Goal: Task Accomplishment & Management: Manage account settings

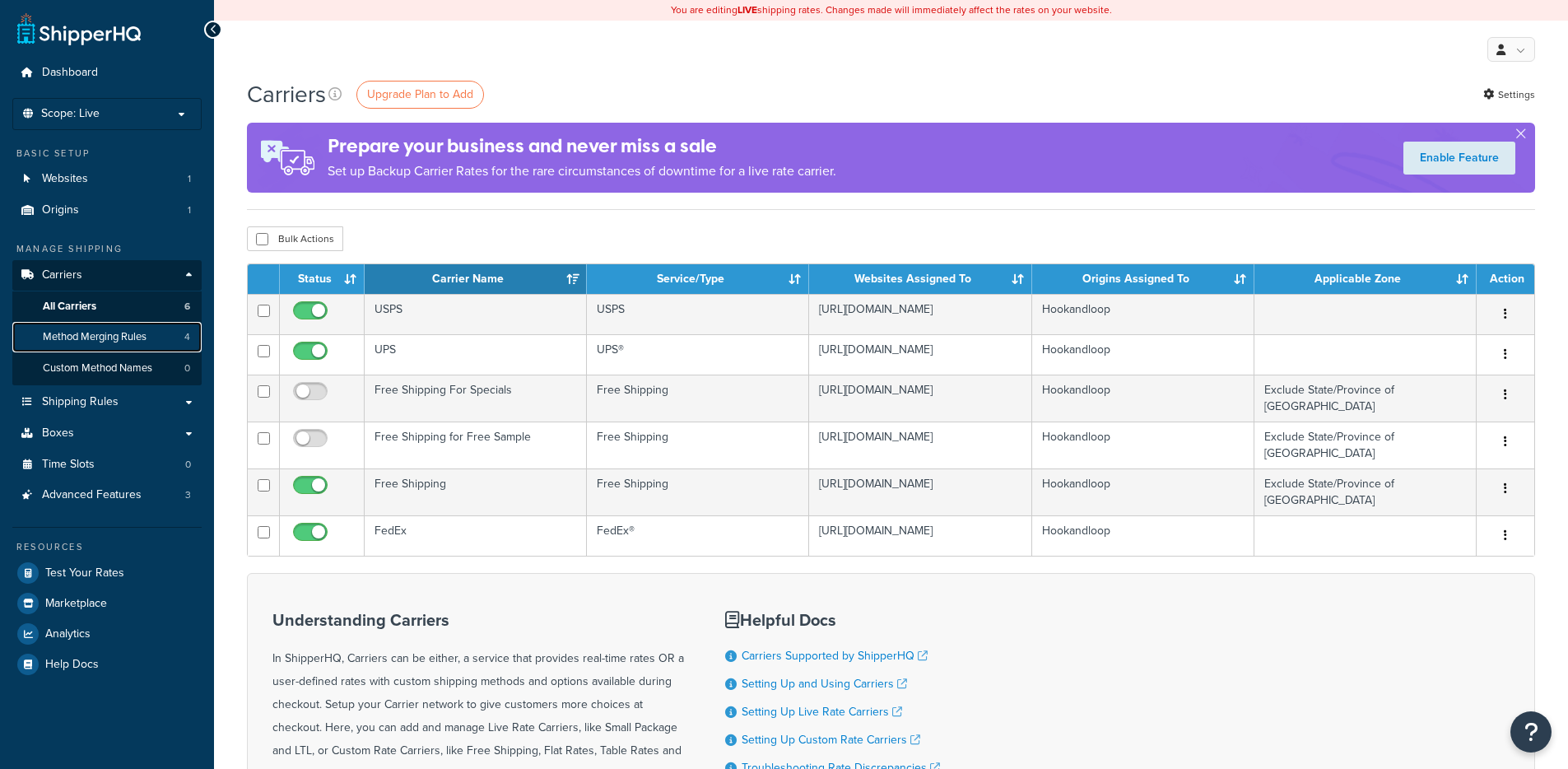
click at [116, 337] on span "Method Merging Rules" at bounding box center [94, 337] width 104 height 14
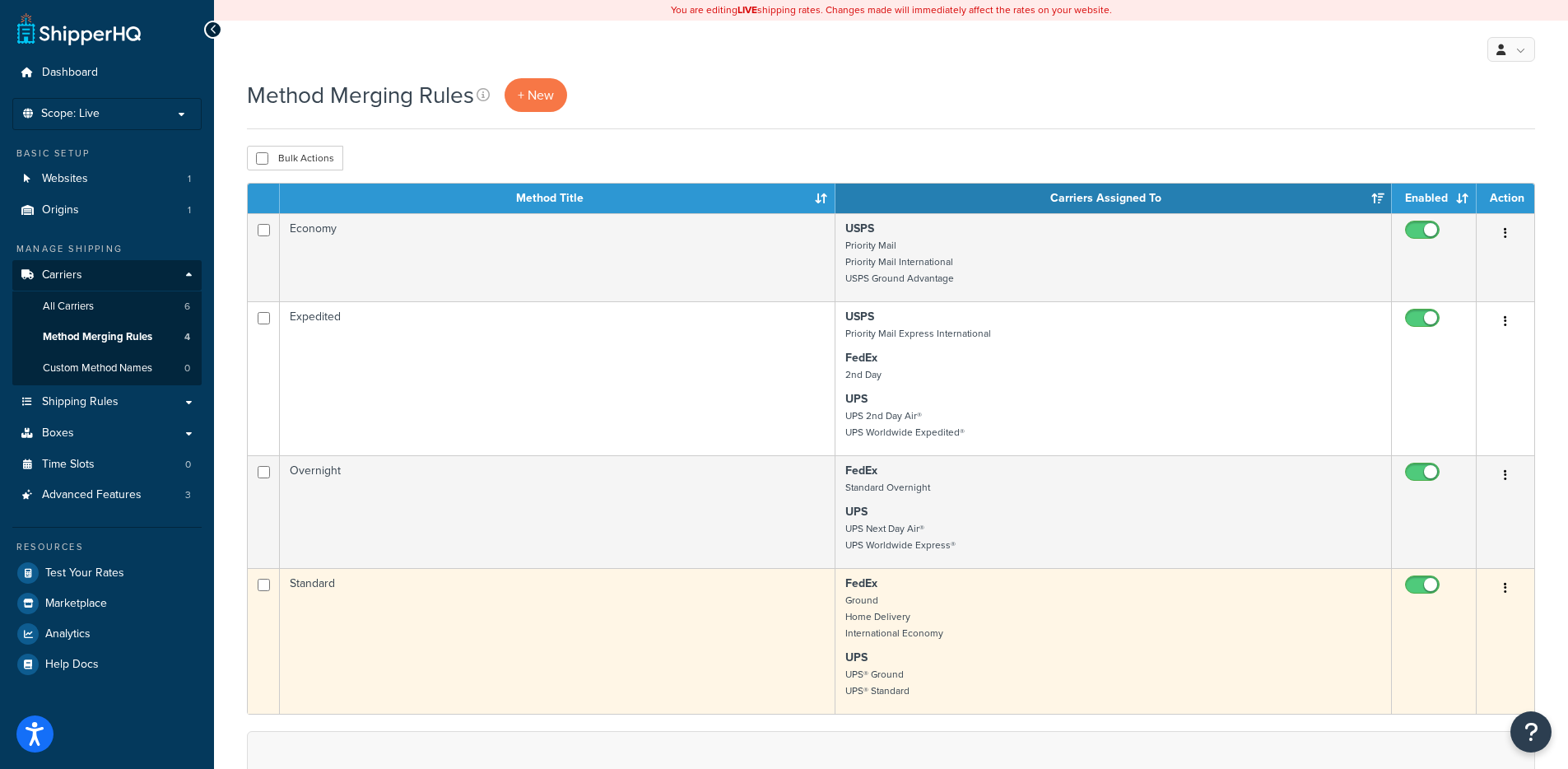
click at [572, 674] on td "Standard" at bounding box center [558, 641] width 556 height 146
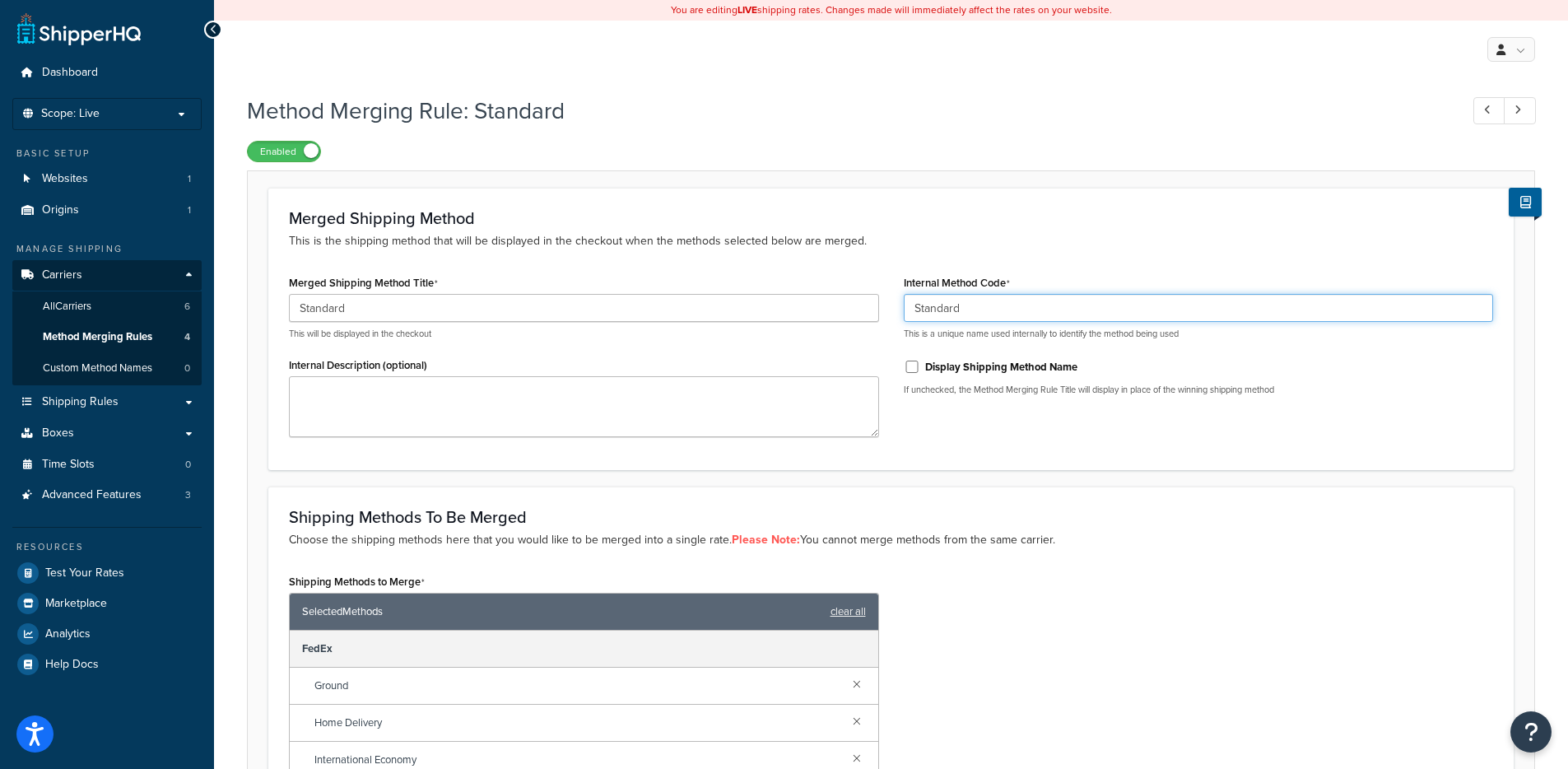
click at [951, 311] on input "Standard" at bounding box center [1199, 308] width 590 height 28
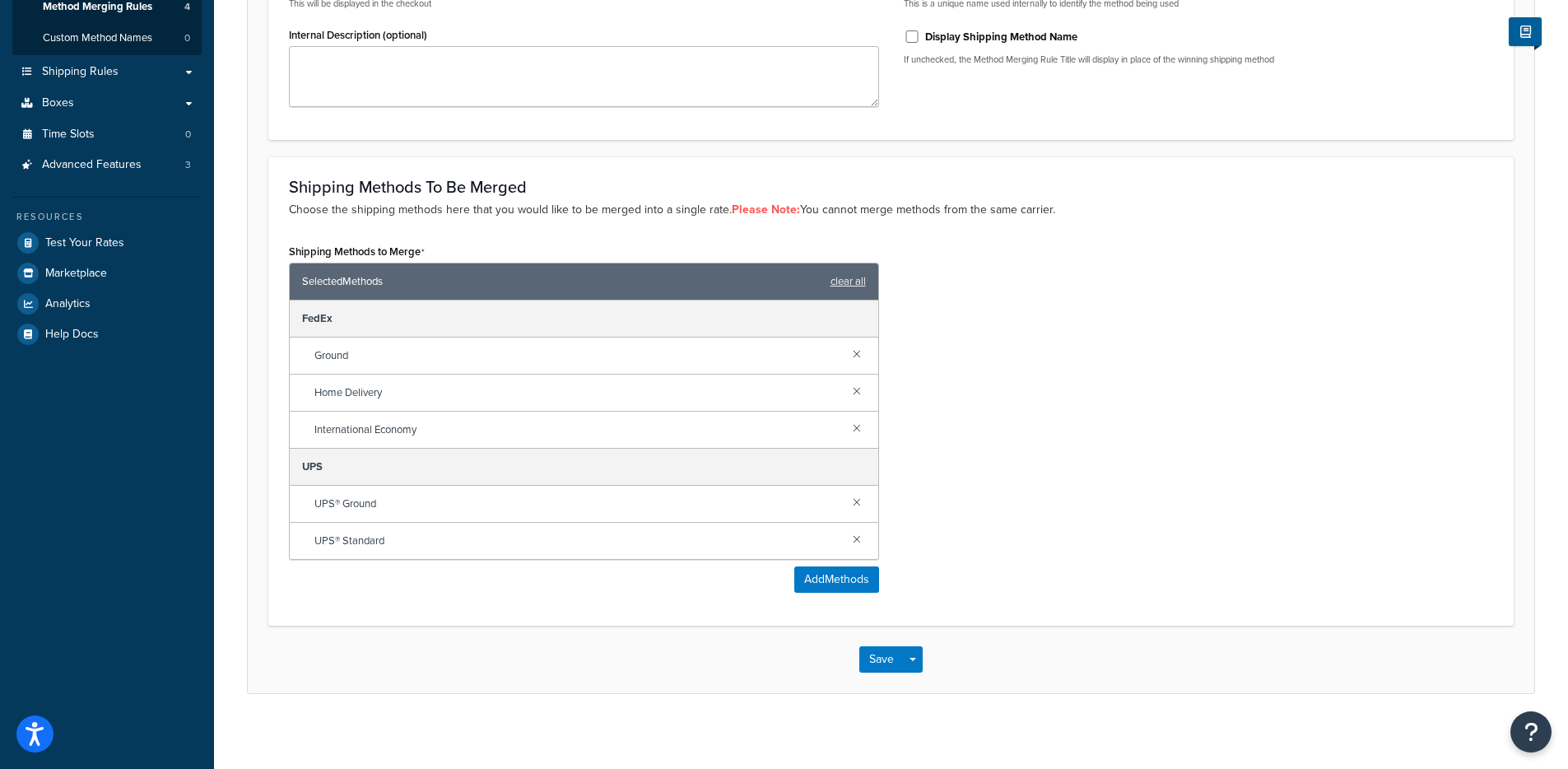
scroll to position [338, 0]
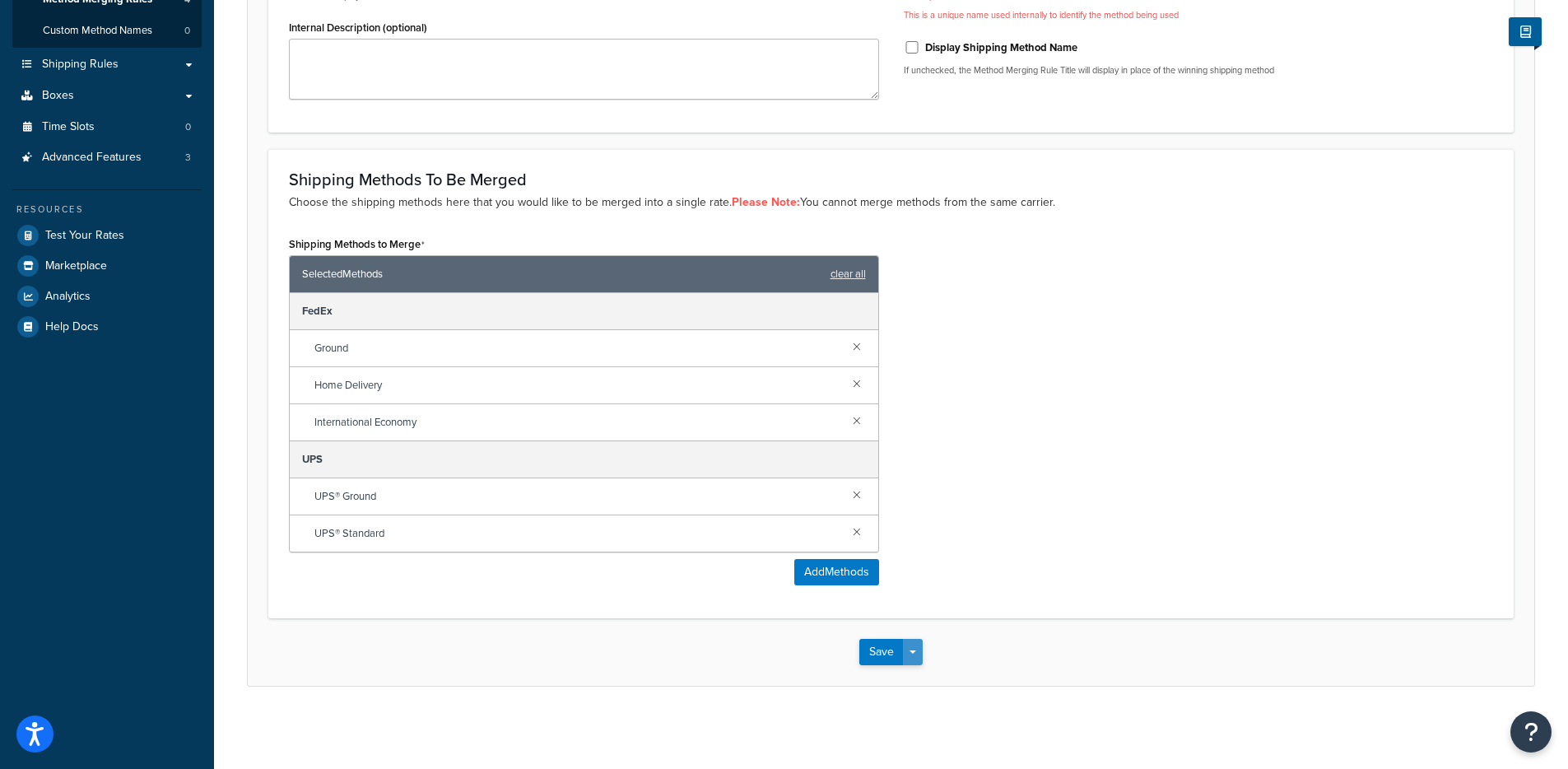
click at [922, 648] on button "Save Dropdown" at bounding box center [912, 652] width 20 height 26
click at [919, 680] on button "Save and Edit" at bounding box center [938, 682] width 159 height 35
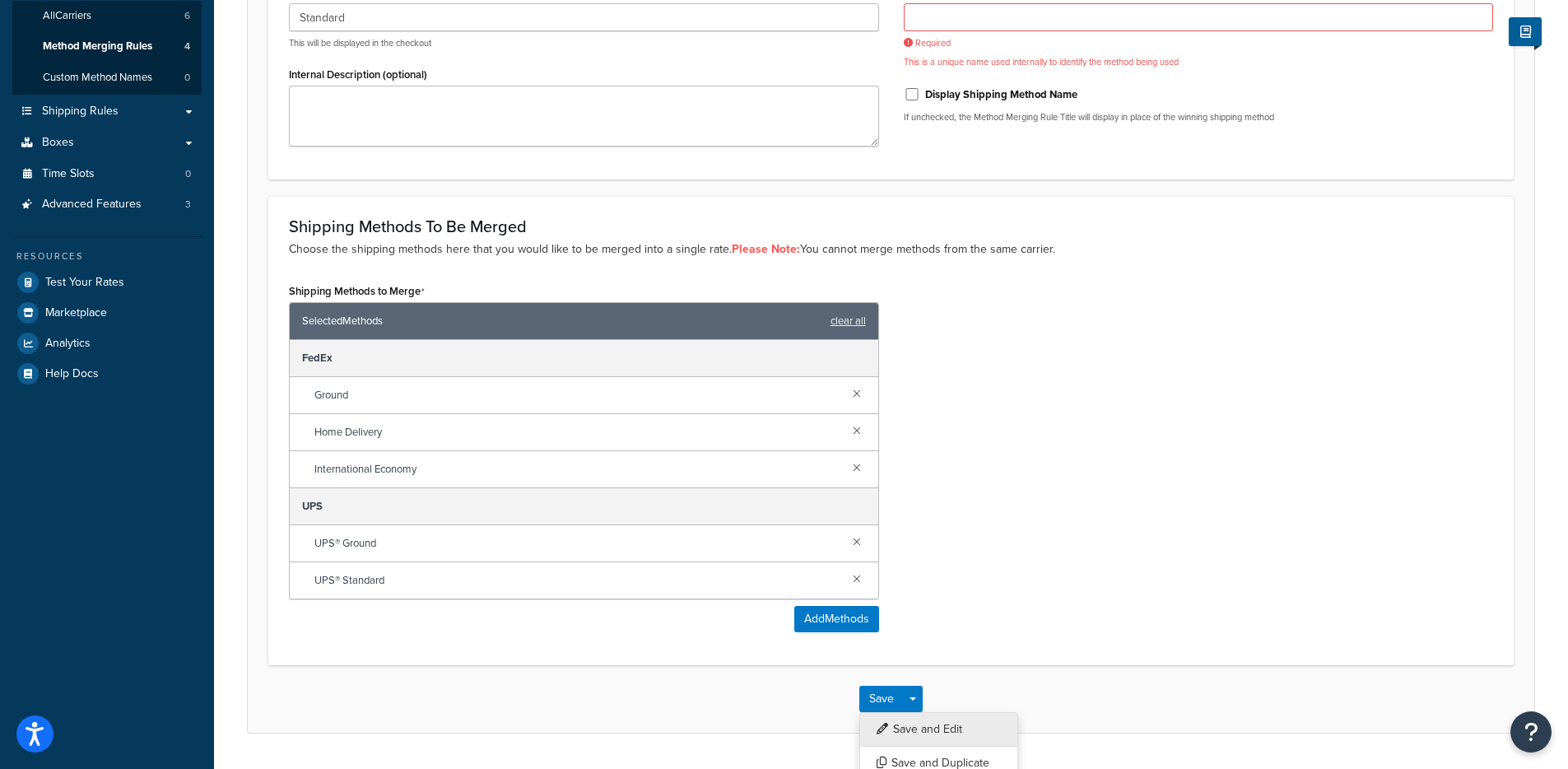
scroll to position [74, 0]
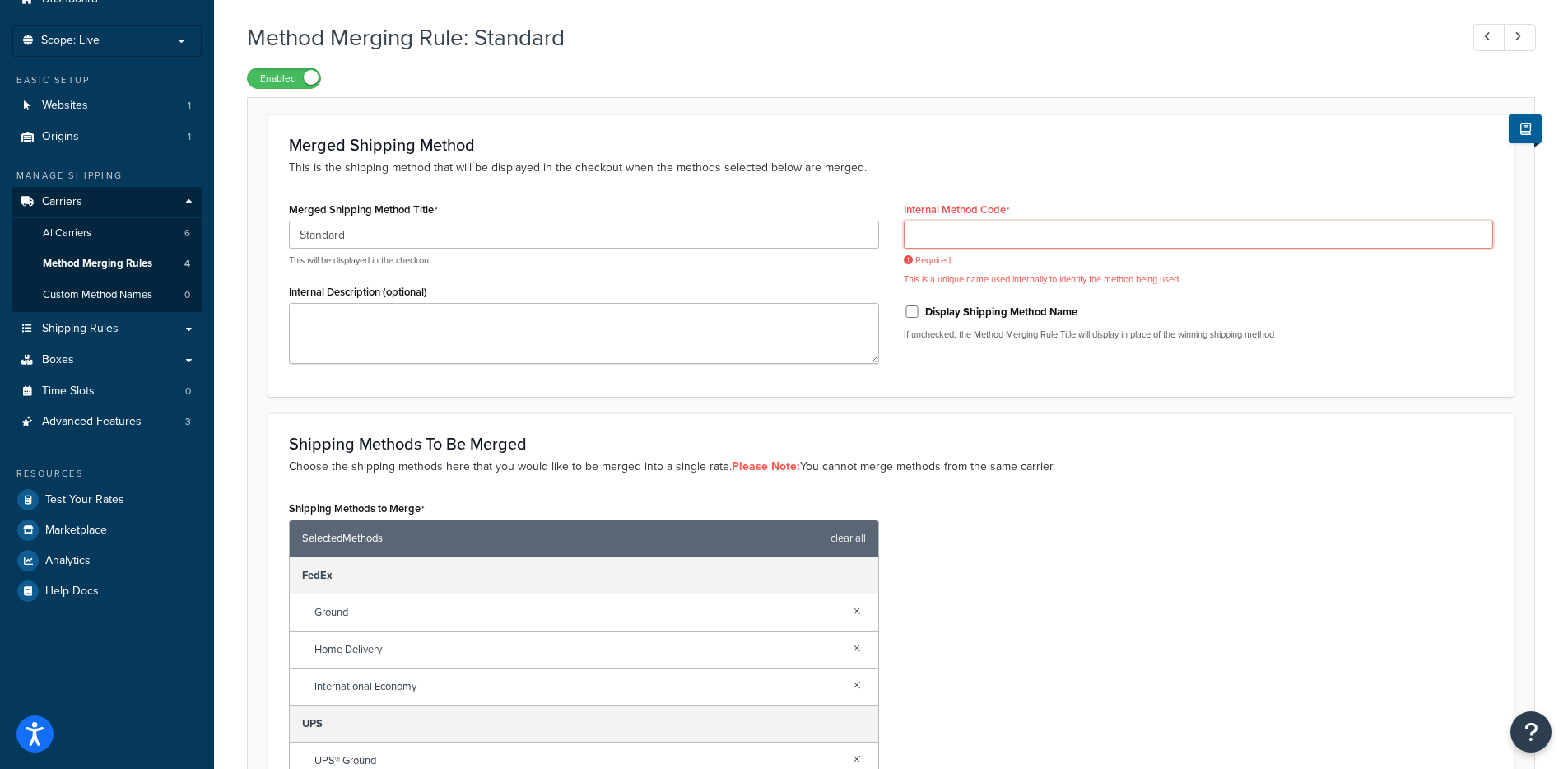
click at [970, 238] on input "Internal Method Code" at bounding box center [1199, 235] width 590 height 28
paste input "Standard"
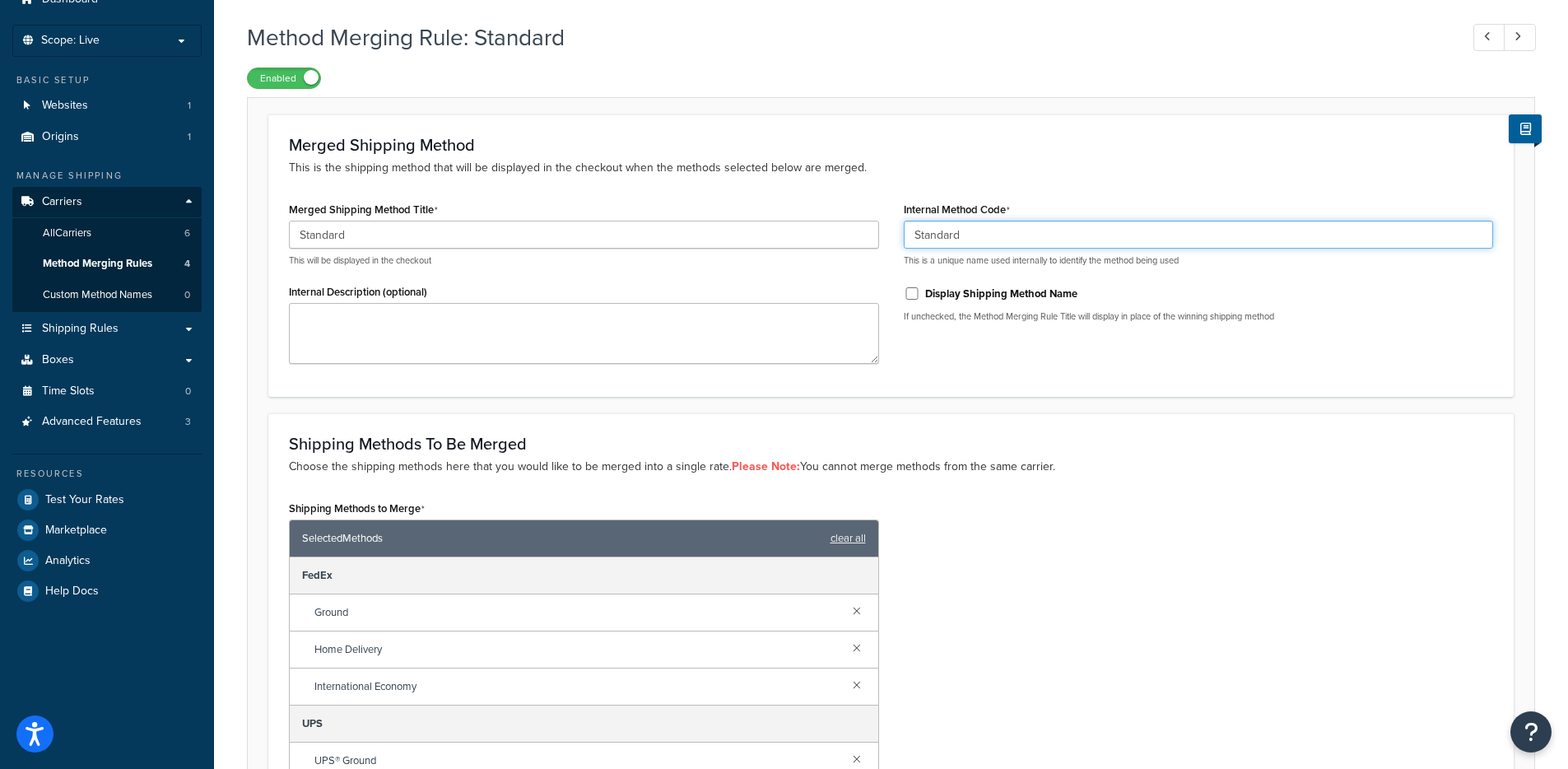
type input "Standard"
click at [1088, 161] on p "This is the shipping method that will be displayed in the checkout when the met…" at bounding box center [891, 167] width 1204 height 18
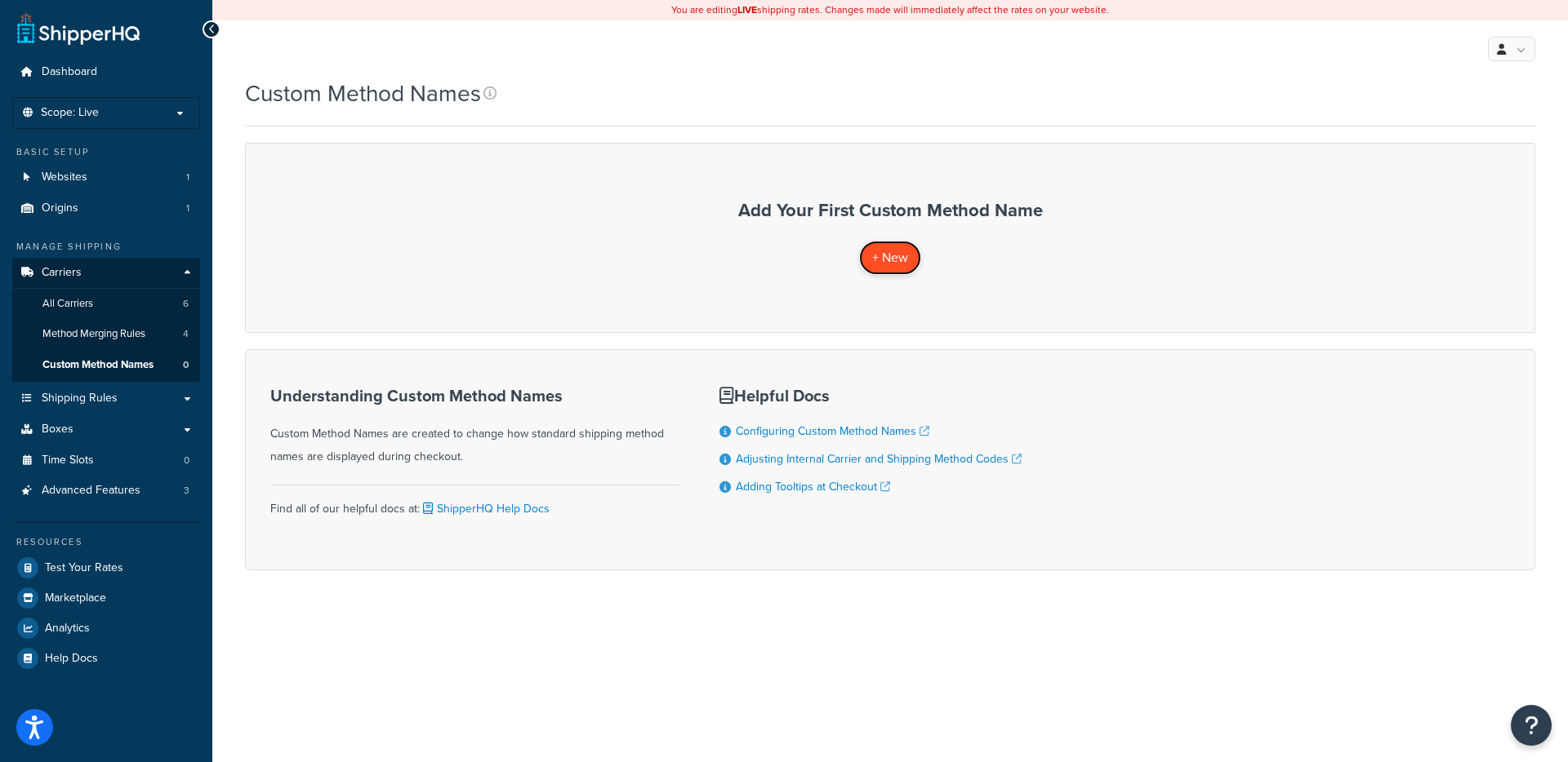
click at [873, 253] on span "+ New" at bounding box center [890, 257] width 36 height 18
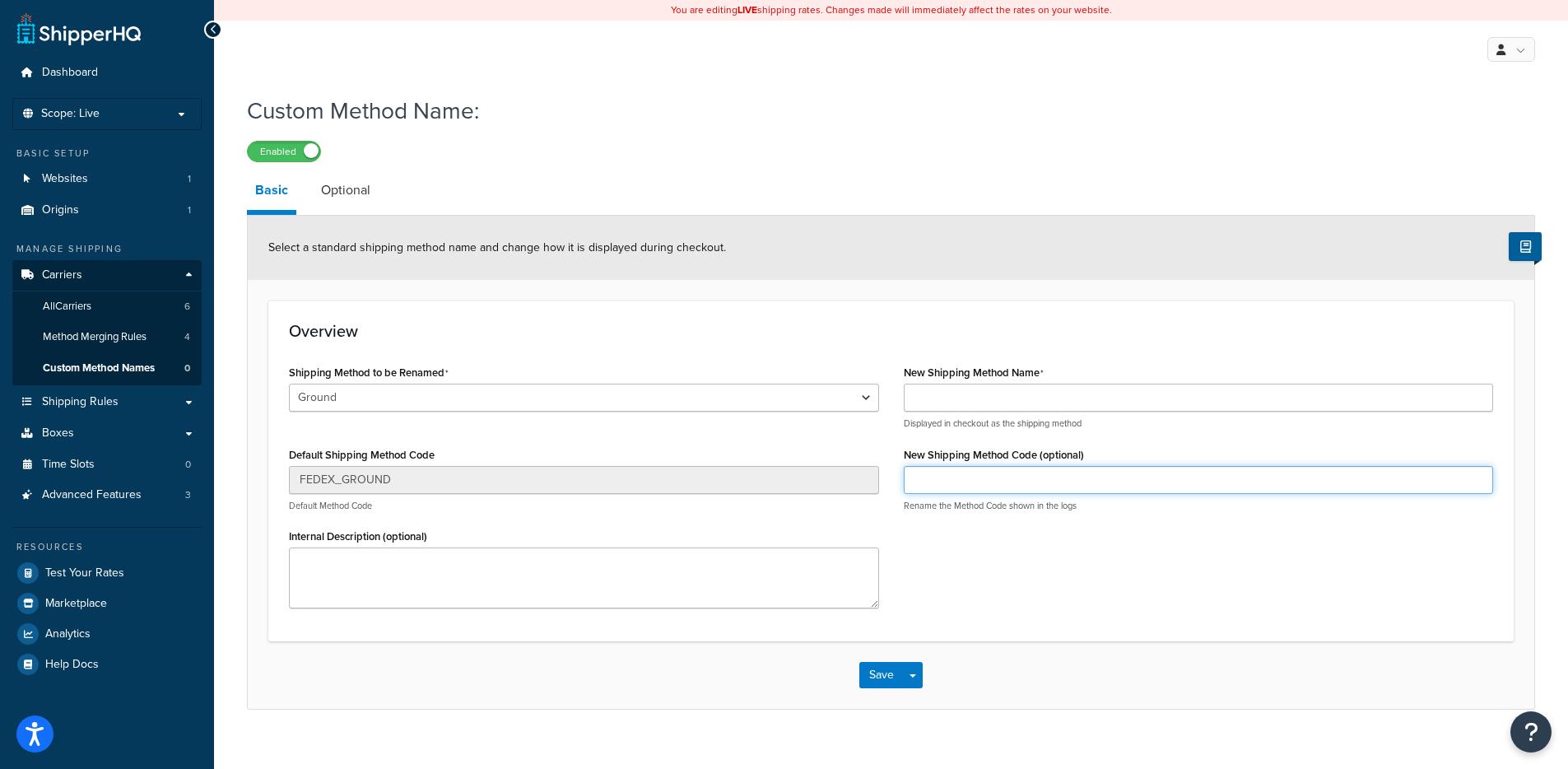
click at [961, 477] on input "New Shipping Method Code (optional)" at bounding box center [1199, 481] width 590 height 28
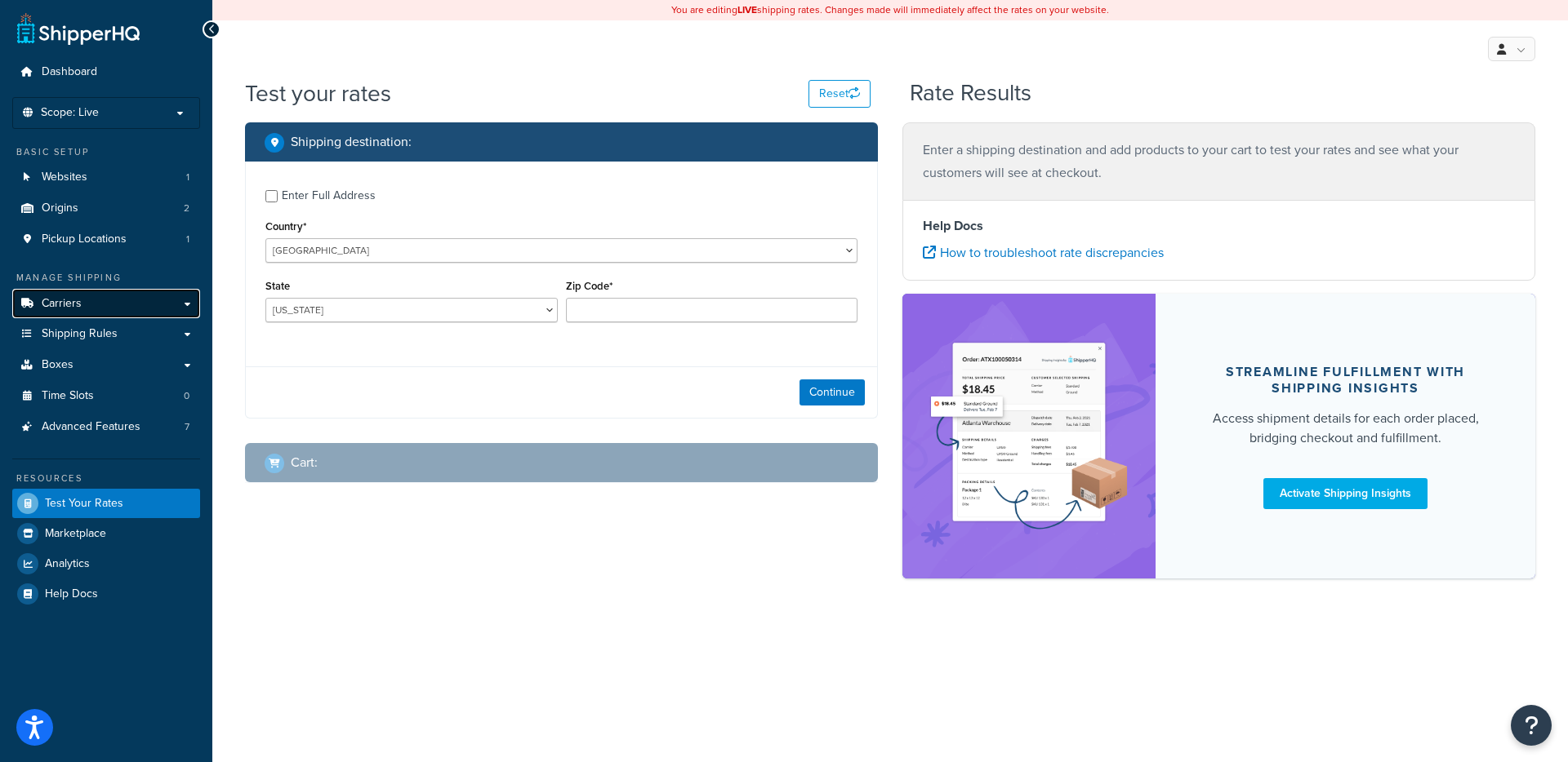
click at [125, 304] on link "Carriers" at bounding box center [105, 303] width 188 height 31
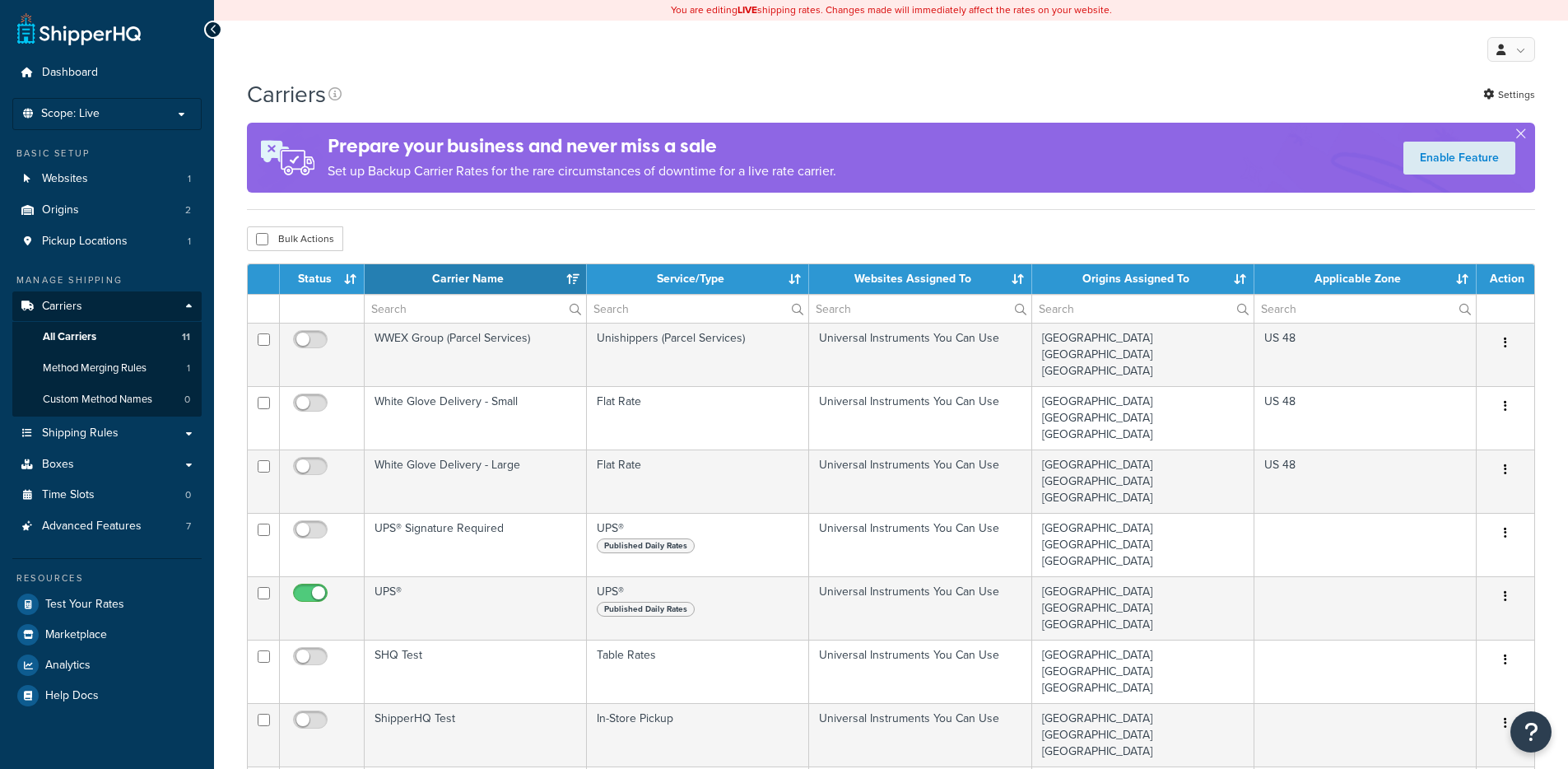
select select "15"
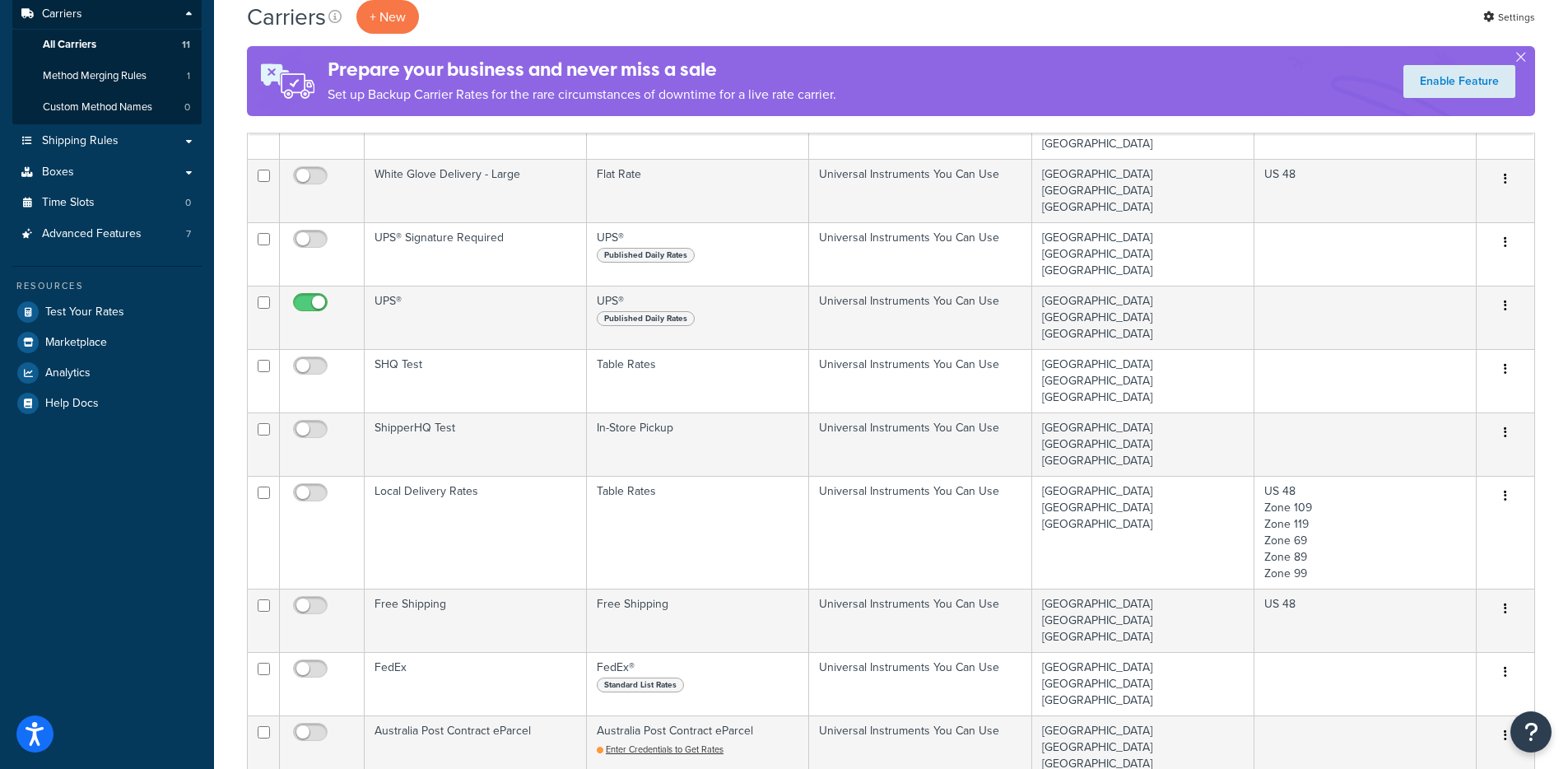
scroll to position [294, 0]
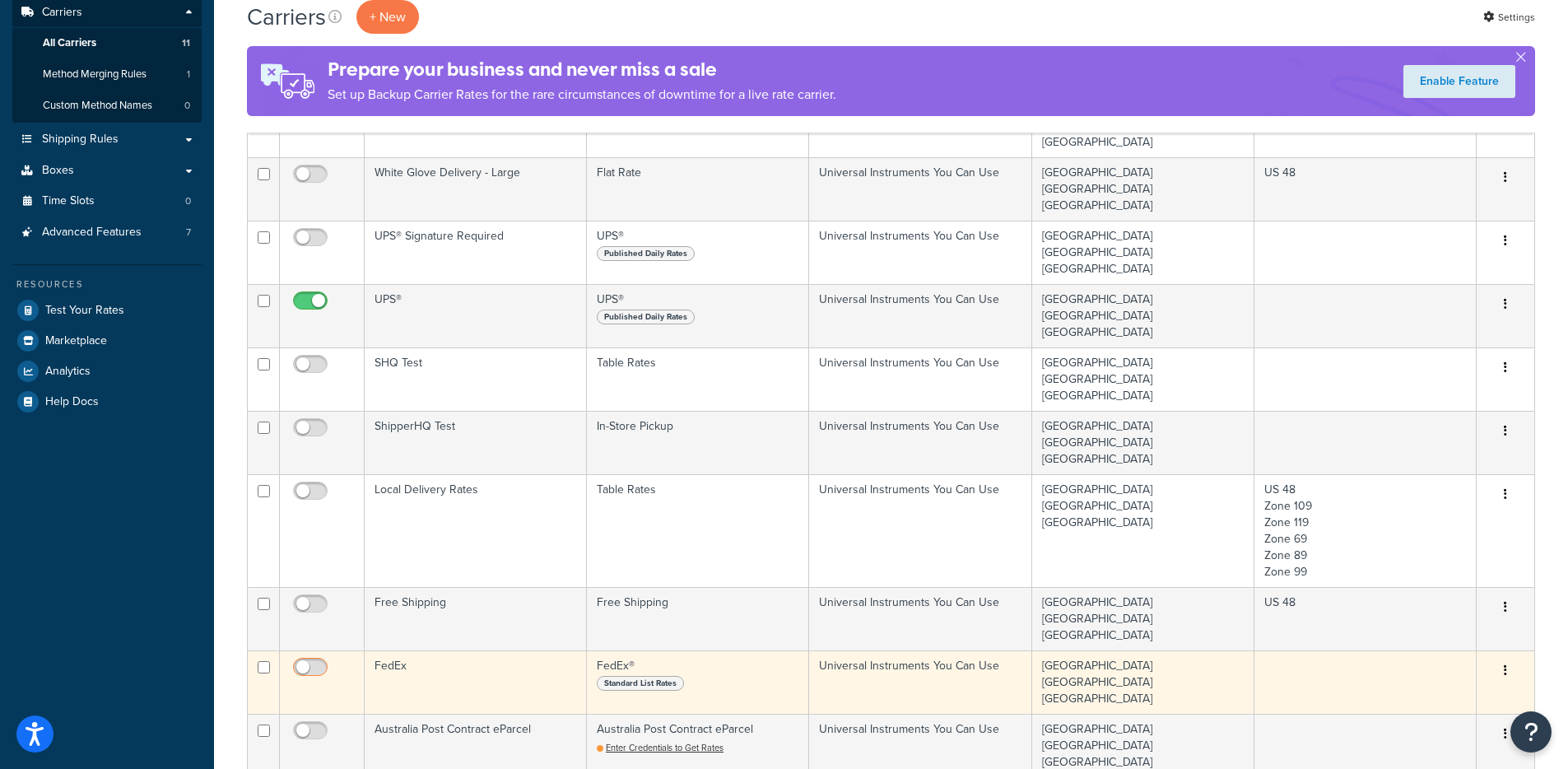
click at [319, 662] on input "checkbox" at bounding box center [312, 672] width 46 height 21
checkbox input "true"
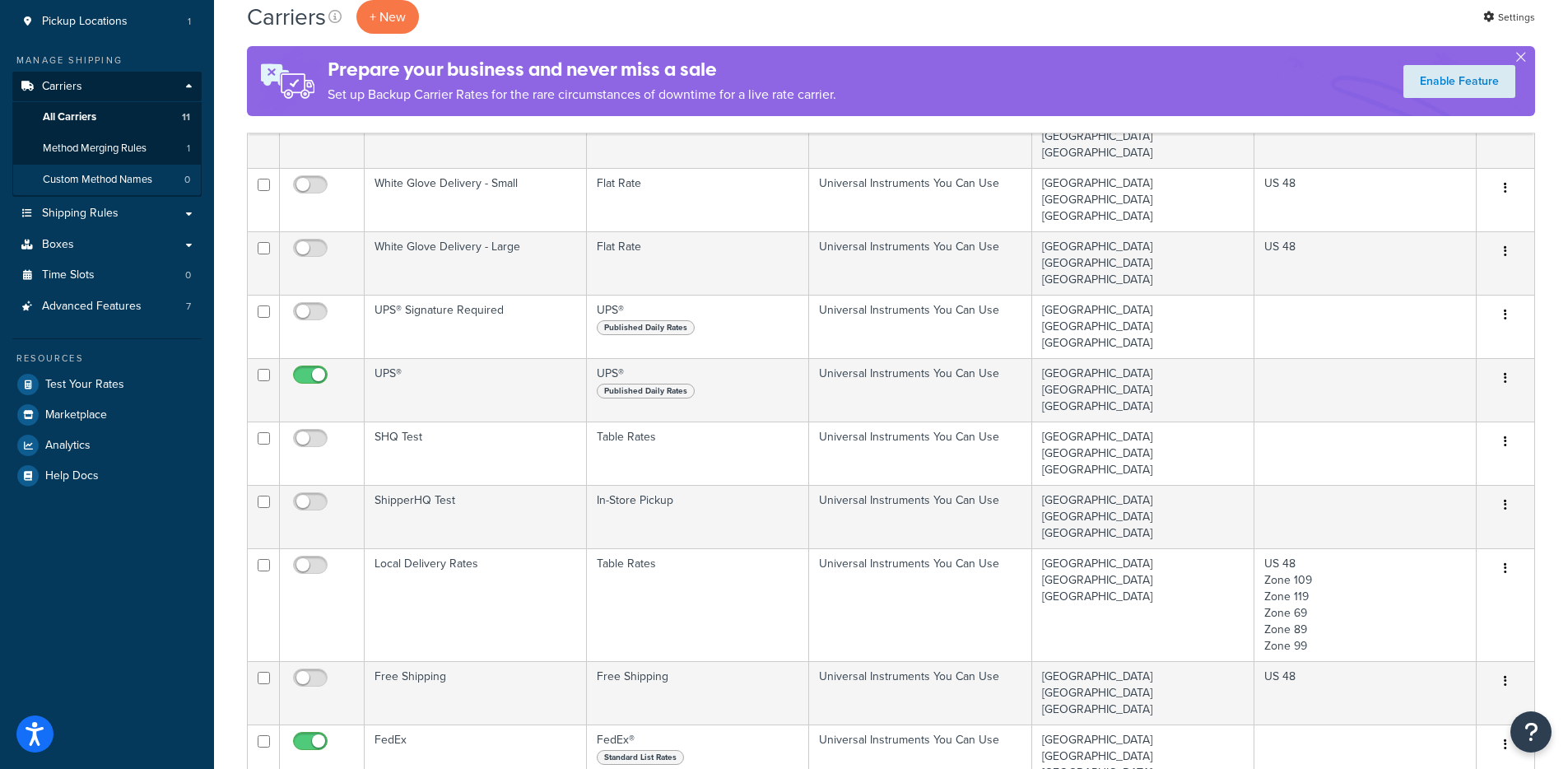
scroll to position [207, 0]
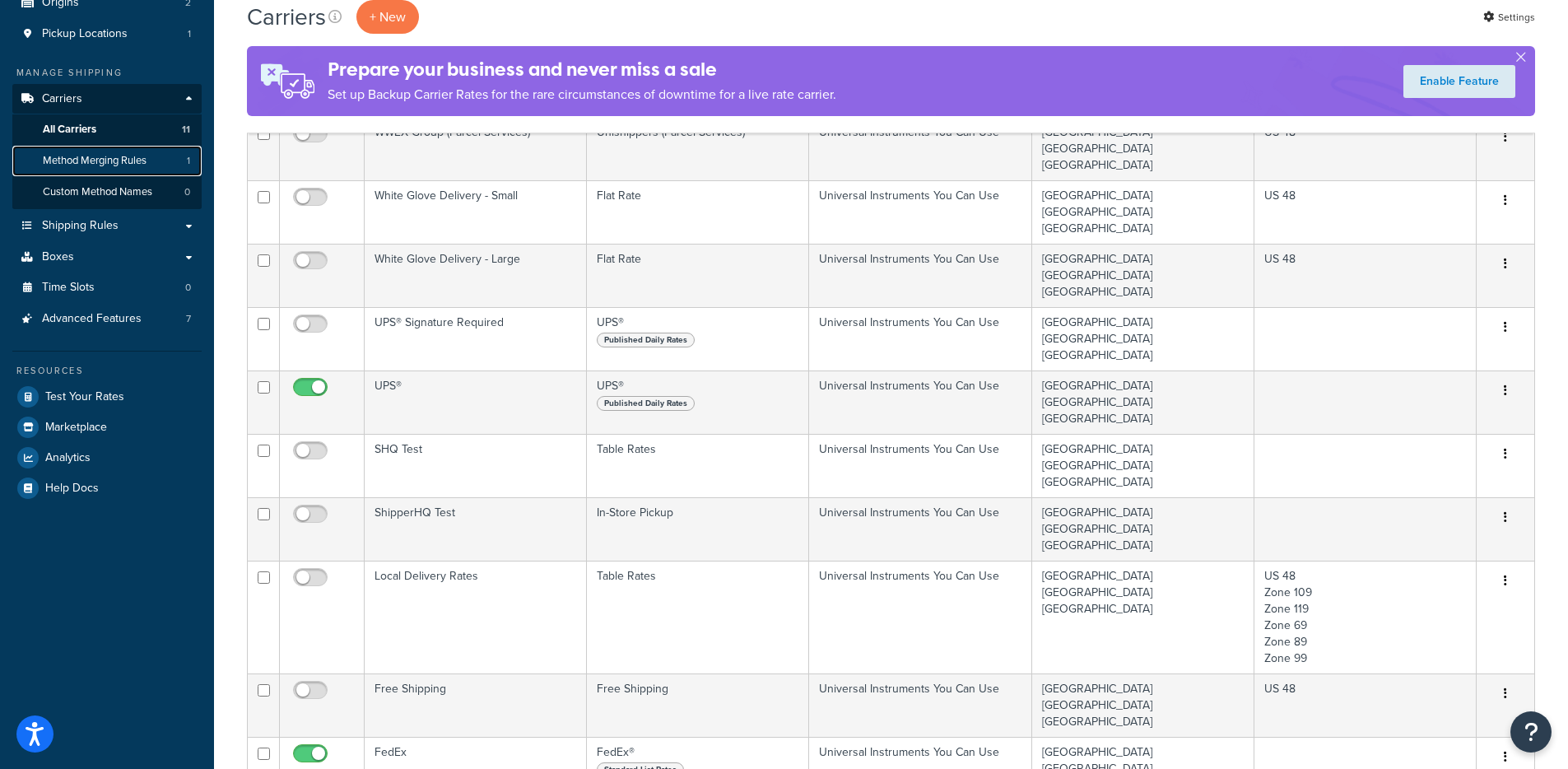
click at [152, 166] on link "Method Merging Rules 1" at bounding box center [106, 161] width 189 height 31
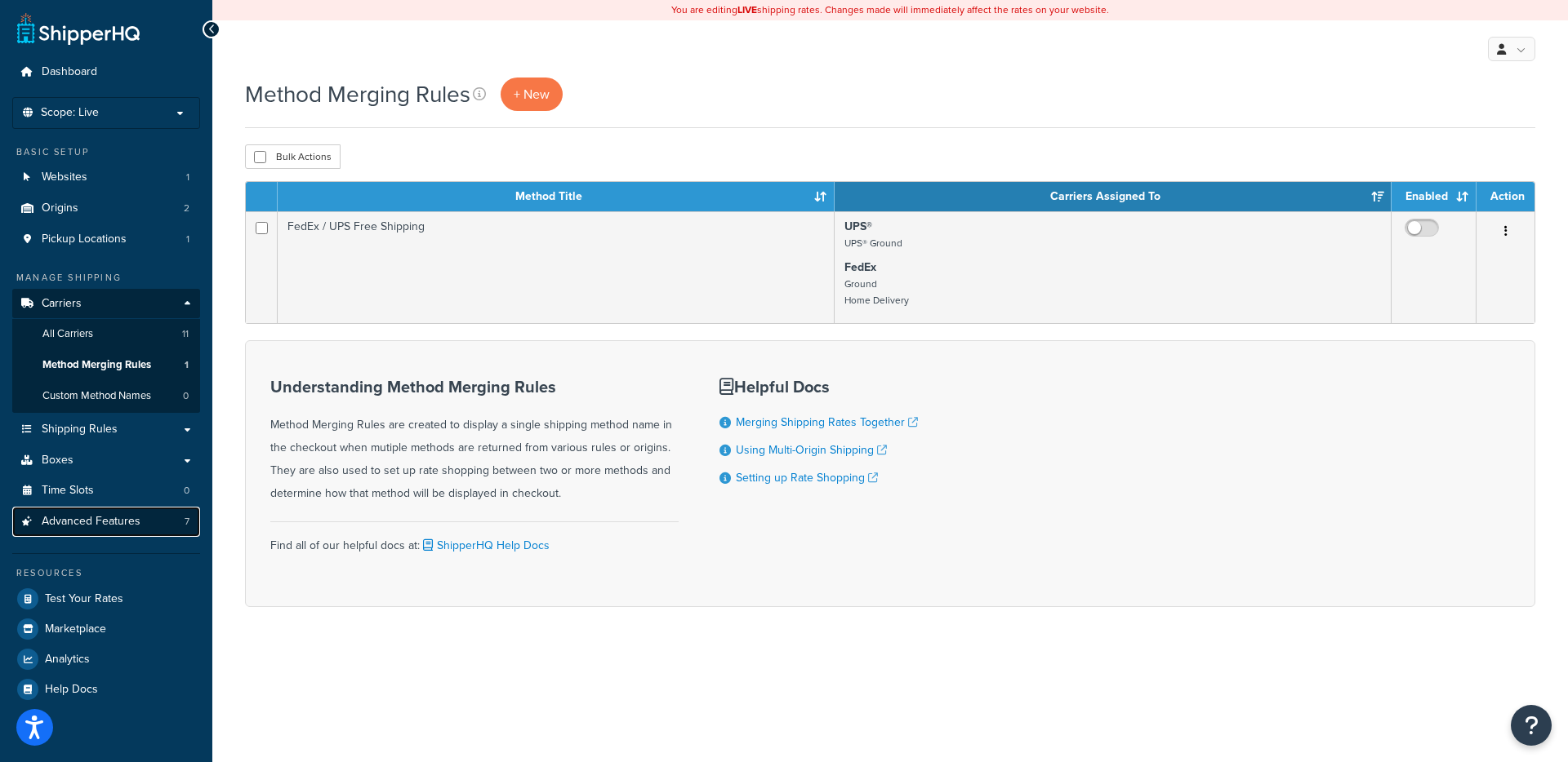
click at [142, 514] on link "Advanced Features 7" at bounding box center [105, 522] width 188 height 31
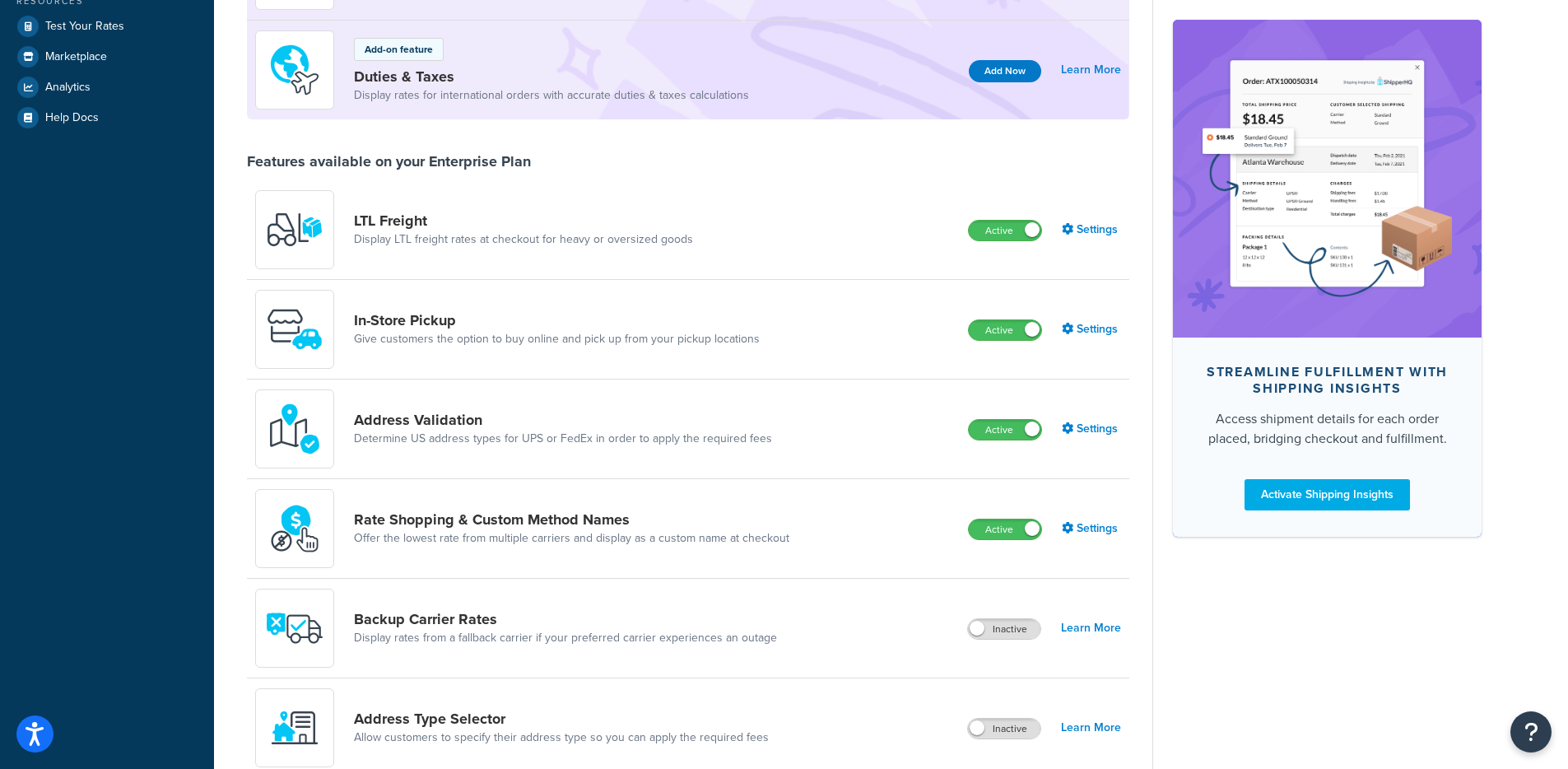
scroll to position [484, 0]
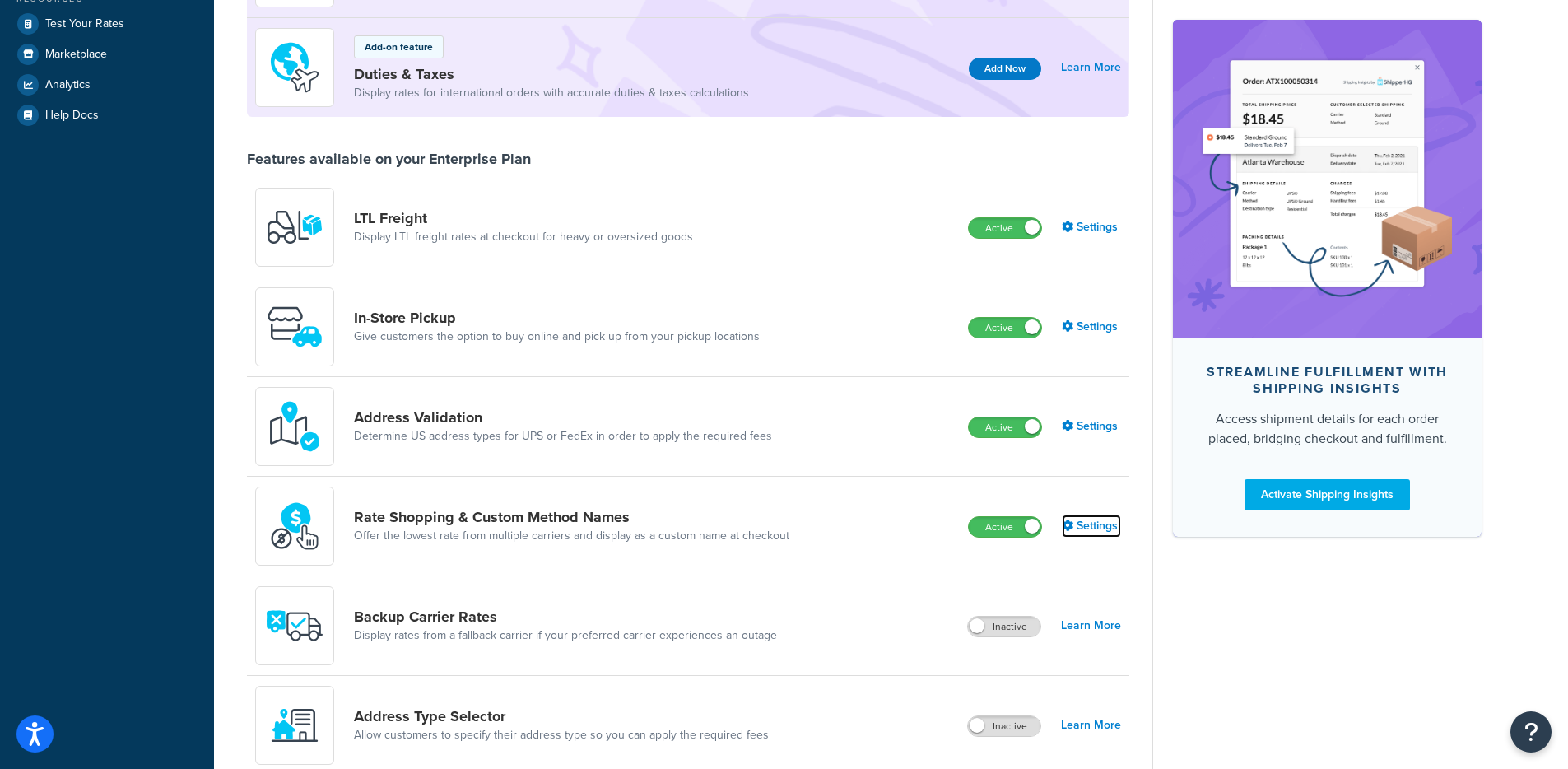
click at [1093, 523] on link "Settings" at bounding box center [1092, 526] width 60 height 23
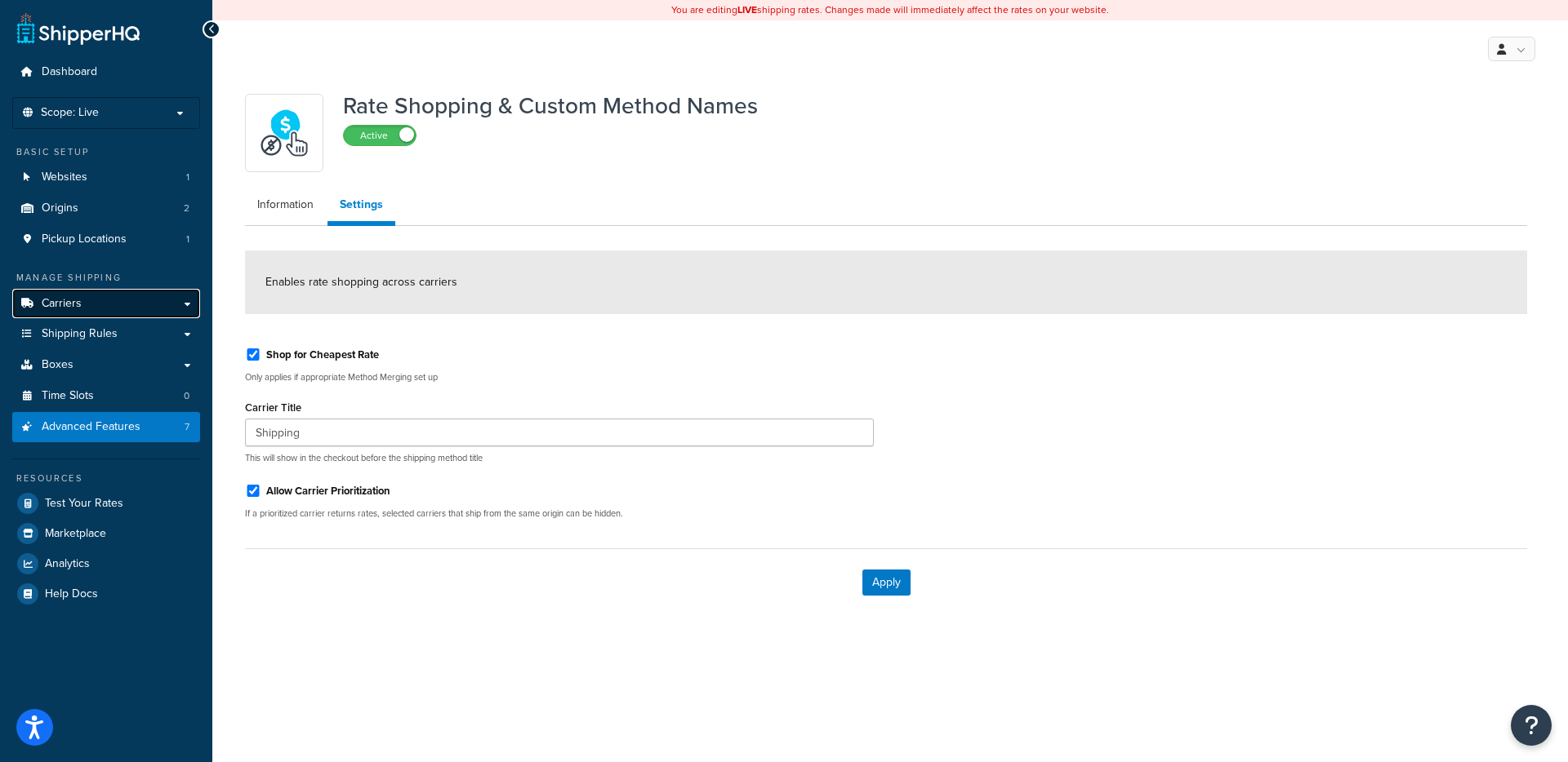
click at [171, 301] on link "Carriers" at bounding box center [105, 303] width 188 height 31
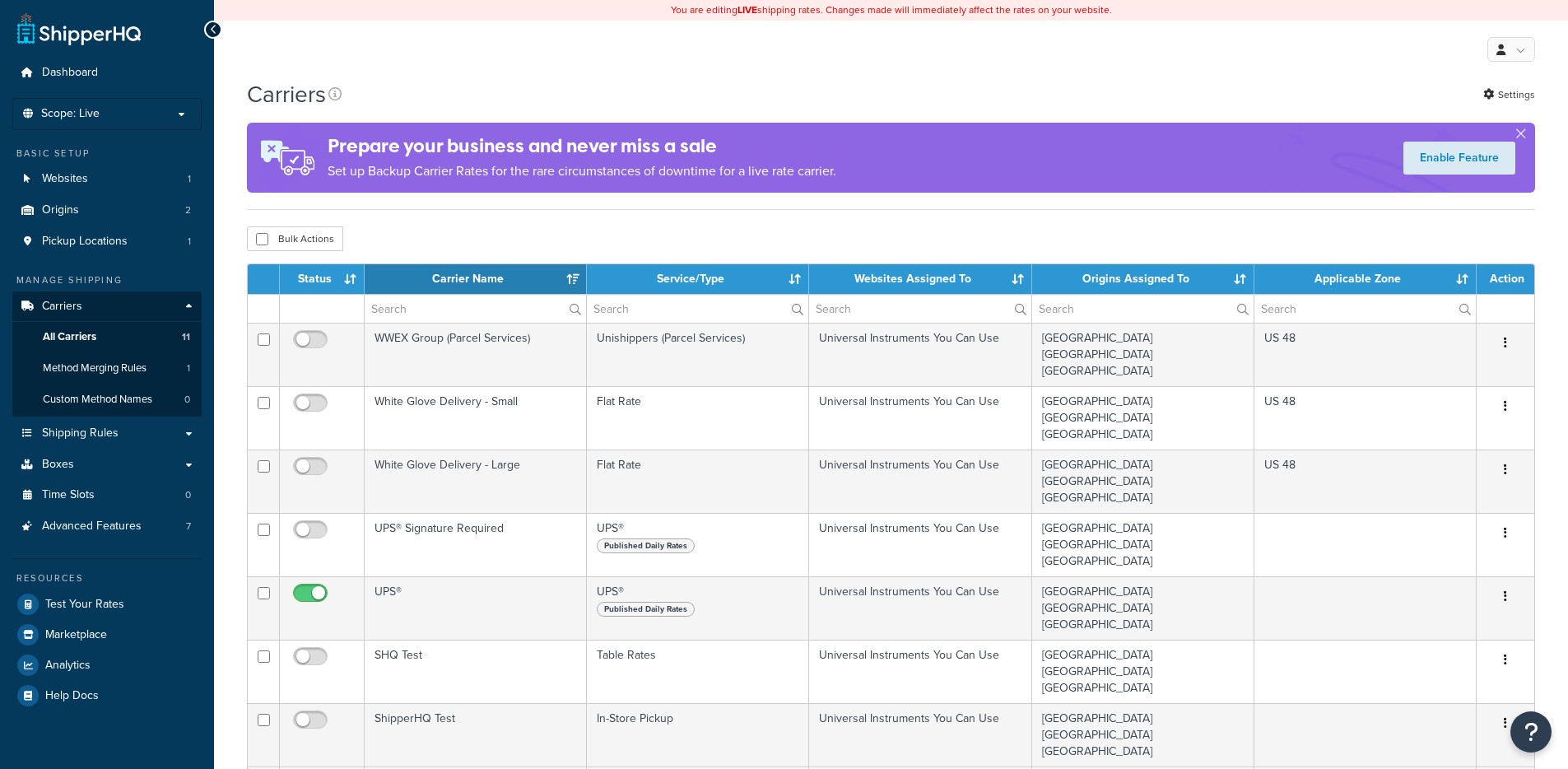
select select "15"
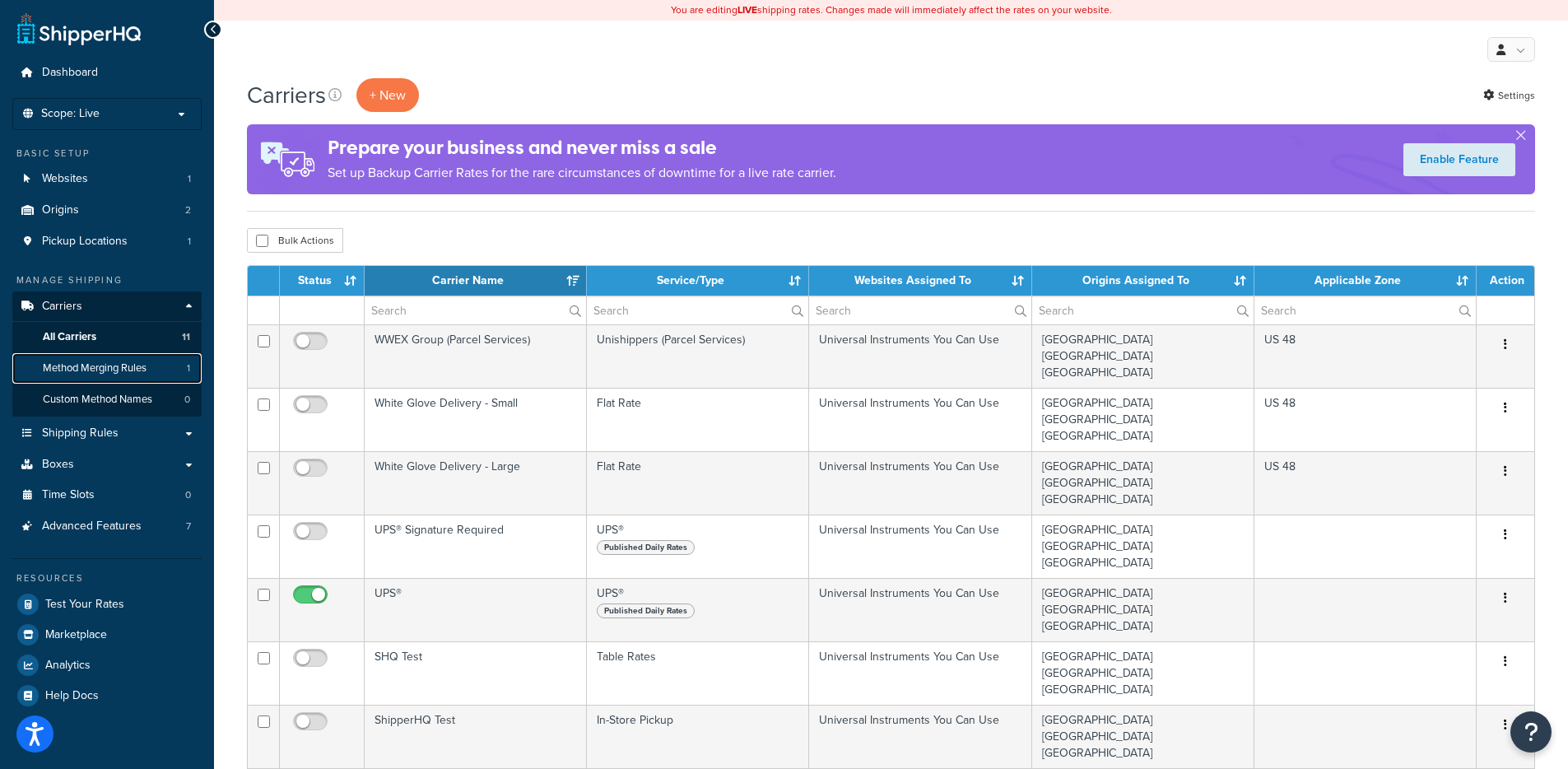
click at [163, 362] on link "Method Merging Rules 1" at bounding box center [106, 369] width 189 height 31
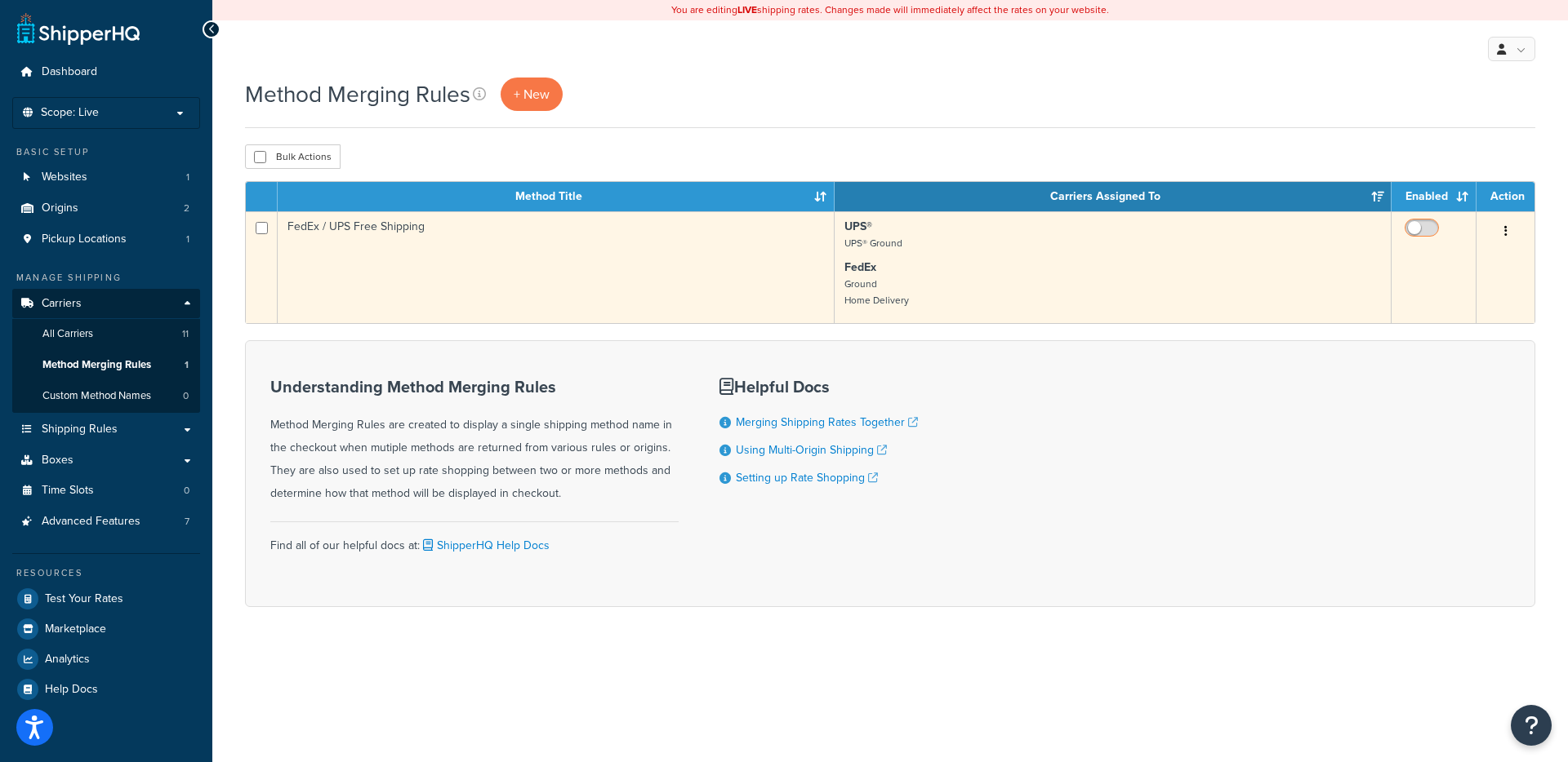
click at [1426, 232] on input "checkbox" at bounding box center [1424, 232] width 45 height 20
checkbox input "true"
click at [637, 248] on td "FedEx / UPS Free Shipping" at bounding box center [556, 267] width 557 height 112
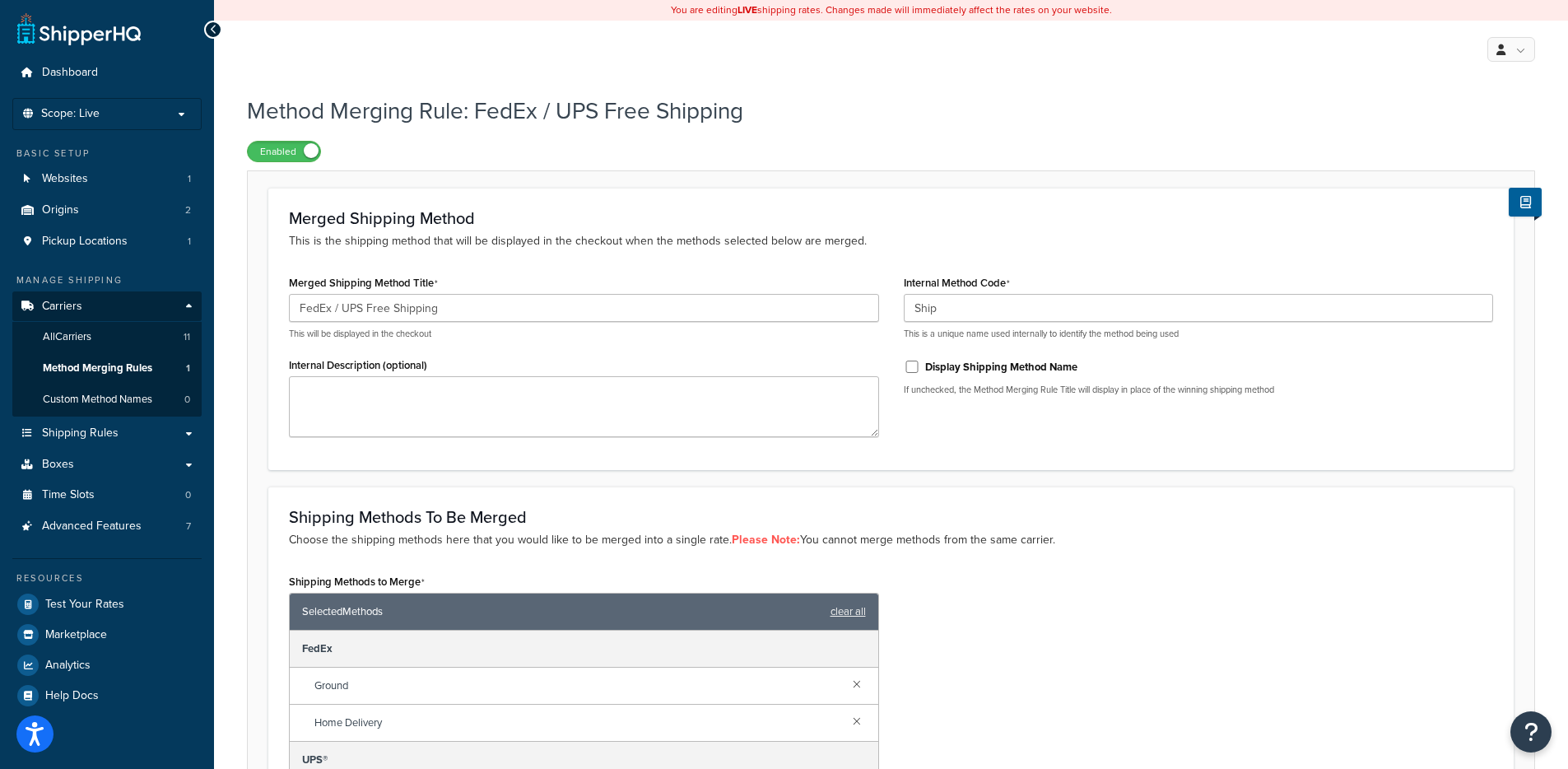
click at [937, 365] on label "Display Shipping Method Name" at bounding box center [1001, 368] width 152 height 15
click at [921, 365] on input "Display Shipping Method Name" at bounding box center [912, 367] width 17 height 12
checkbox input "true"
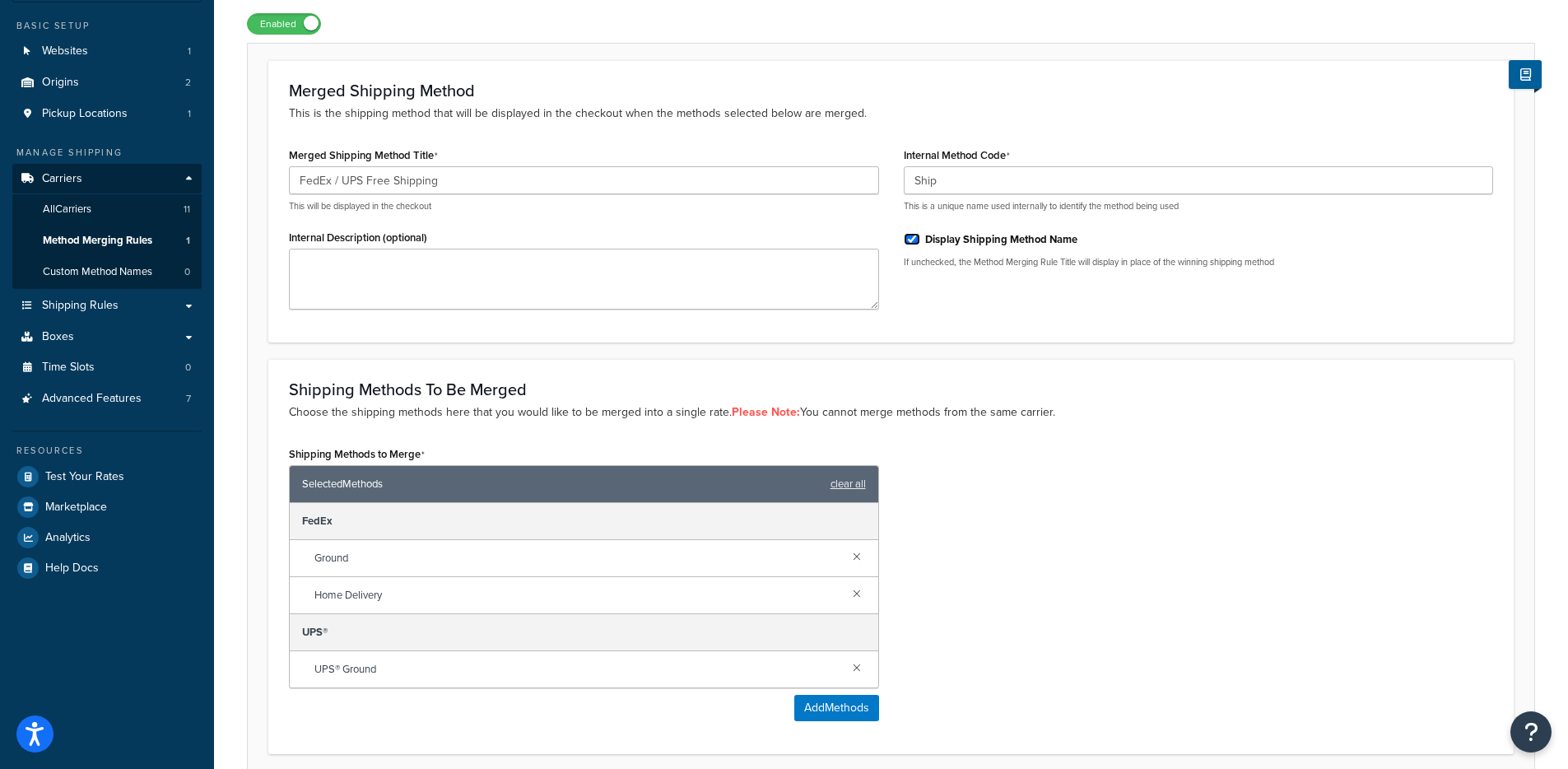
scroll to position [96, 0]
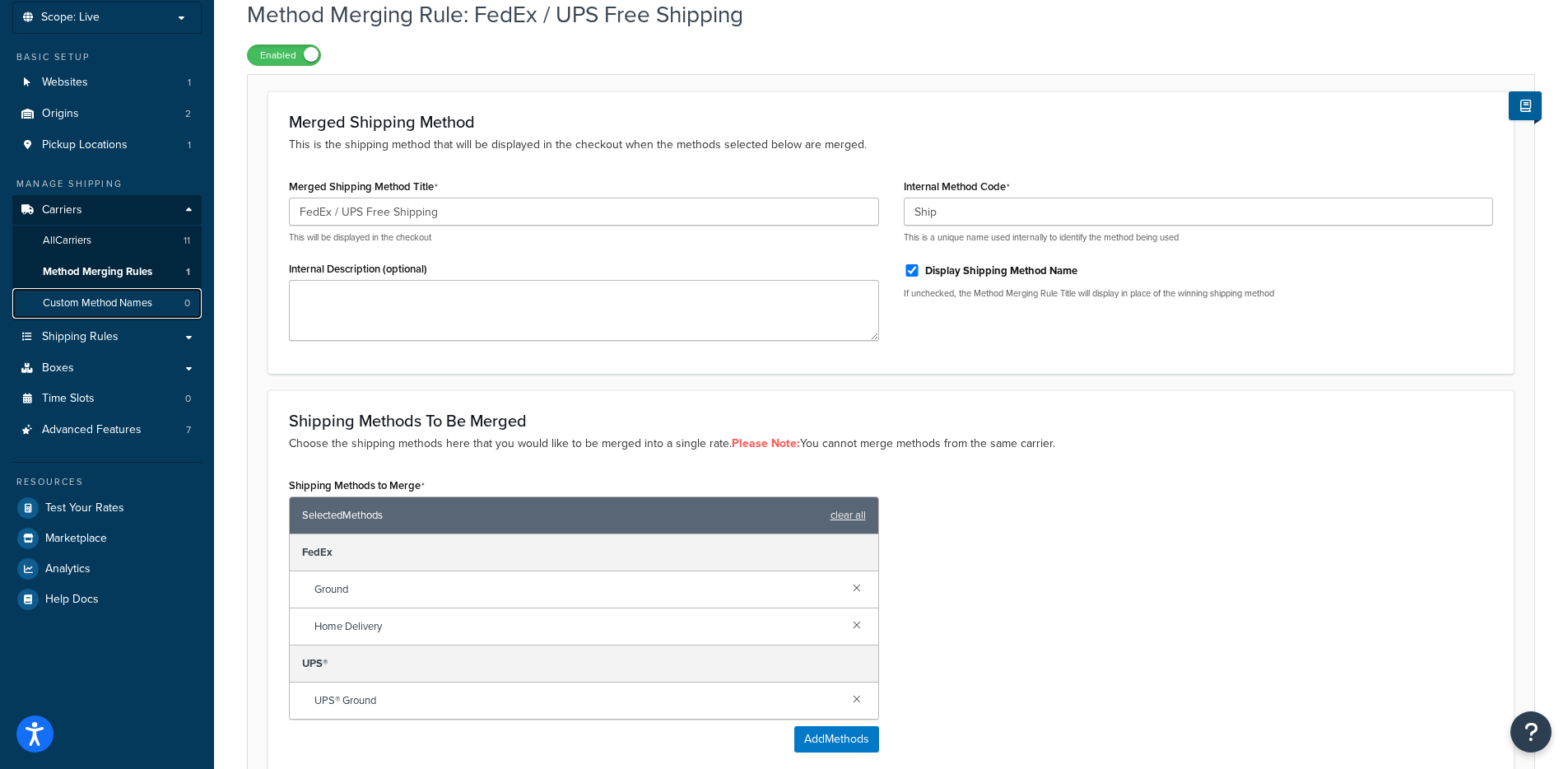
click at [144, 297] on span "Custom Method Names" at bounding box center [97, 303] width 109 height 14
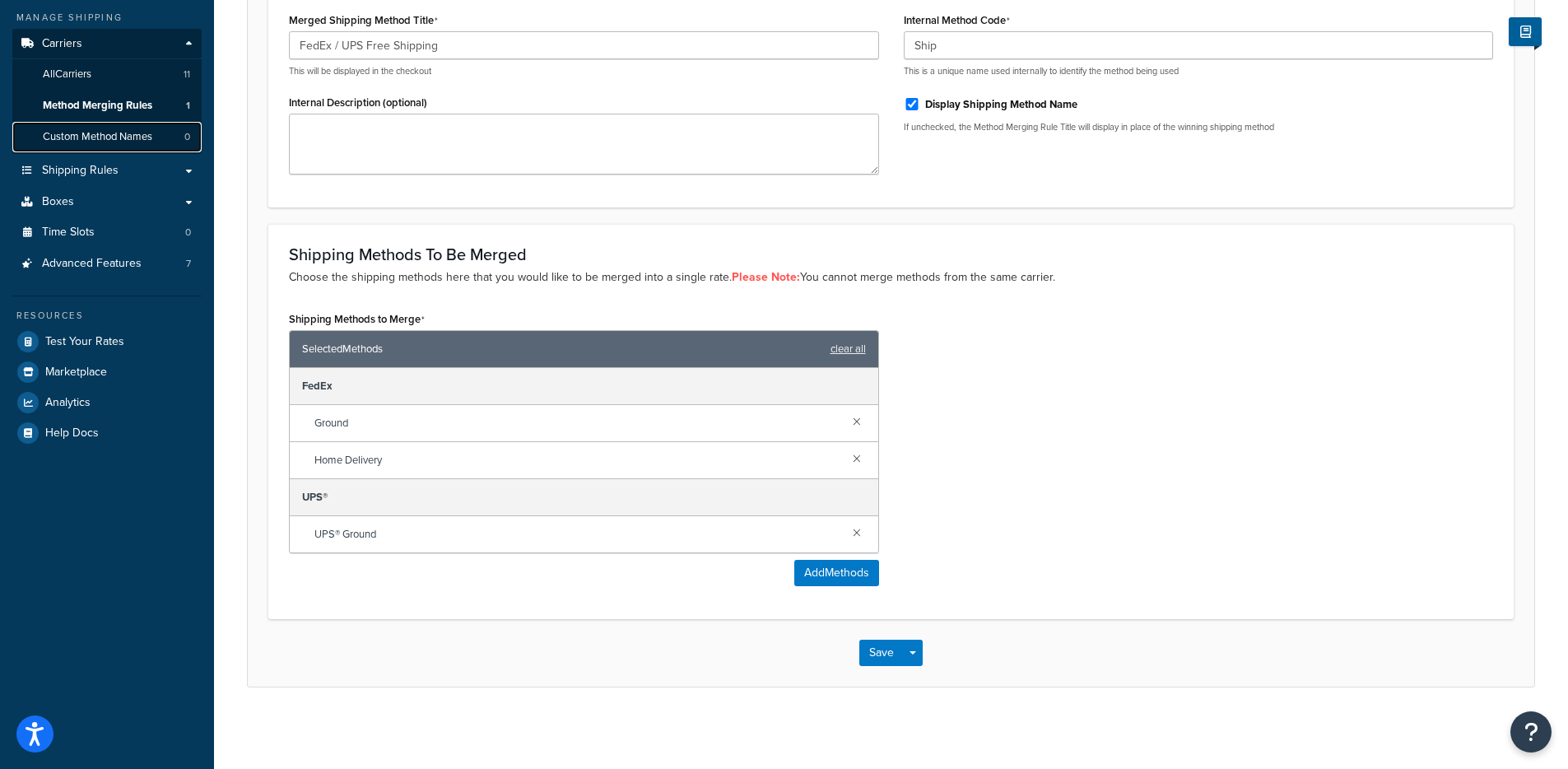
scroll to position [263, 0]
click at [887, 649] on button "Save" at bounding box center [881, 652] width 45 height 26
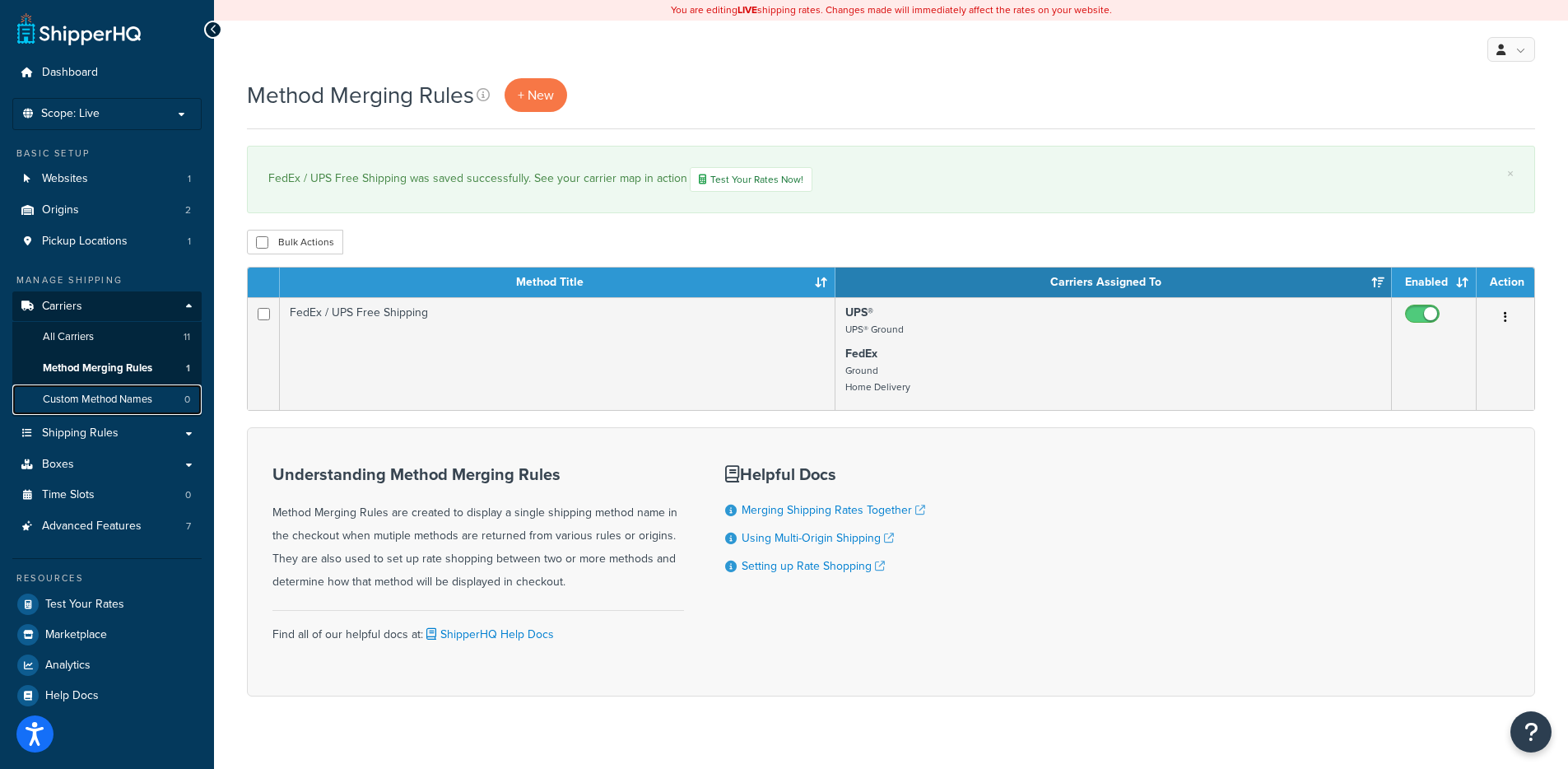
click at [132, 400] on span "Custom Method Names" at bounding box center [97, 399] width 109 height 14
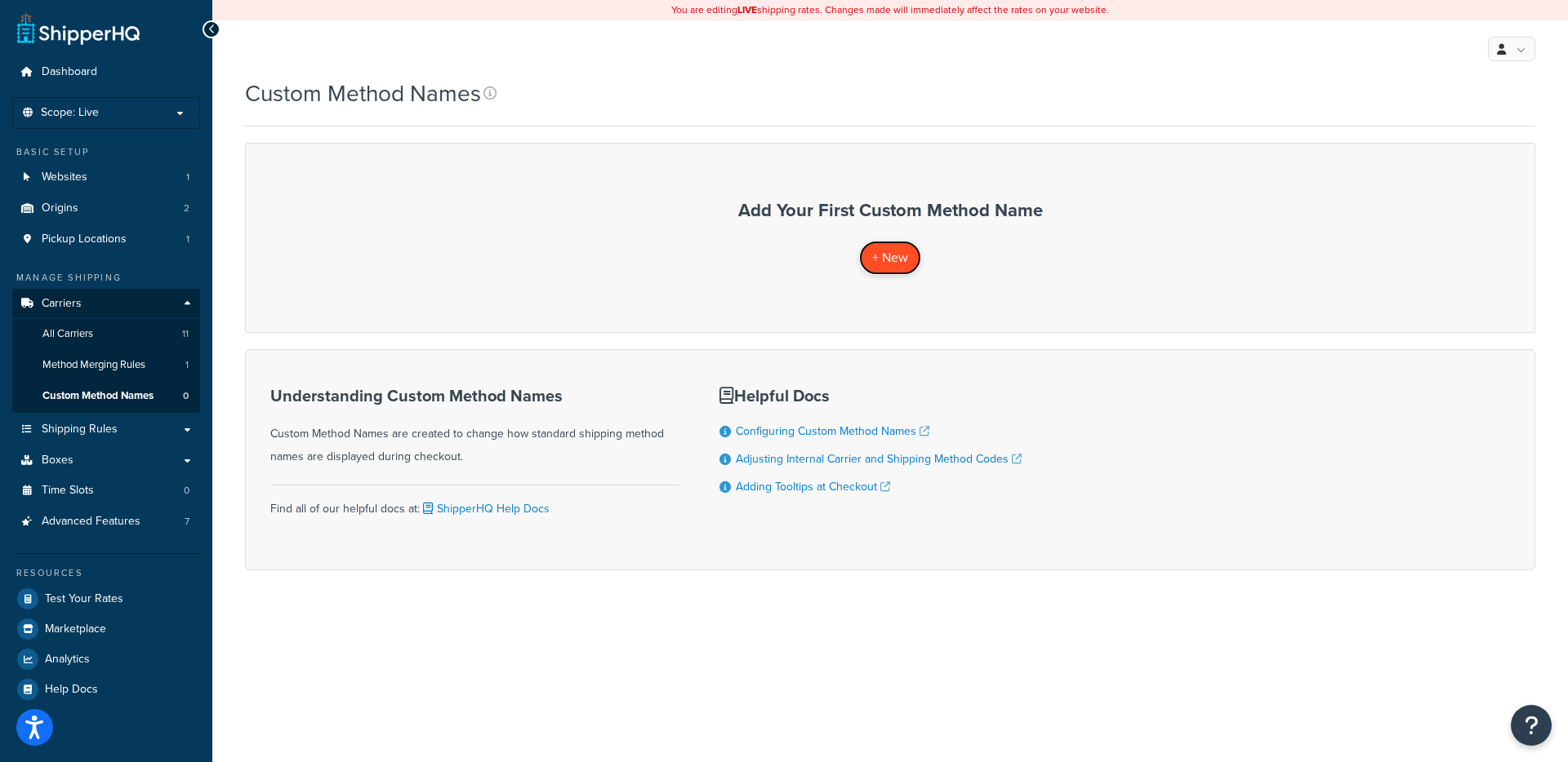
click at [887, 265] on span "+ New" at bounding box center [890, 257] width 36 height 18
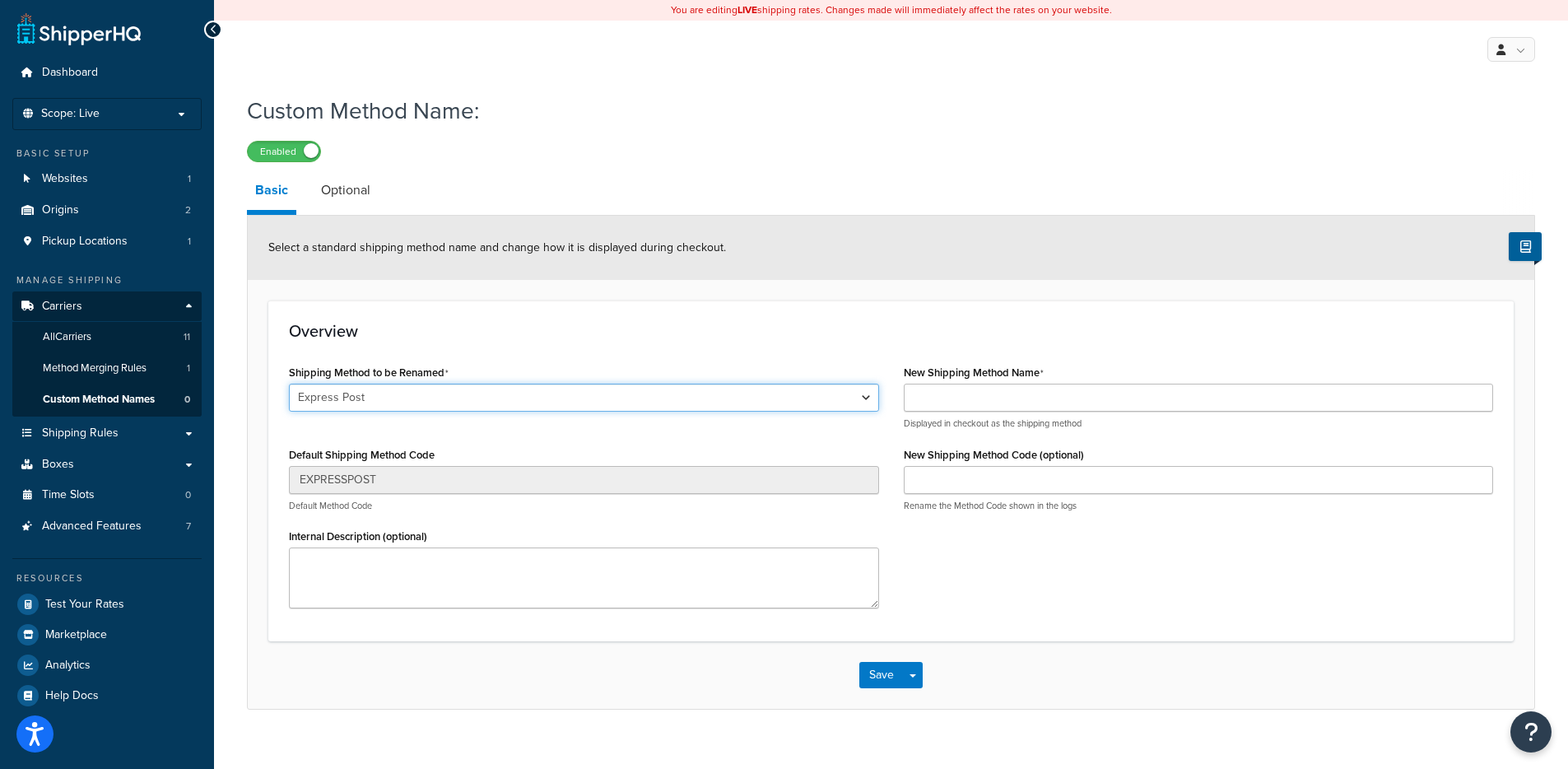
click at [463, 393] on select "Express Post Parcel Post Parcel Post with Signature Express Post with Signature…" at bounding box center [584, 398] width 590 height 28
click at [474, 397] on select "Express Post Parcel Post Parcel Post with Signature Express Post with Signature…" at bounding box center [584, 398] width 590 height 28
select select "693426"
click at [289, 384] on select "Express Post Parcel Post Parcel Post with Signature Express Post with Signature…" at bounding box center [584, 398] width 590 height 28
type input "FEDEX_GROUND"
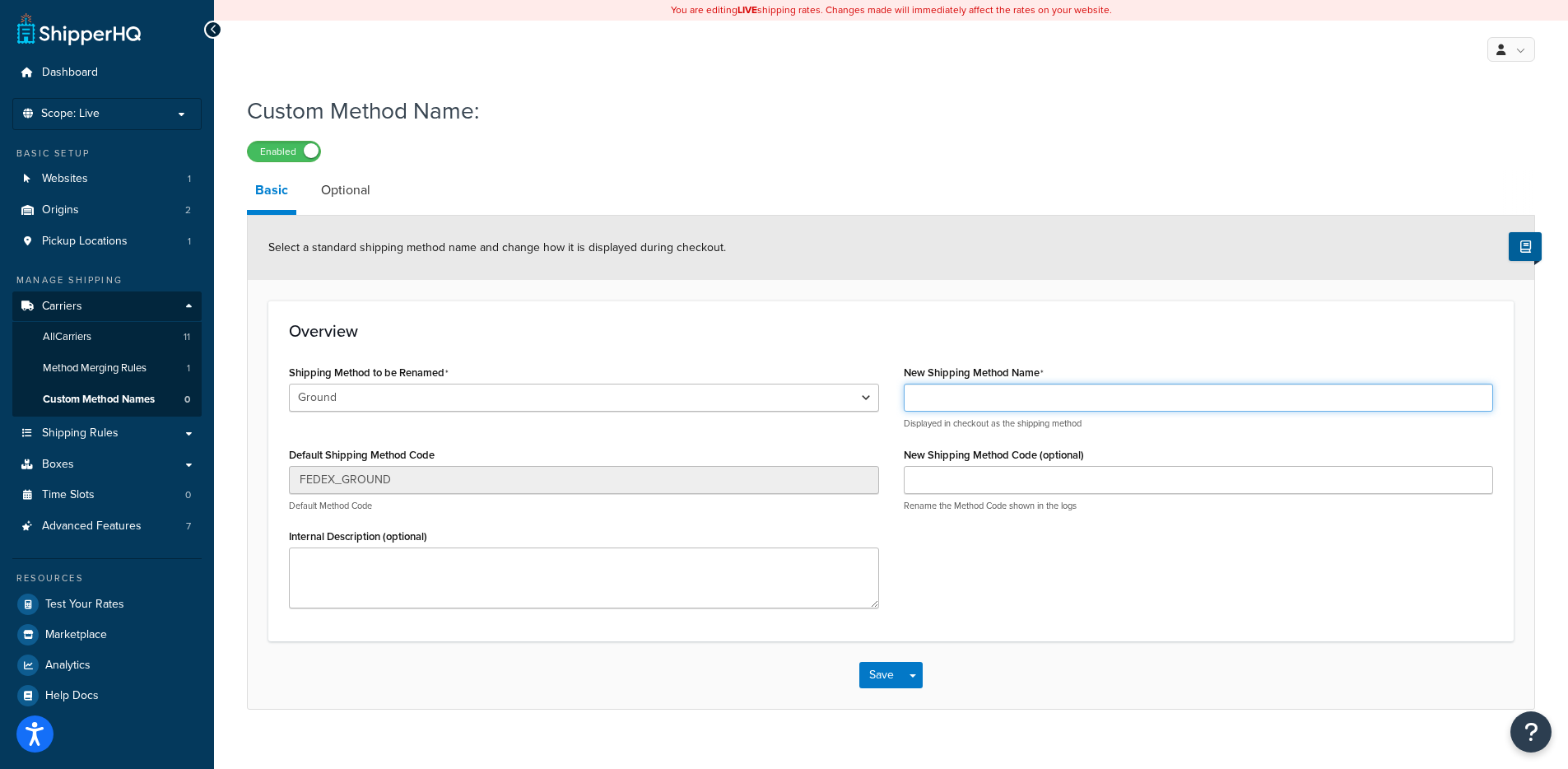
click at [1002, 406] on input "New Shipping Method Name" at bounding box center [1199, 398] width 590 height 28
type input "s"
type input "Standard"
click at [340, 180] on link "Optional" at bounding box center [345, 190] width 66 height 39
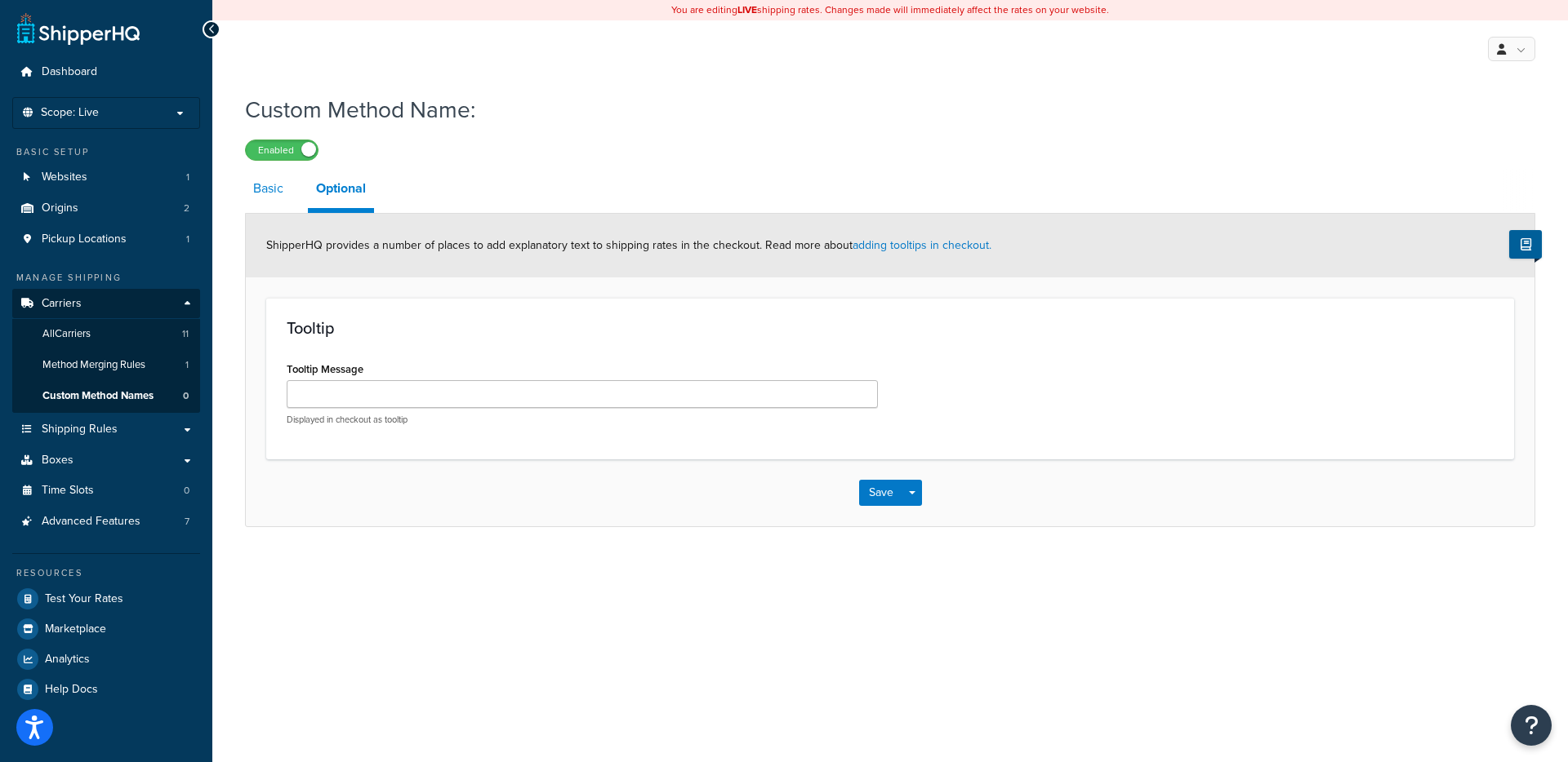
click at [282, 200] on link "Basic" at bounding box center [268, 189] width 46 height 39
select select "693426"
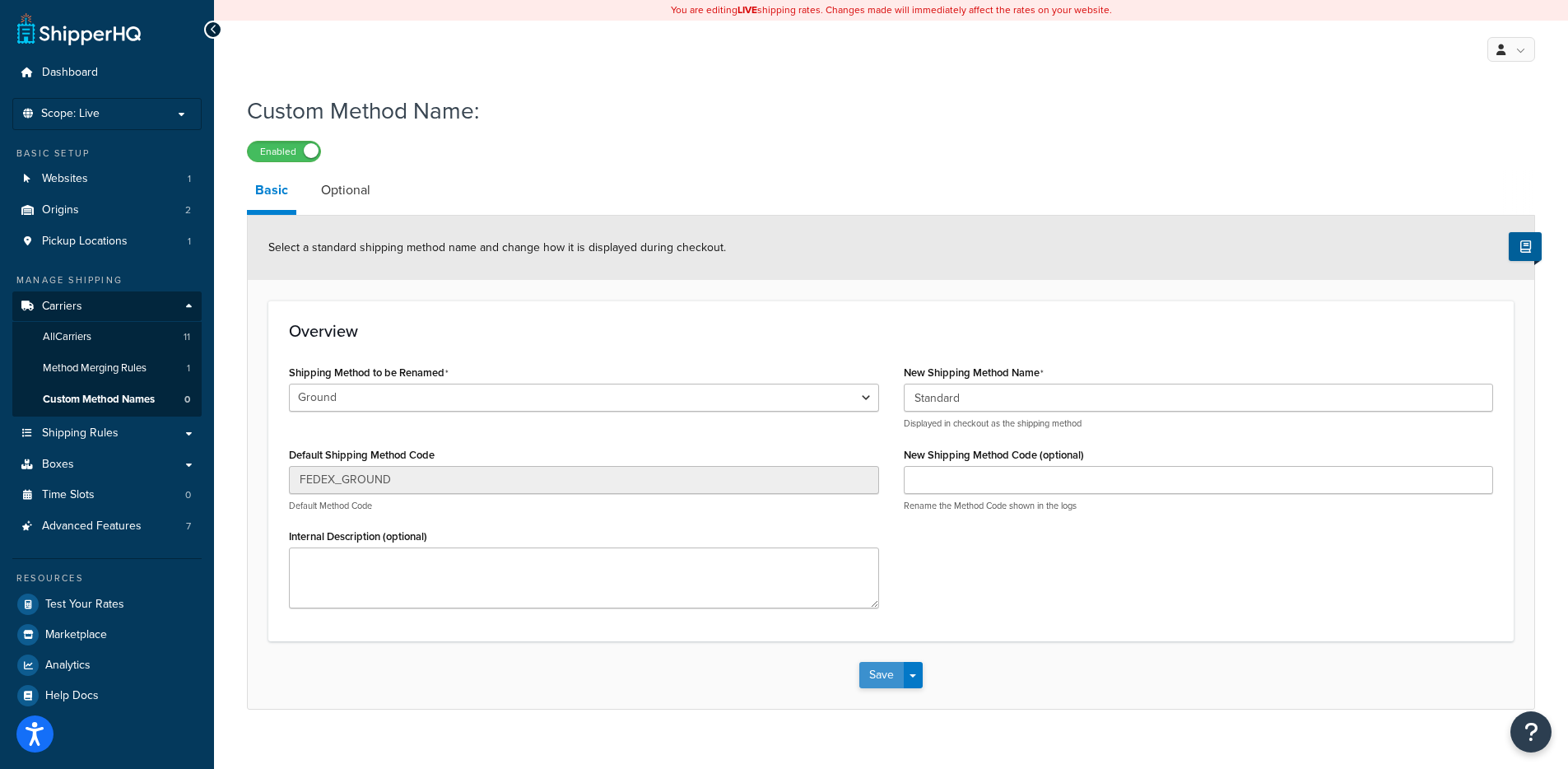
click at [887, 676] on button "Save" at bounding box center [881, 676] width 45 height 26
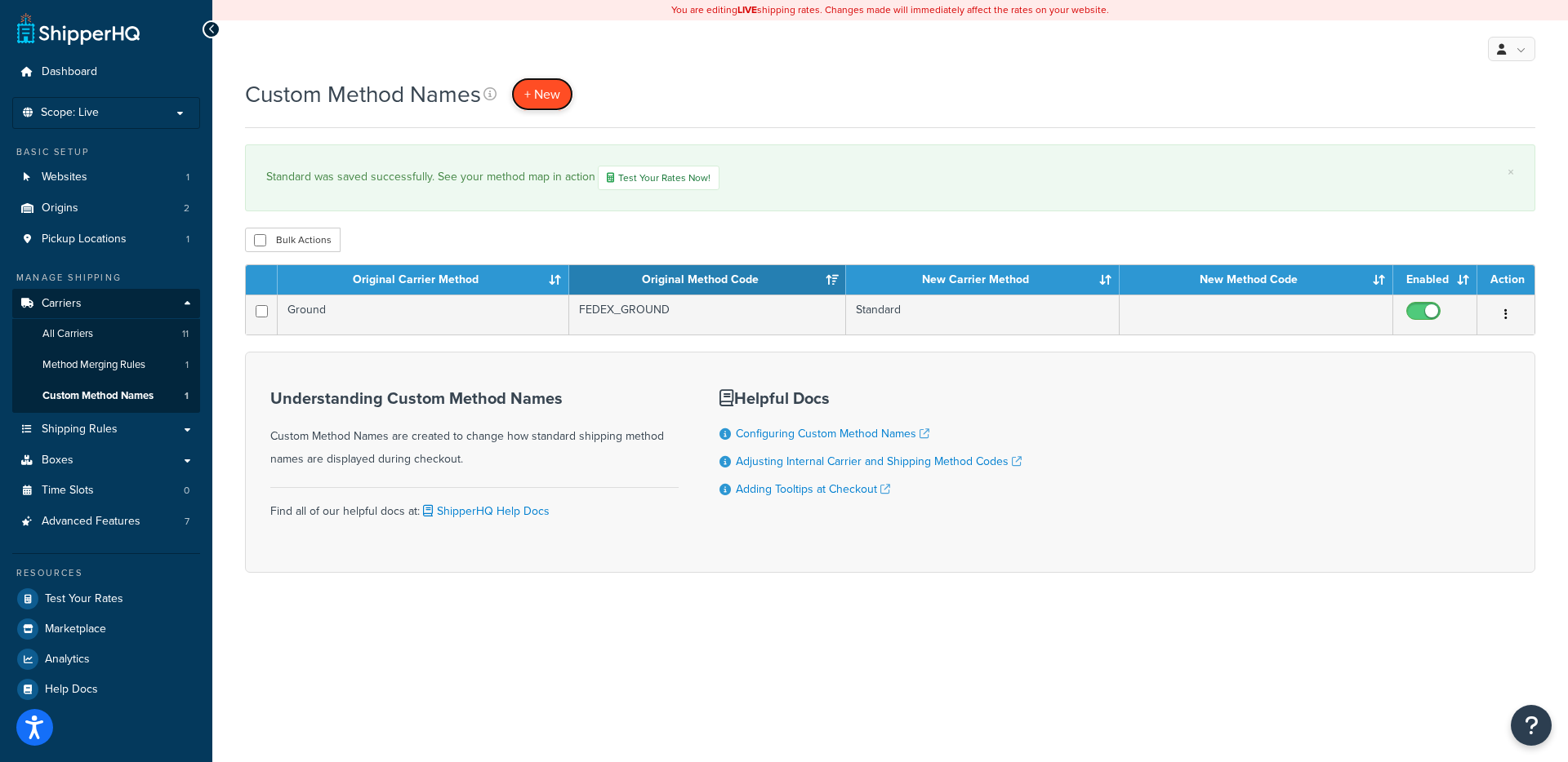
click at [544, 82] on link "+ New" at bounding box center [541, 94] width 62 height 33
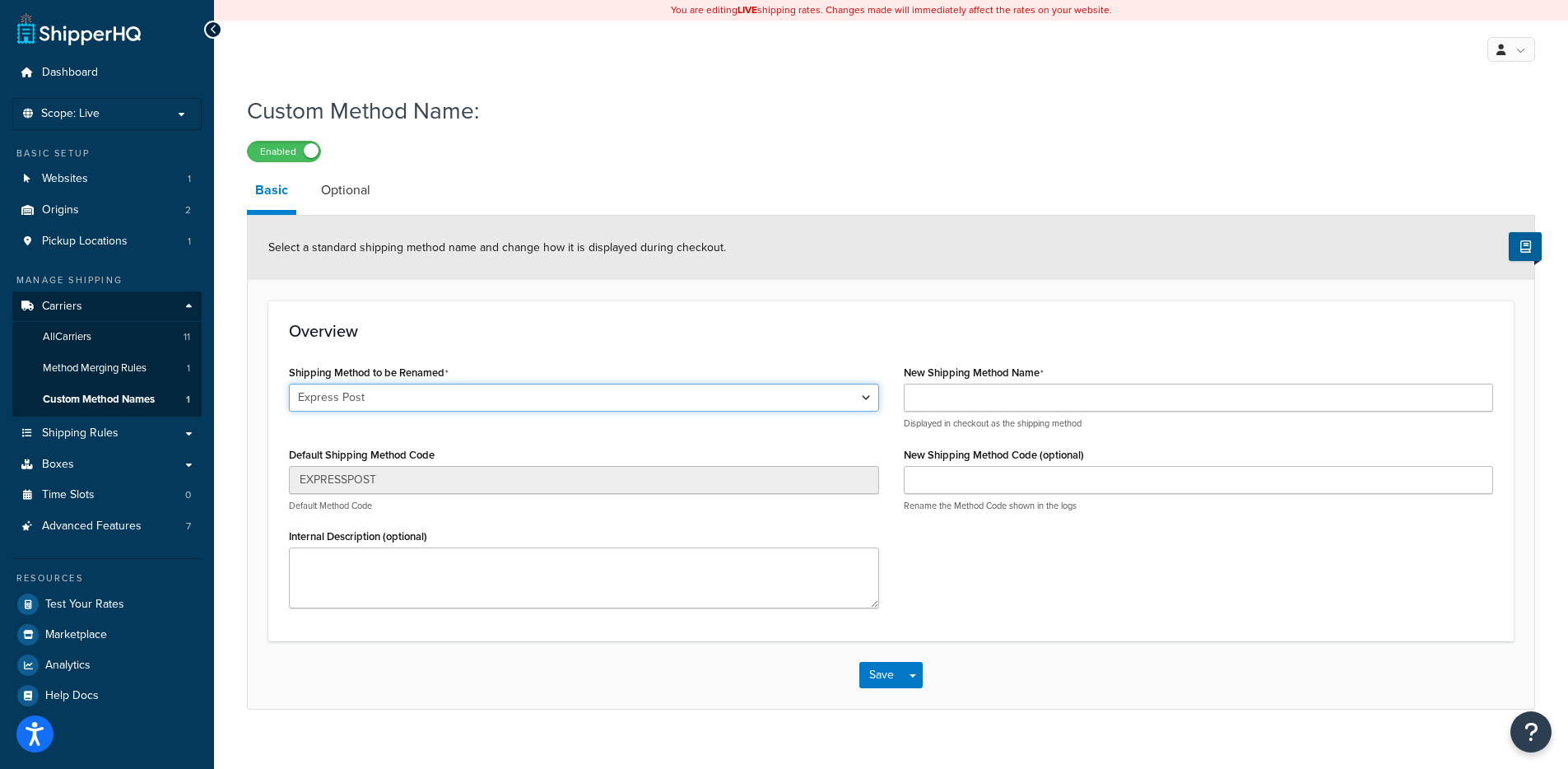
click at [417, 410] on select "Express Post Parcel Post Parcel Post with Signature Express Post with Signature…" at bounding box center [584, 398] width 590 height 28
select select "693428"
click at [289, 384] on select "Express Post Parcel Post Parcel Post with Signature Express Post with Signature…" at bounding box center [584, 398] width 590 height 28
type input "GROUND_HOME_DELIVERY"
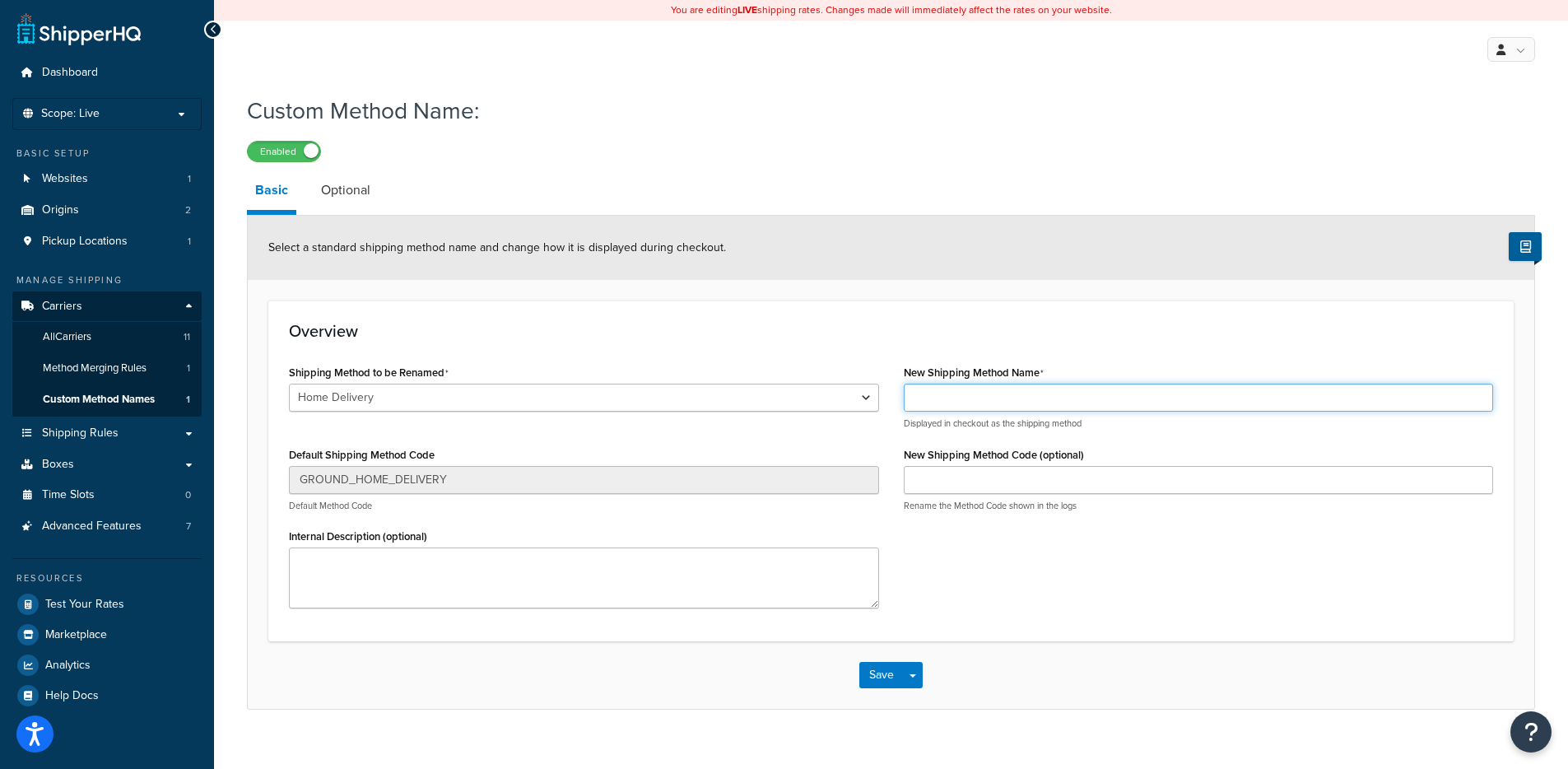
click at [954, 389] on input "New Shipping Method Name" at bounding box center [1199, 398] width 590 height 28
type input "s"
type input "Standard"
click at [882, 676] on button "Save" at bounding box center [881, 676] width 45 height 26
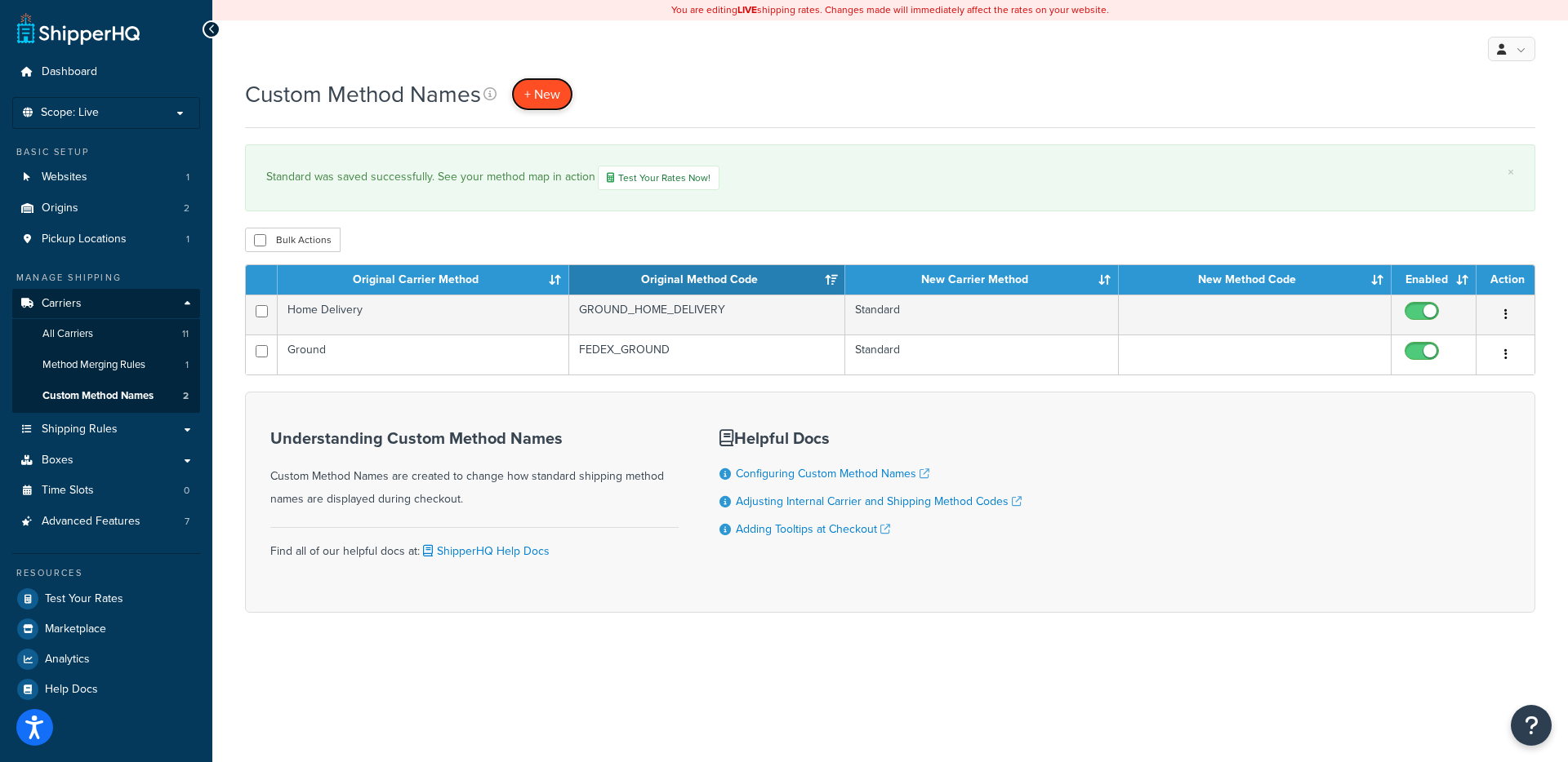
click at [540, 97] on span "+ New" at bounding box center [542, 94] width 36 height 18
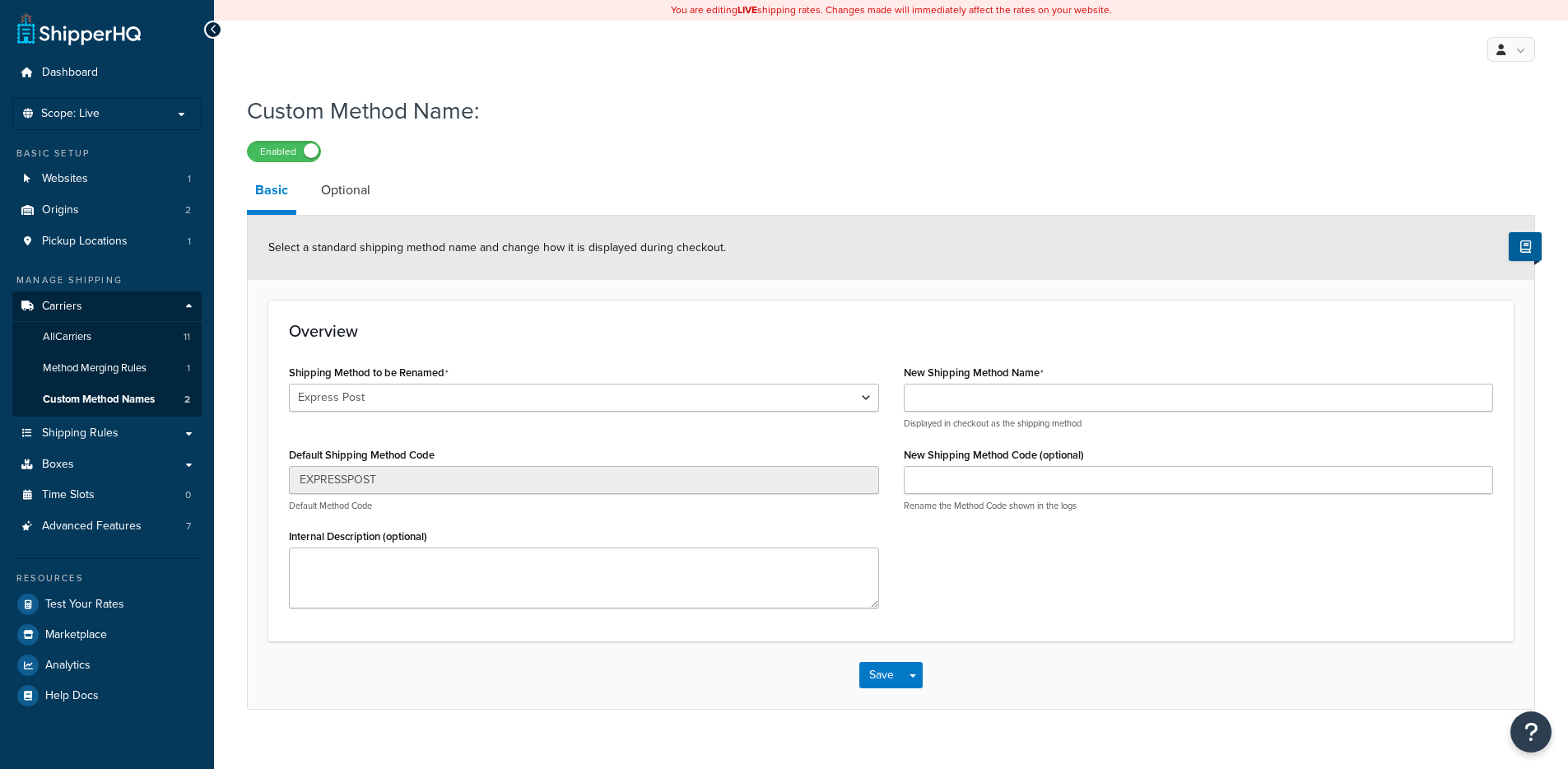
click at [382, 416] on div "Express Post Parcel Post Parcel Post with Signature Express Post with Signature…" at bounding box center [584, 406] width 590 height 46
click at [390, 405] on select "Express Post Parcel Post Parcel Post with Signature Express Post with Signature…" at bounding box center [584, 398] width 590 height 28
select select "693419"
click at [289, 384] on select "Express Post Parcel Post Parcel Post with Signature Express Post with Signature…" at bounding box center [584, 398] width 590 height 28
type input "GND"
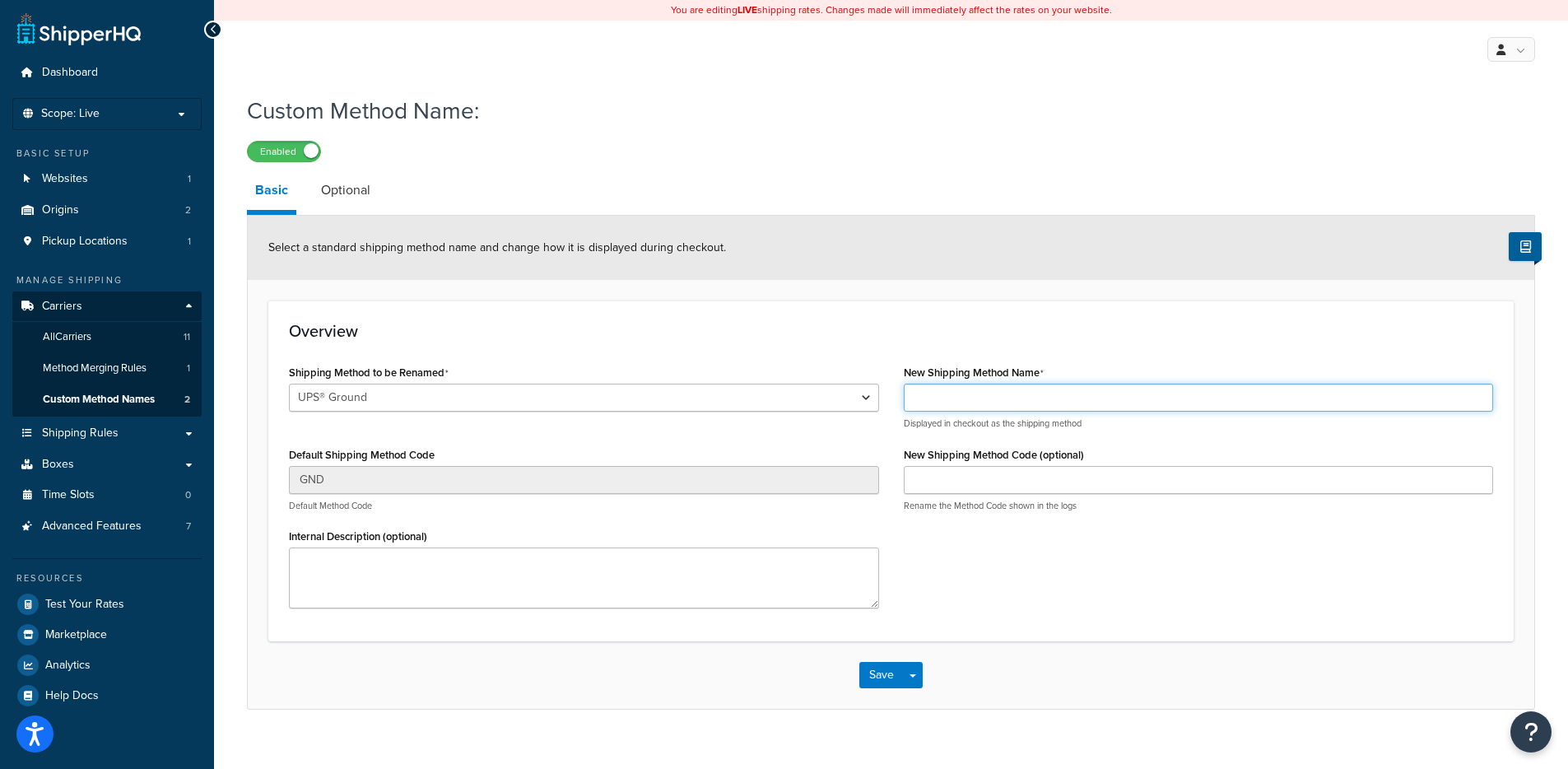
click at [970, 397] on input "New Shipping Method Name" at bounding box center [1199, 398] width 590 height 28
paste input "Standard"
type input "Standard"
click at [880, 684] on button "Save" at bounding box center [881, 676] width 45 height 26
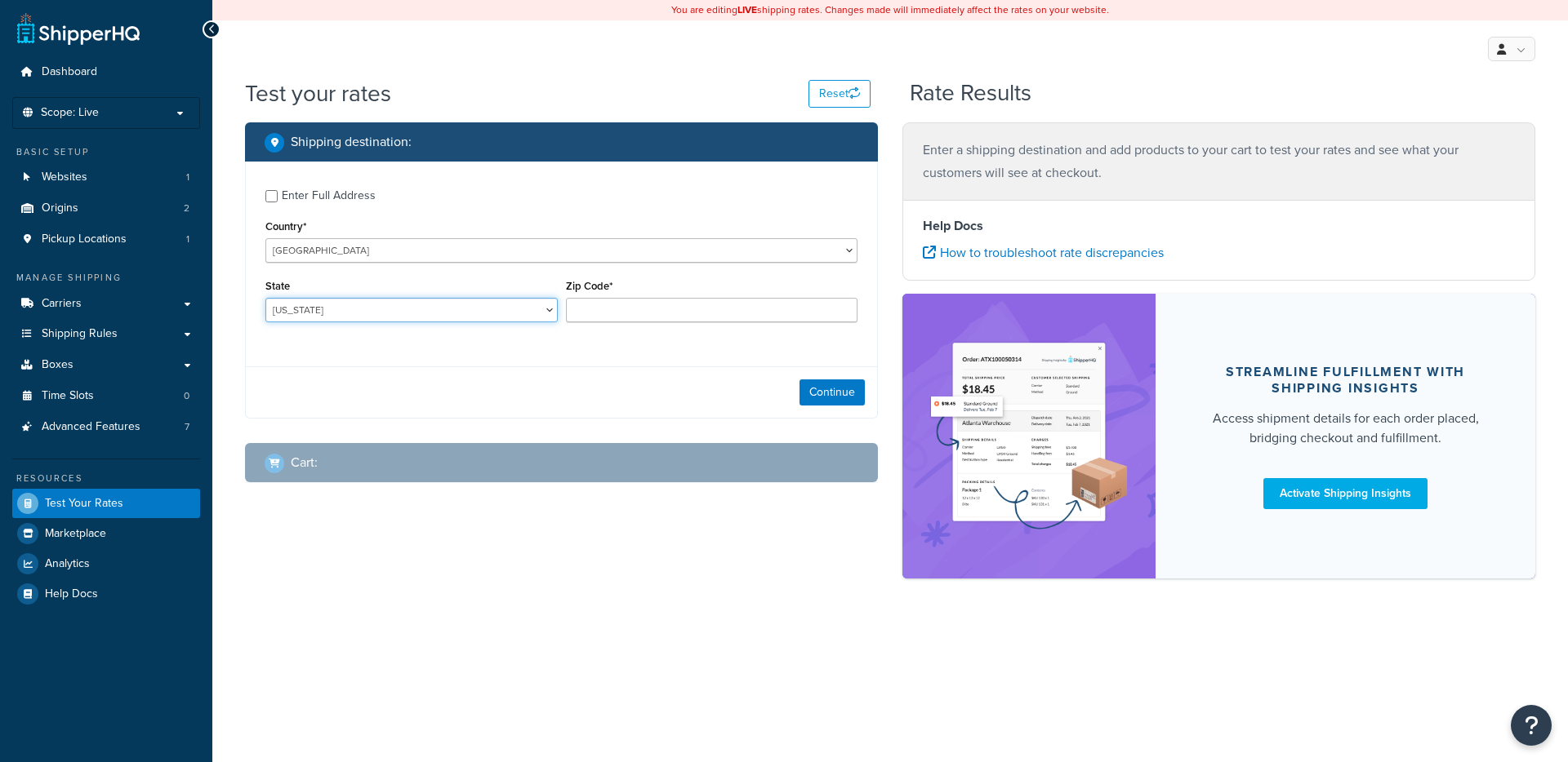
click at [344, 302] on select "Alabama Alaska American Samoa Arizona Arkansas Armed Forces Americas Armed Forc…" at bounding box center [412, 310] width 292 height 24
select select "TX"
type input "78759"
click at [814, 394] on button "Continue" at bounding box center [832, 392] width 66 height 26
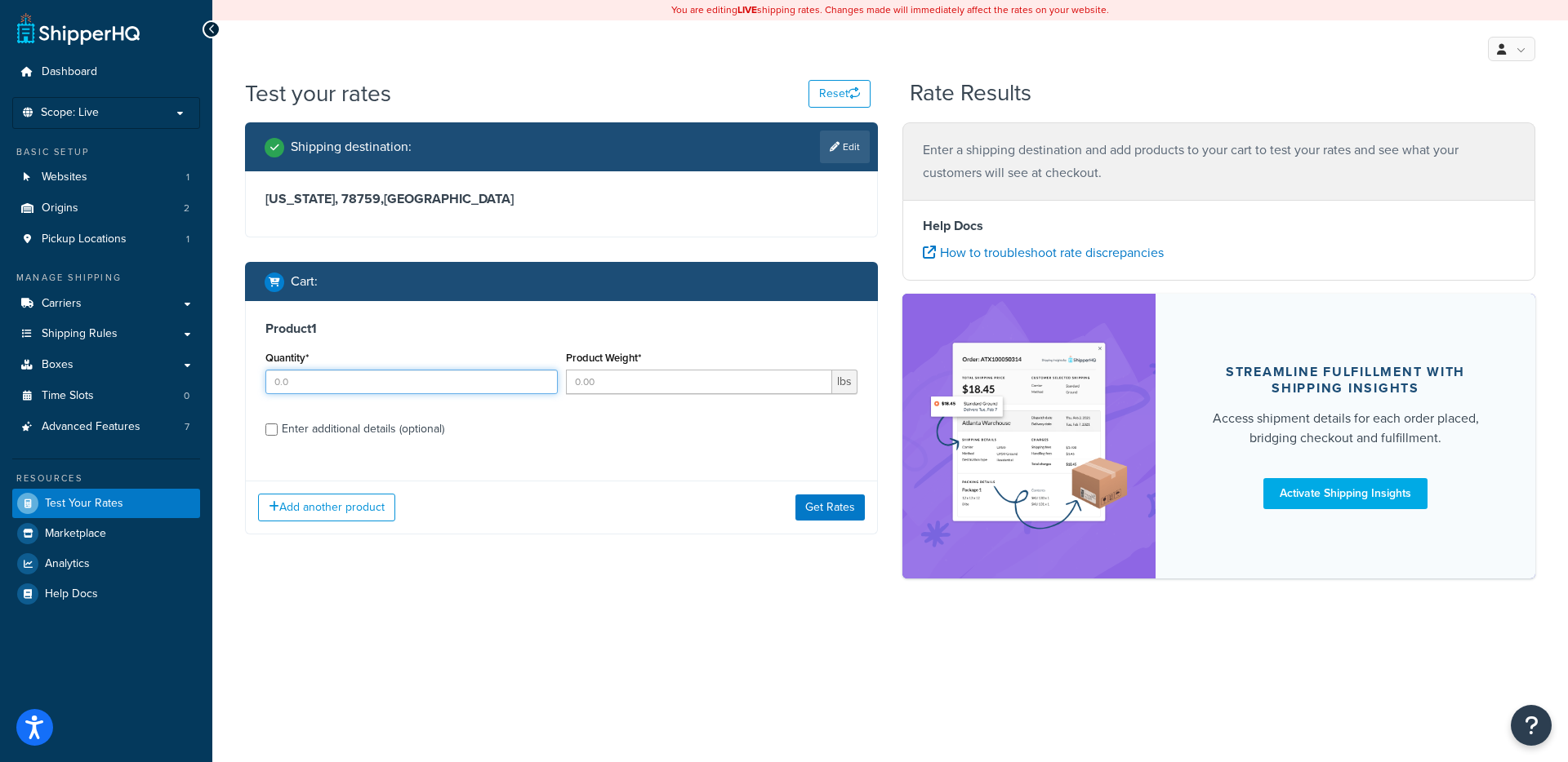
click at [354, 380] on input "Quantity*" at bounding box center [412, 382] width 292 height 24
type input "1"
click at [830, 495] on button "Get Rates" at bounding box center [830, 508] width 69 height 26
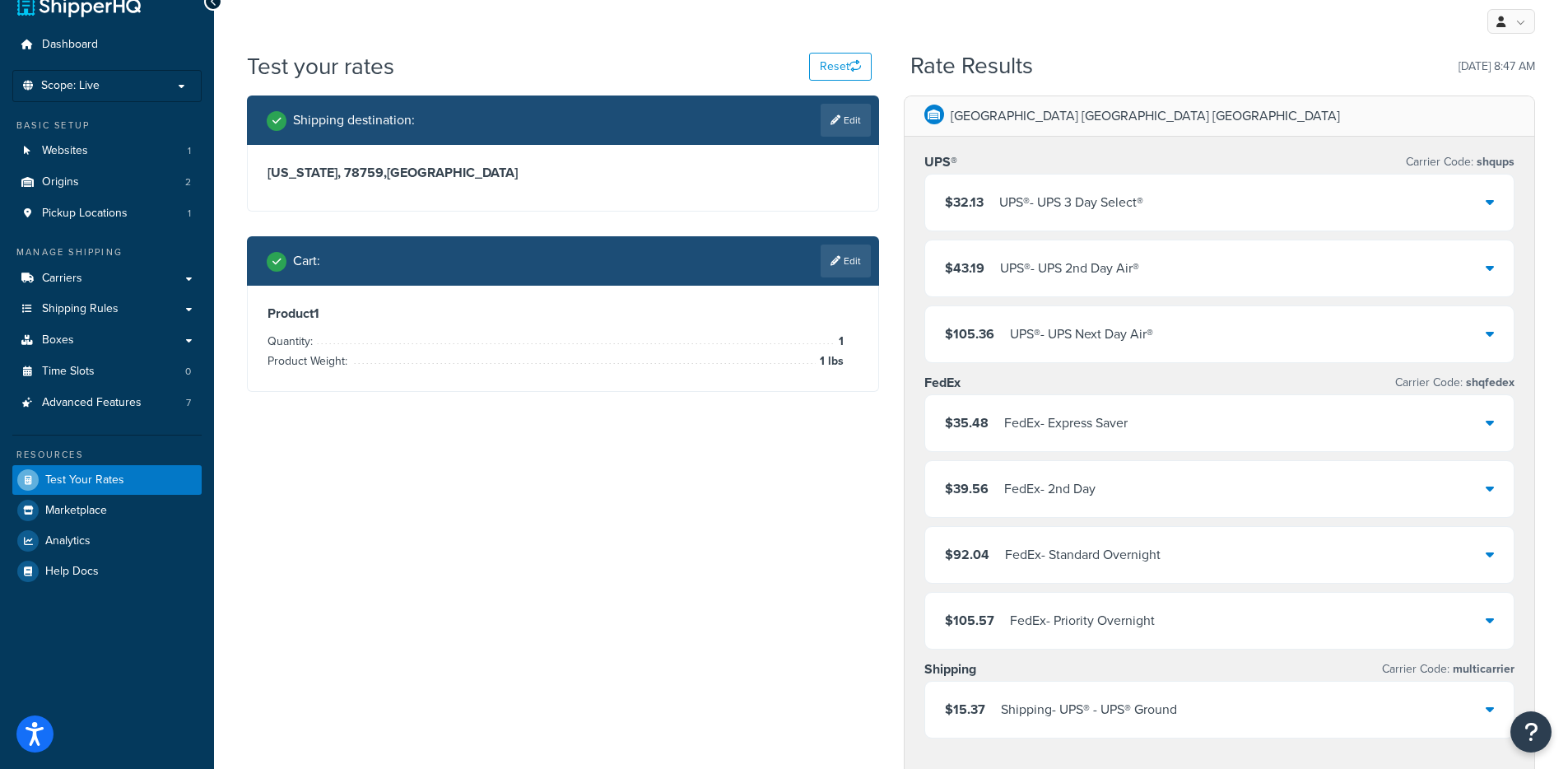
scroll to position [60, 0]
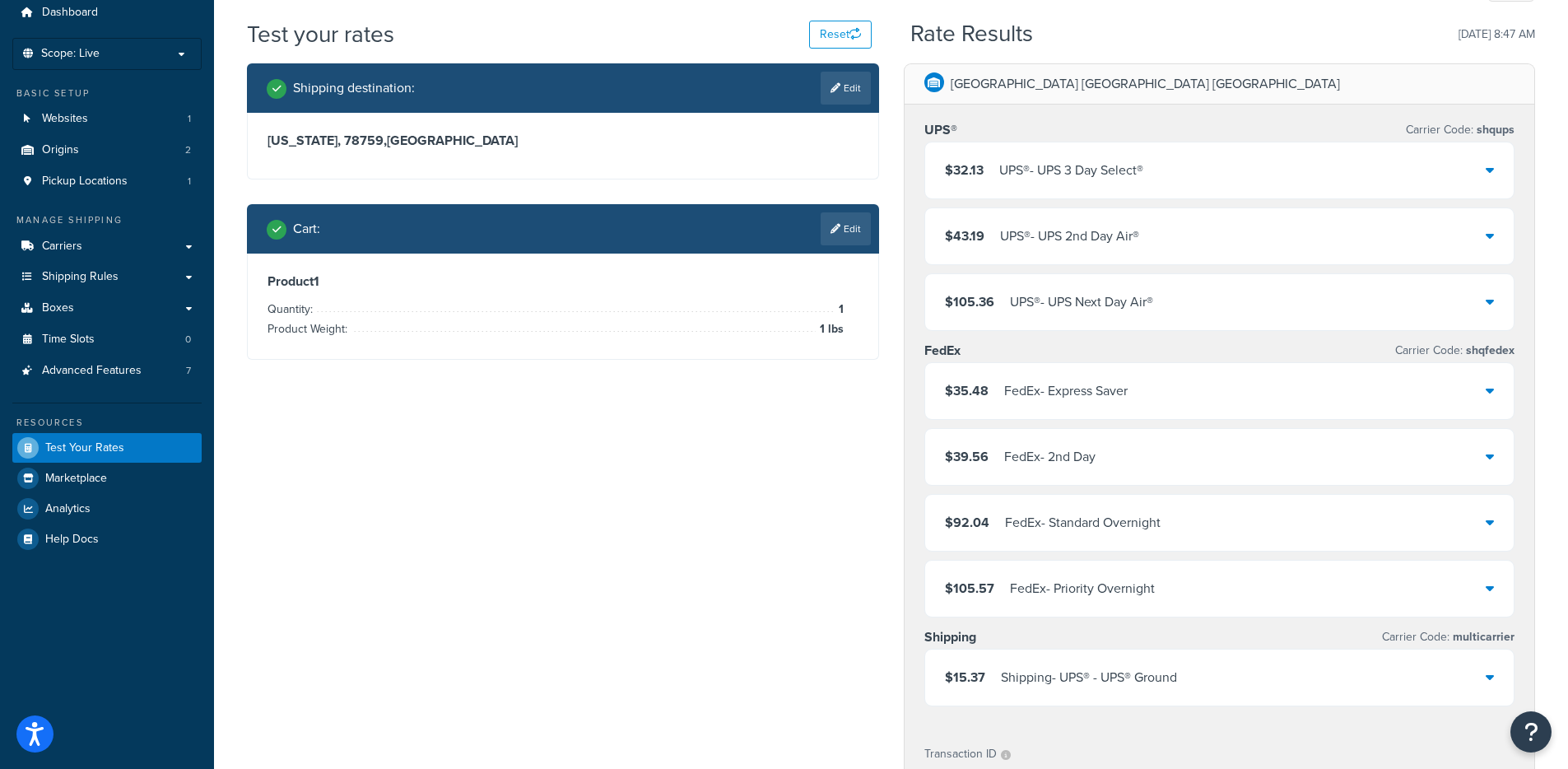
click at [1177, 670] on div "Shipping - UPS® - UPS® Ground" at bounding box center [1089, 678] width 176 height 23
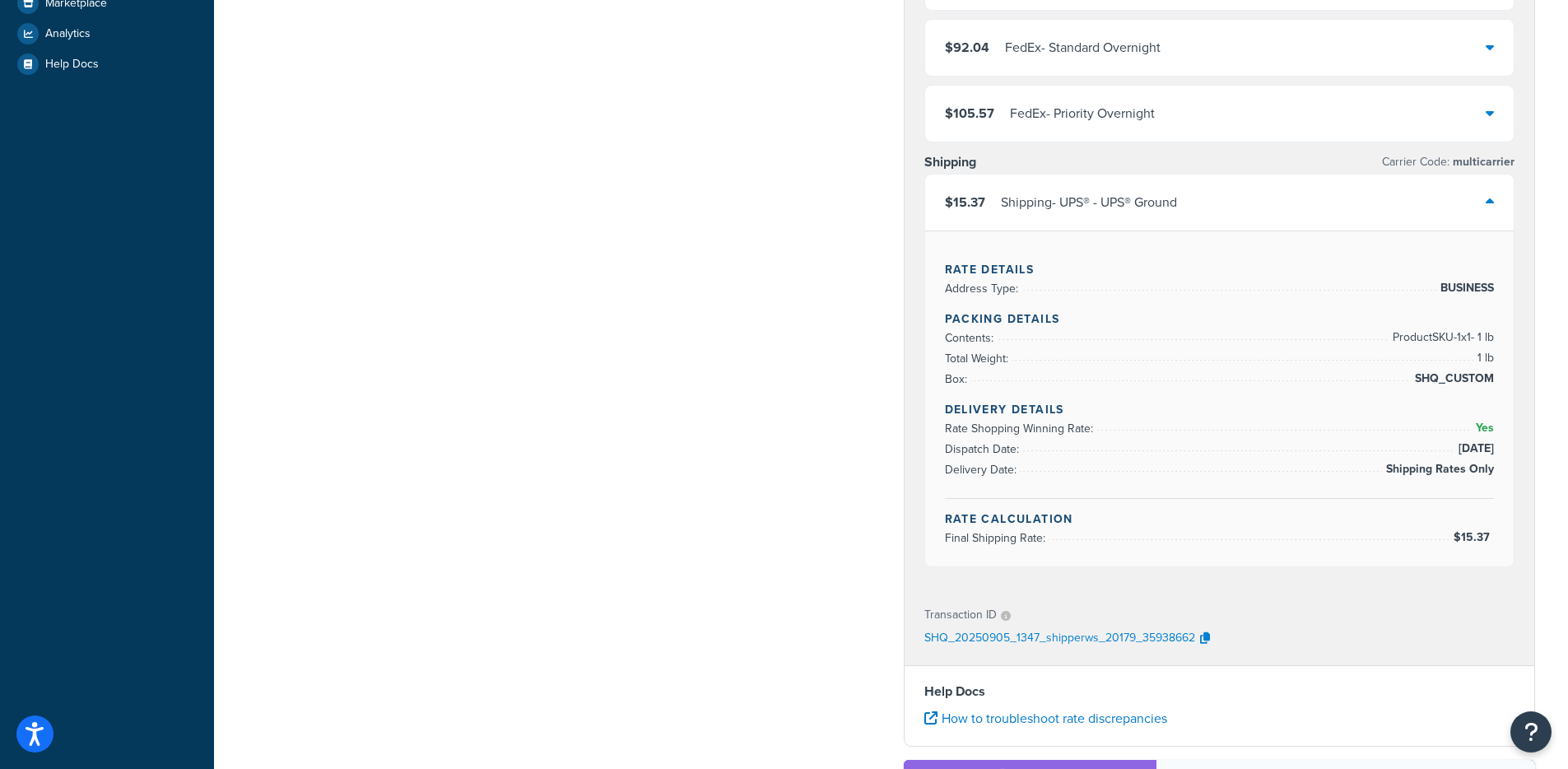
scroll to position [610, 0]
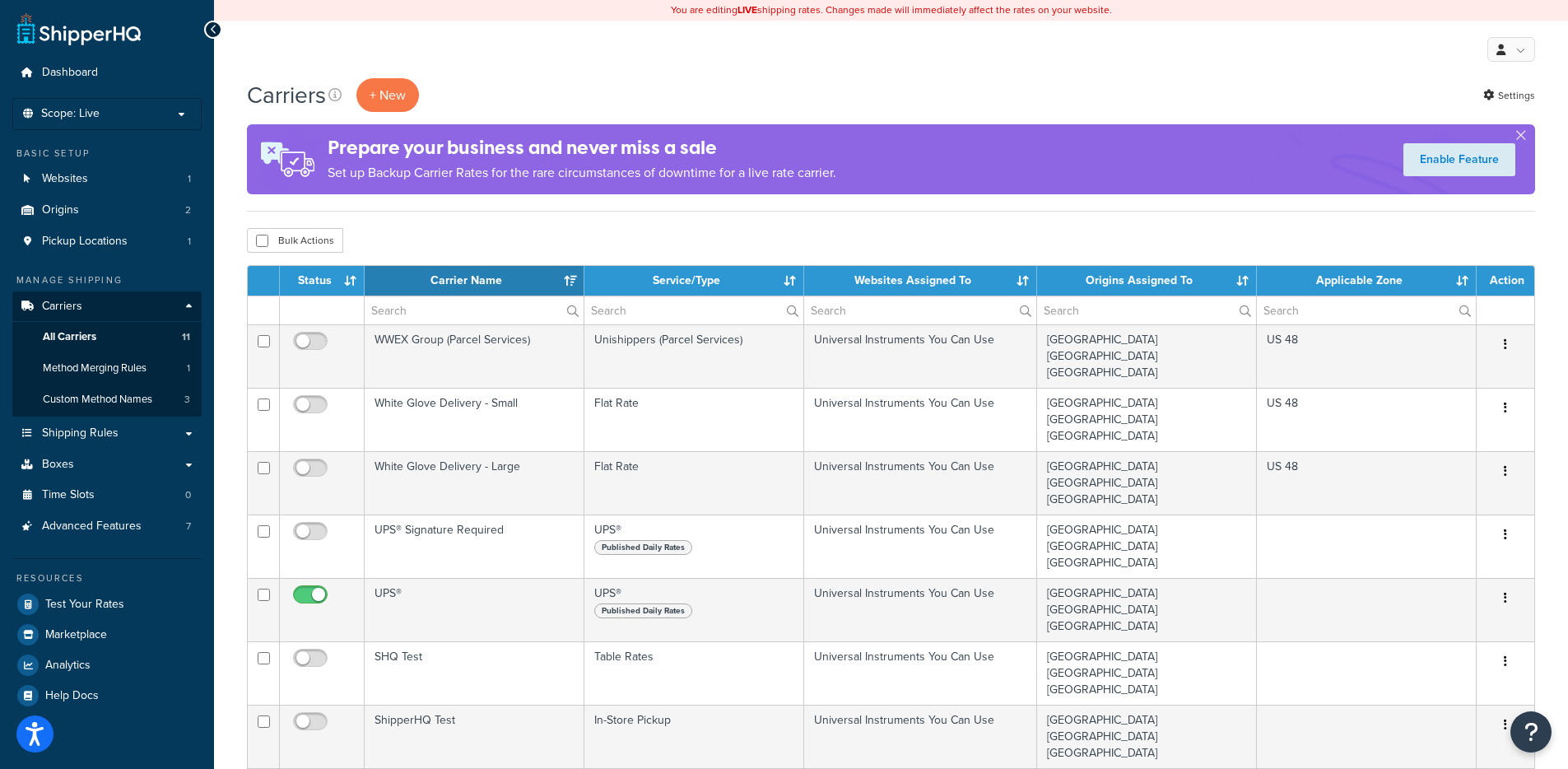
select select "15"
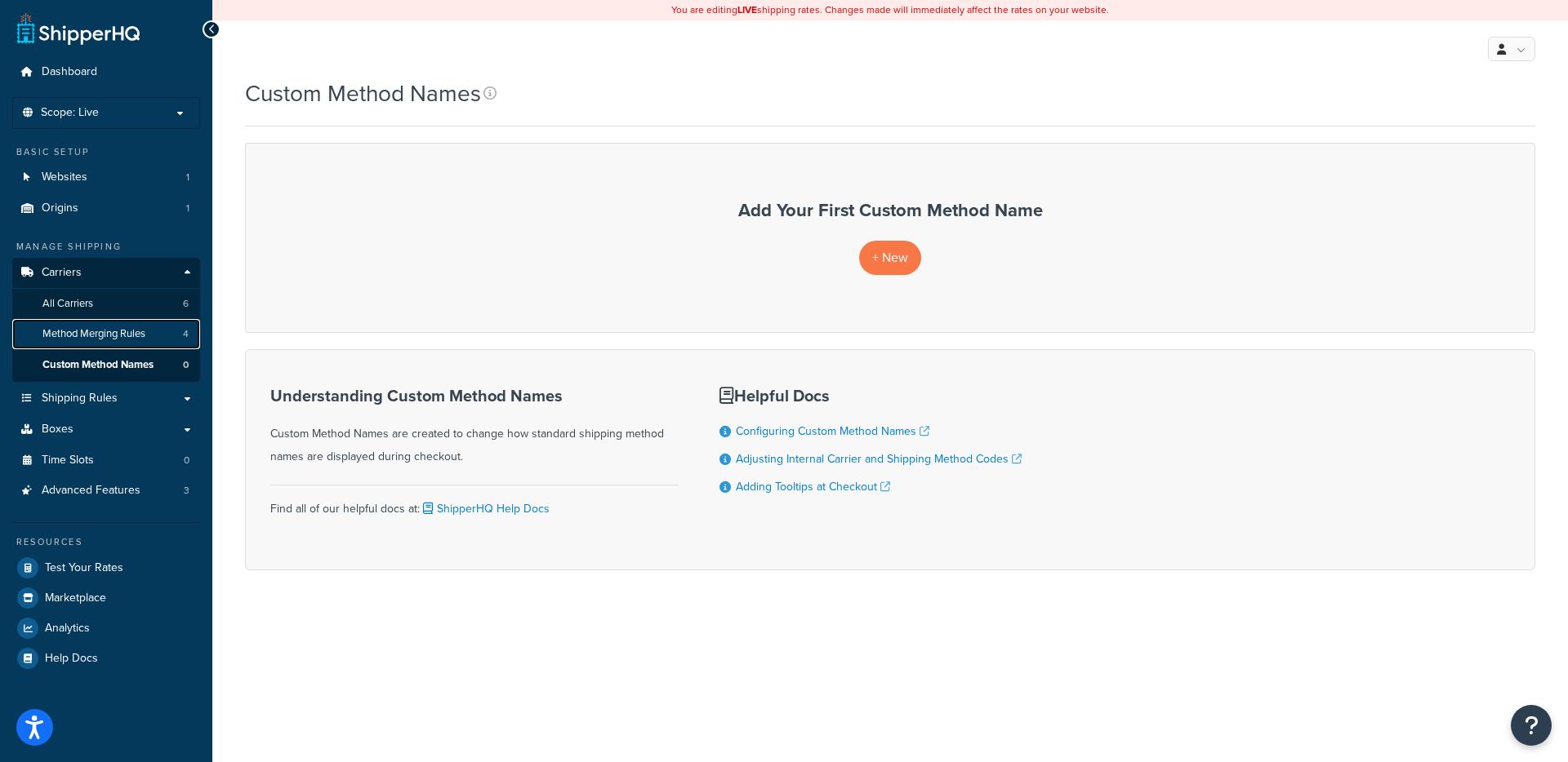
click at [147, 324] on link "Method Merging Rules 4" at bounding box center [105, 334] width 188 height 31
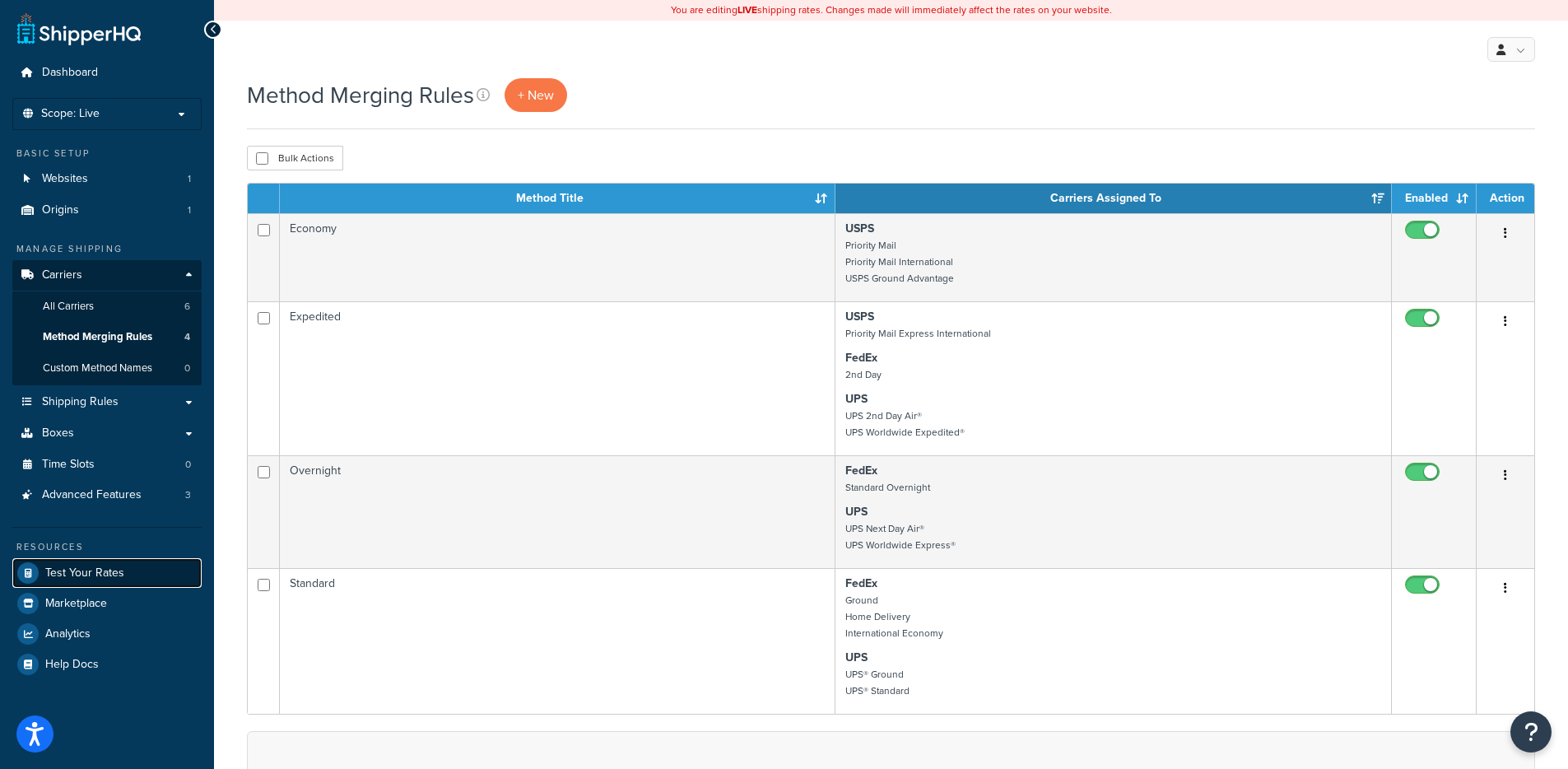
click at [97, 574] on span "Test Your Rates" at bounding box center [85, 573] width 79 height 14
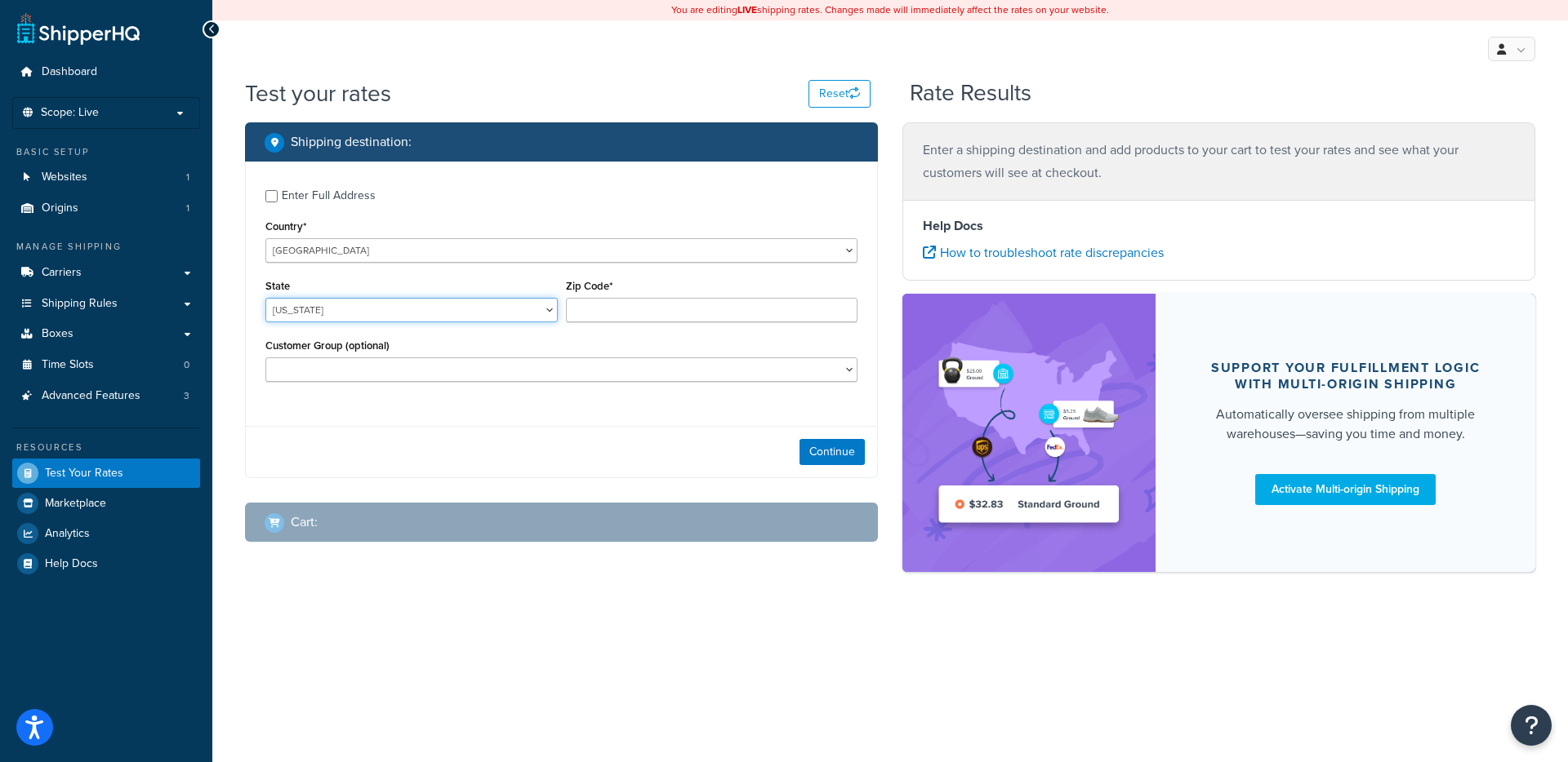
click at [392, 307] on select "Alabama Alaska American Samoa Arizona Arkansas Armed Forces Americas Armed Forc…" at bounding box center [412, 310] width 292 height 24
click at [265, 298] on select "Alabama Alaska American Samoa Arizona Arkansas Armed Forces Americas Armed Forc…" at bounding box center [412, 310] width 292 height 24
select select "TX"
type input "78759"
click at [822, 449] on button "Continue" at bounding box center [832, 452] width 66 height 26
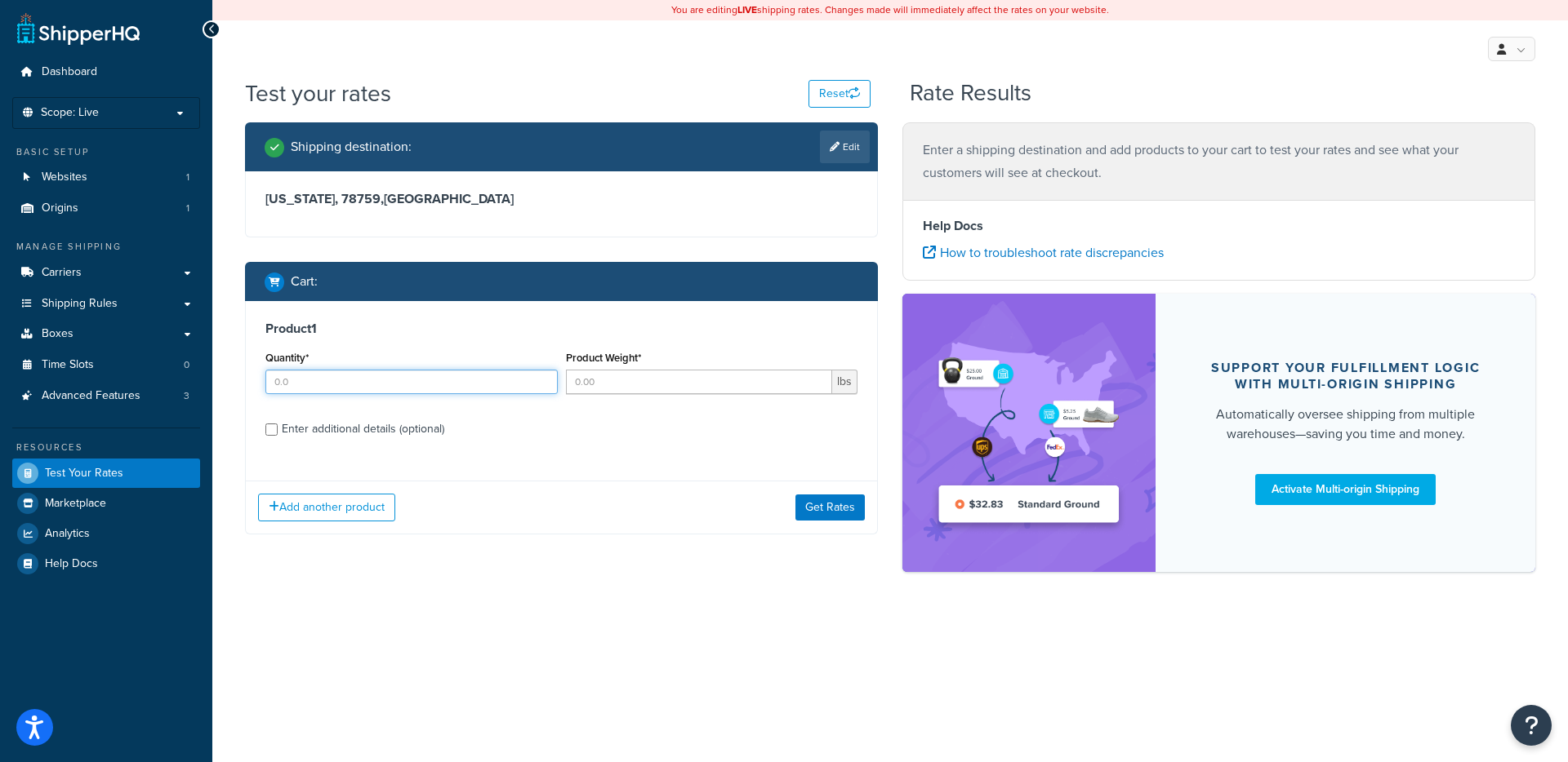
click at [415, 386] on input "Quantity*" at bounding box center [412, 382] width 292 height 24
type input "1"
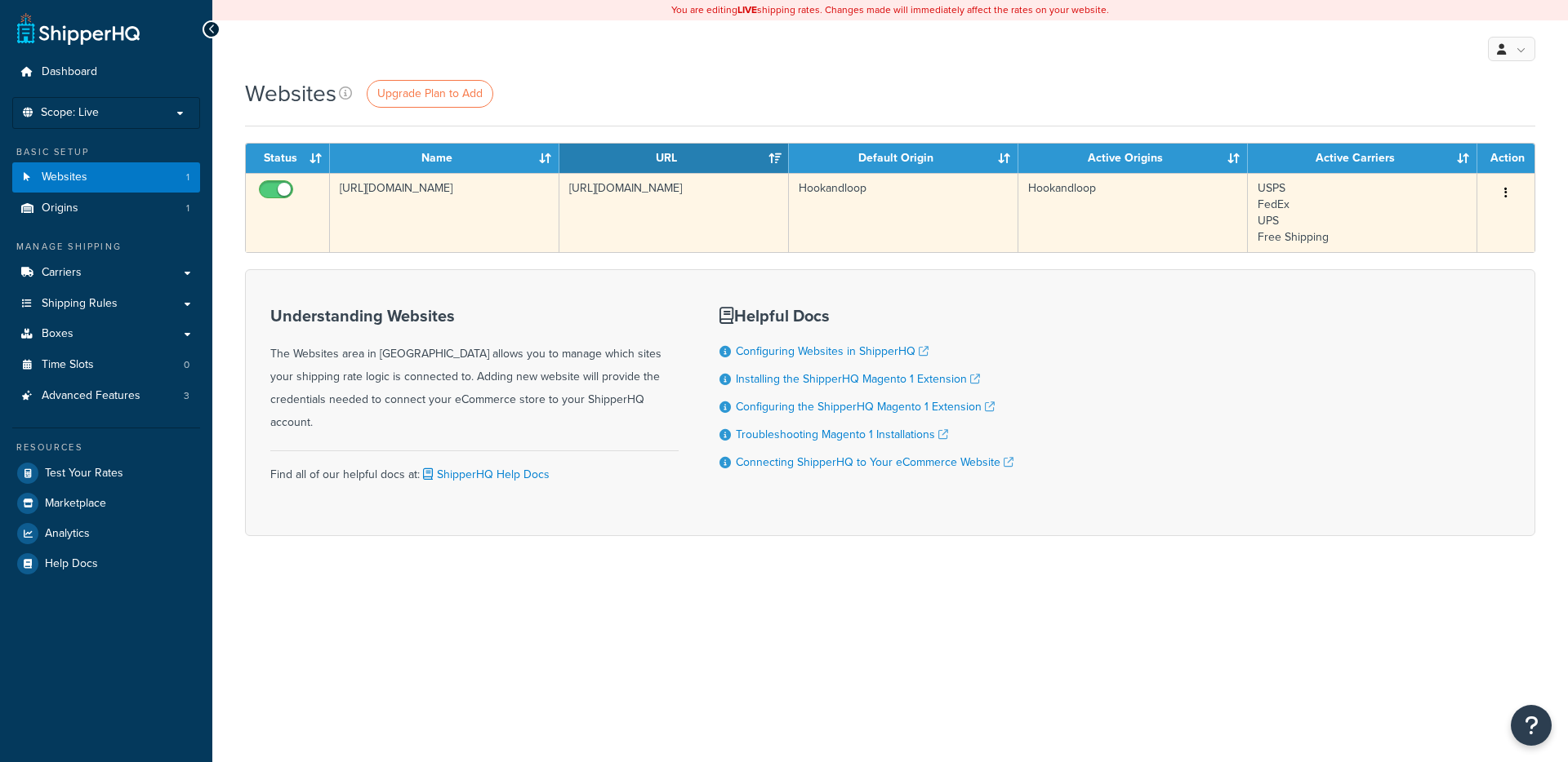
click at [575, 207] on td "[URL][DOMAIN_NAME]" at bounding box center [674, 213] width 229 height 80
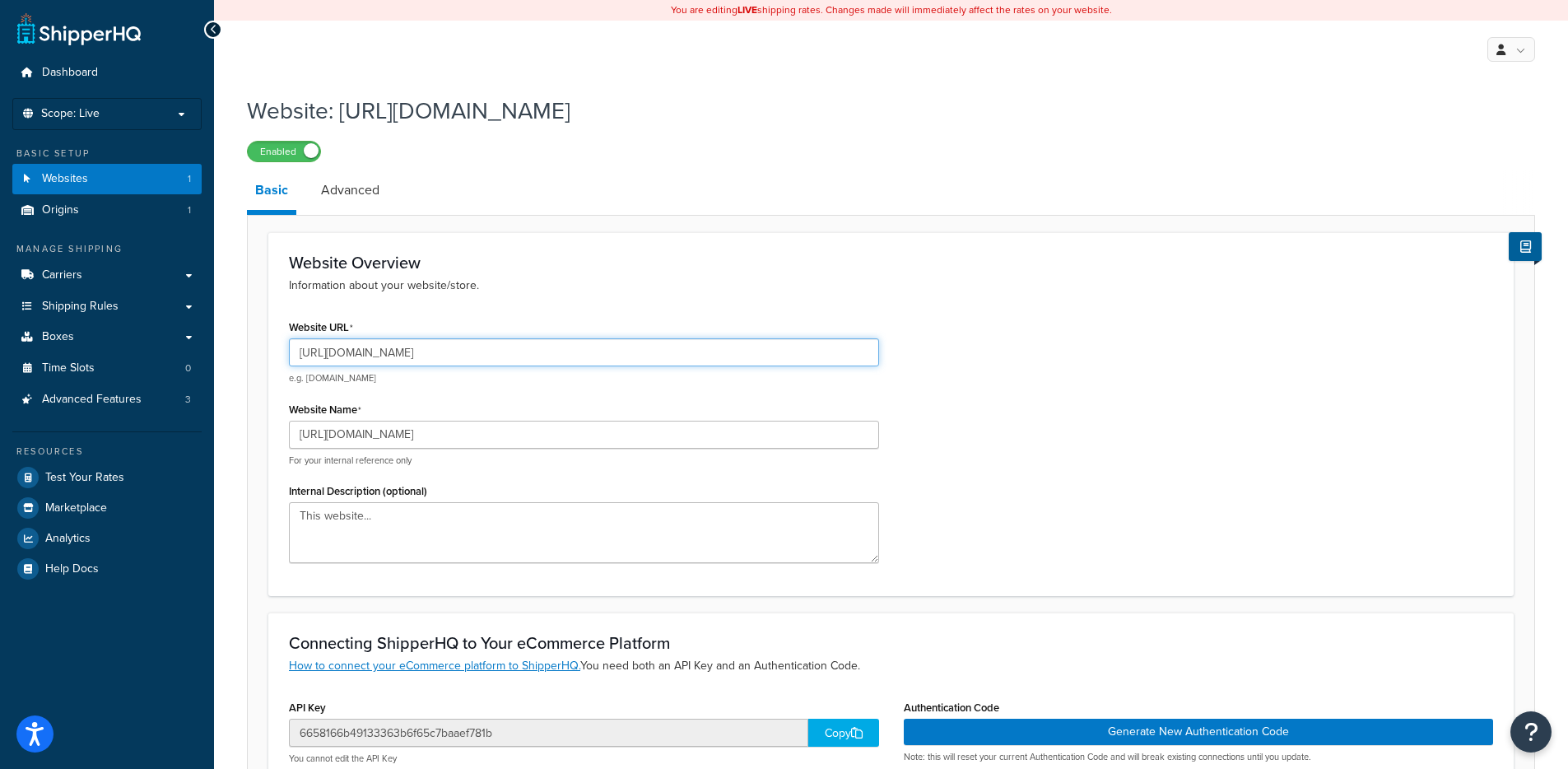
drag, startPoint x: 336, startPoint y: 357, endPoint x: 486, endPoint y: 357, distance: 150.0
click at [486, 357] on input "https://hookandloop.com/" at bounding box center [584, 353] width 590 height 28
click at [354, 347] on input "https://hookandloop.com/" at bounding box center [584, 353] width 590 height 28
drag, startPoint x: 335, startPoint y: 351, endPoint x: 426, endPoint y: 351, distance: 91.0
click at [426, 351] on input "https://hookandloop.com/" at bounding box center [584, 353] width 590 height 28
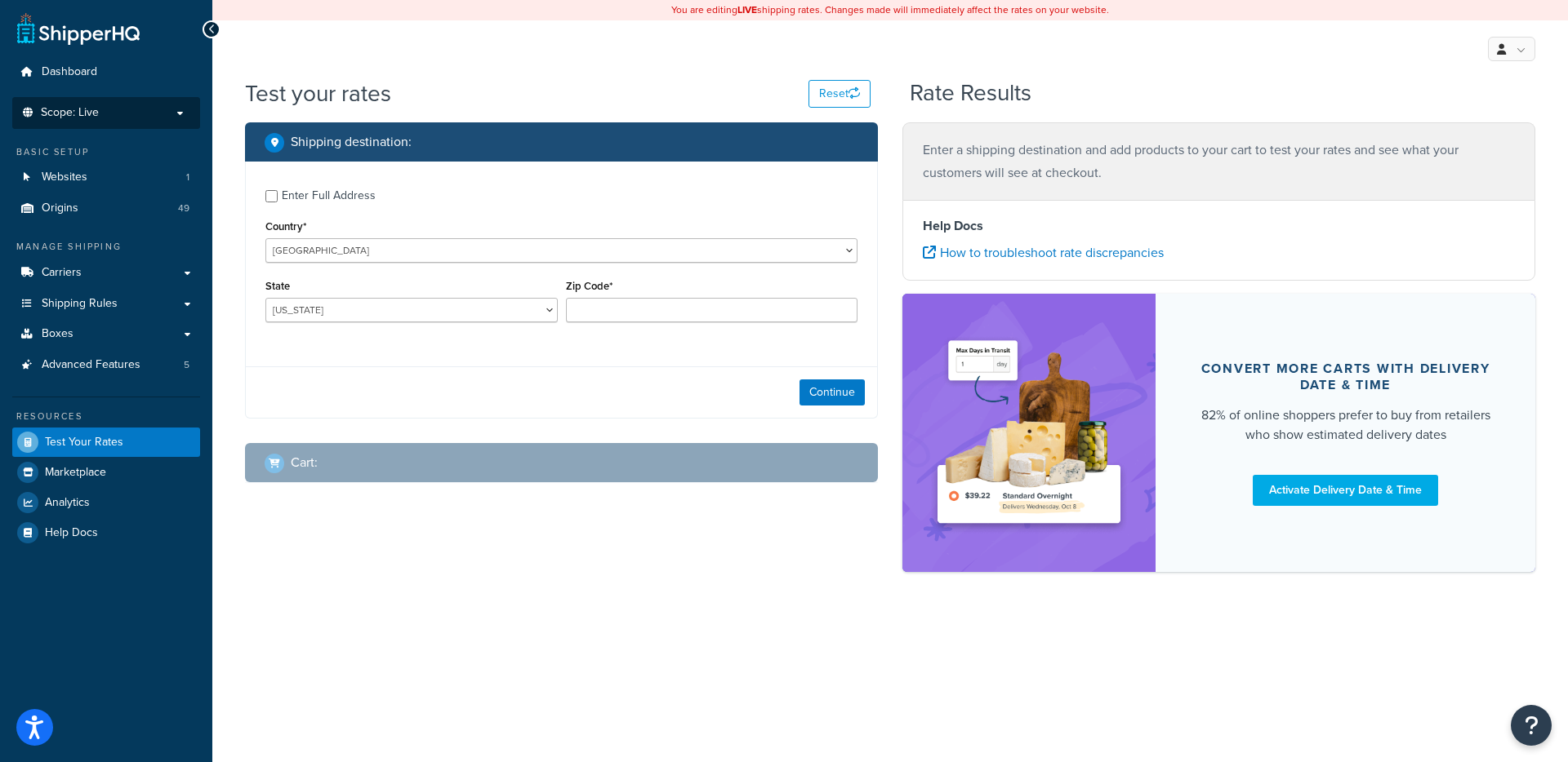
click at [150, 118] on p "Scope: Live" at bounding box center [105, 113] width 173 height 14
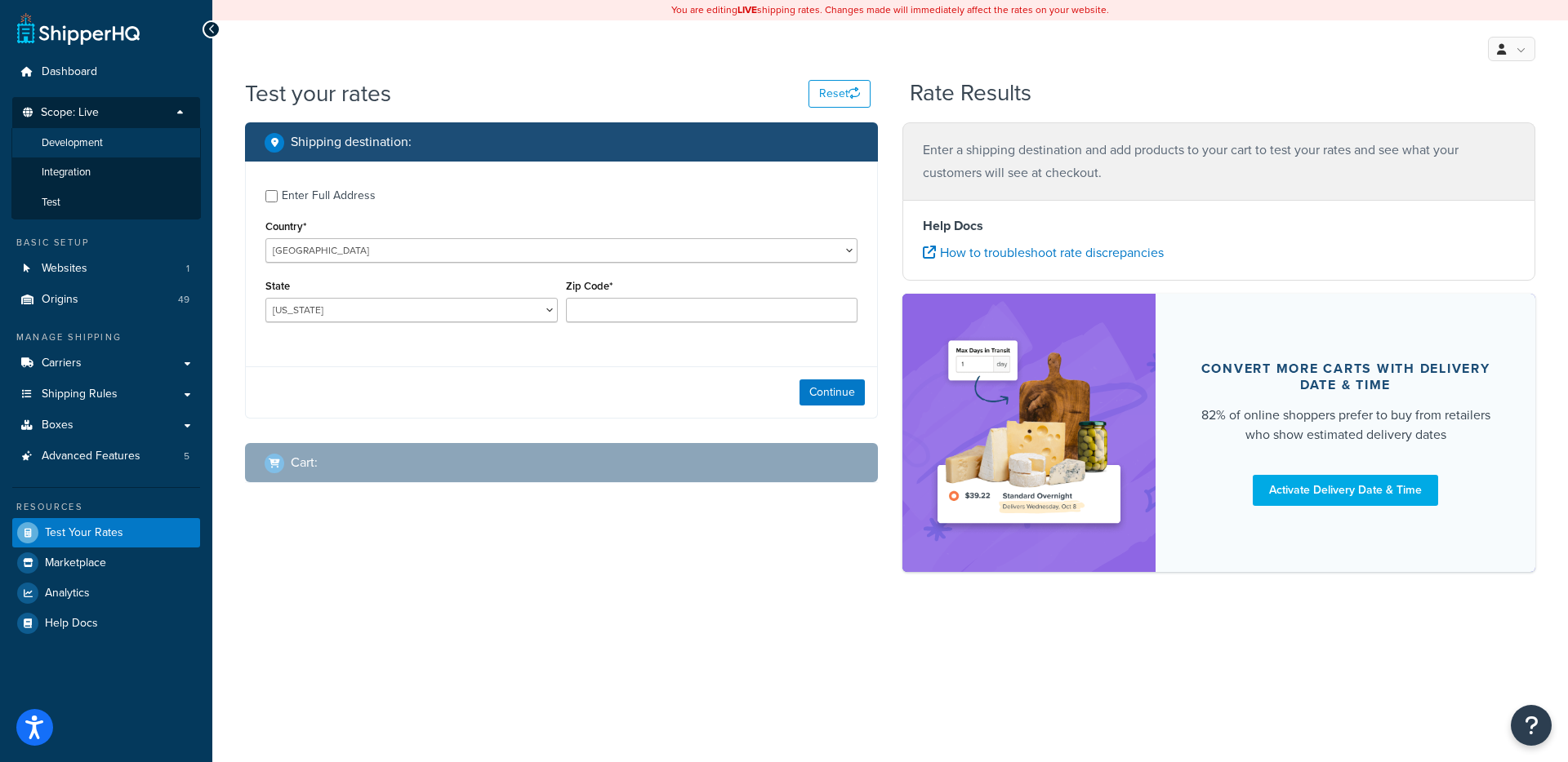
click at [123, 150] on li "Development" at bounding box center [105, 143] width 190 height 31
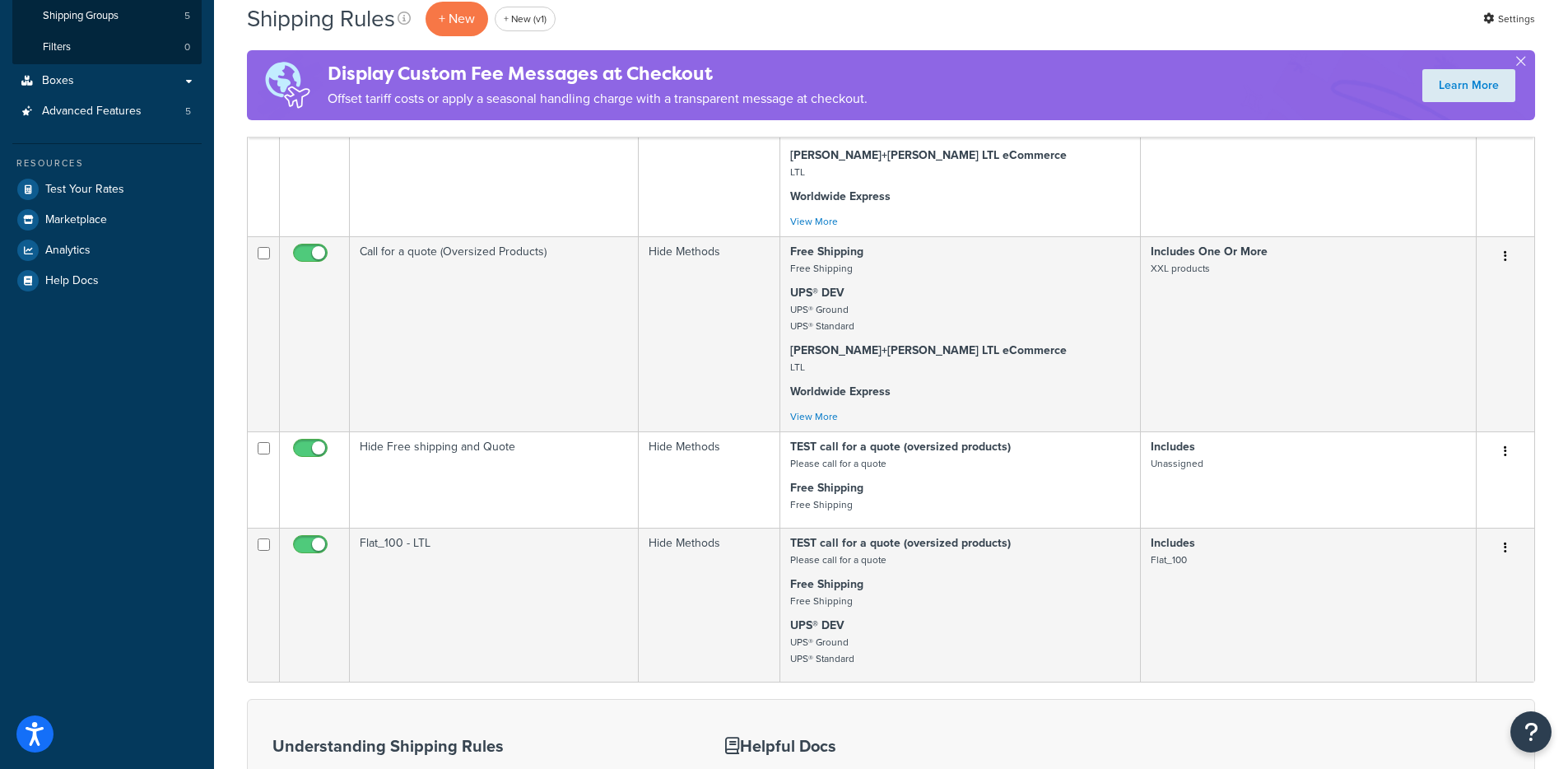
scroll to position [510, 0]
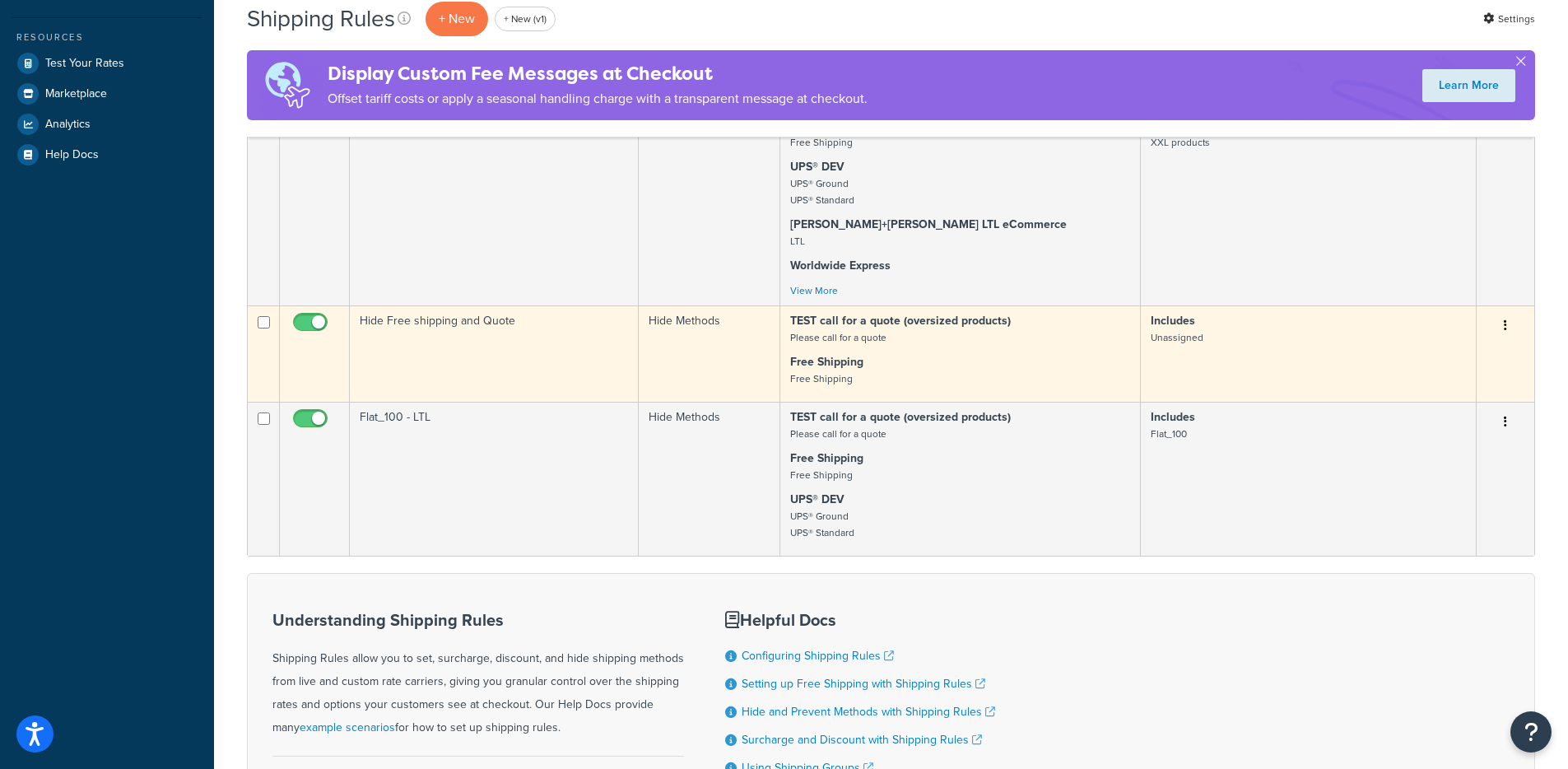
click at [531, 331] on td "Hide Free shipping and Quote" at bounding box center [494, 353] width 289 height 96
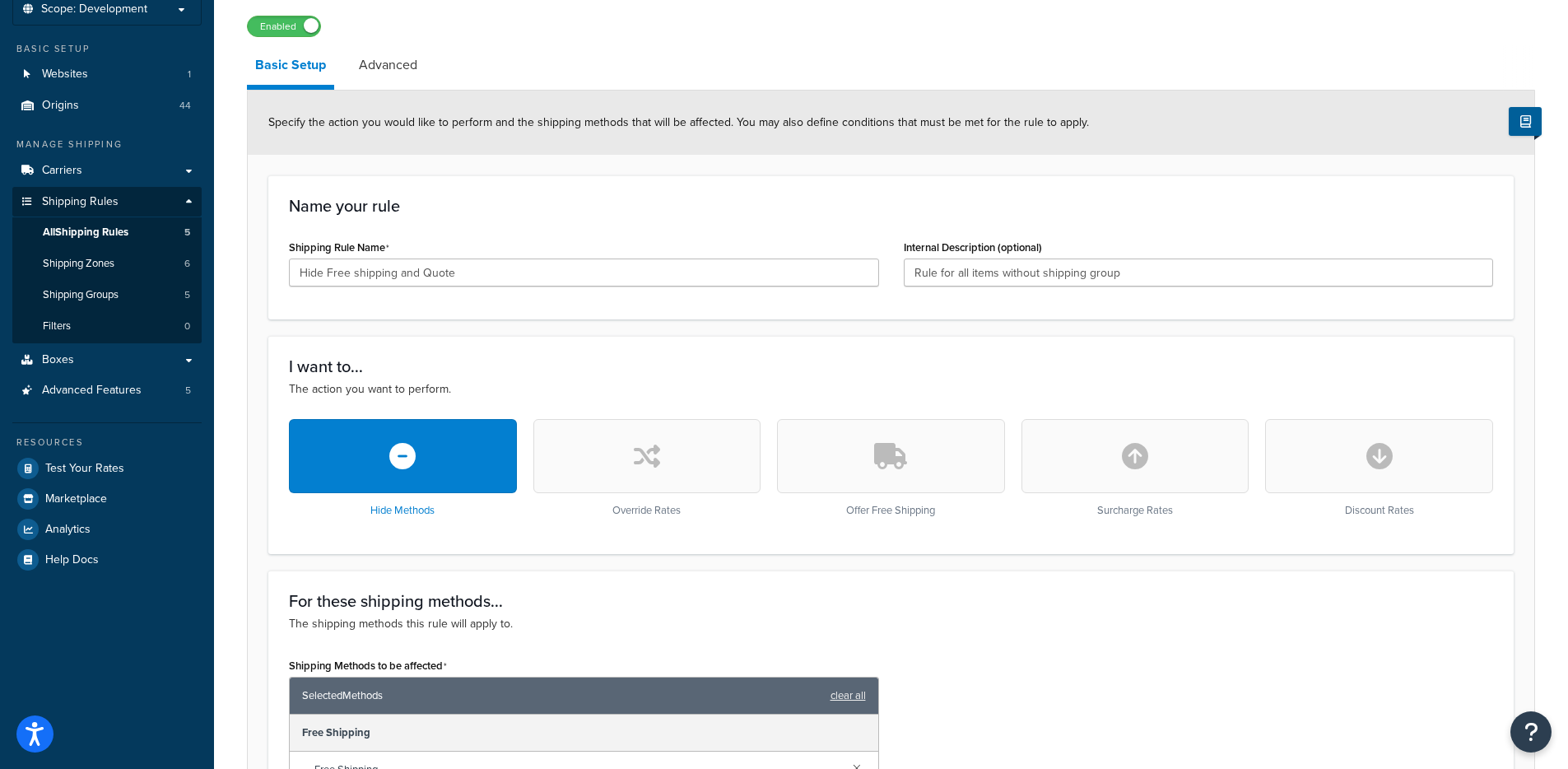
scroll to position [94, 0]
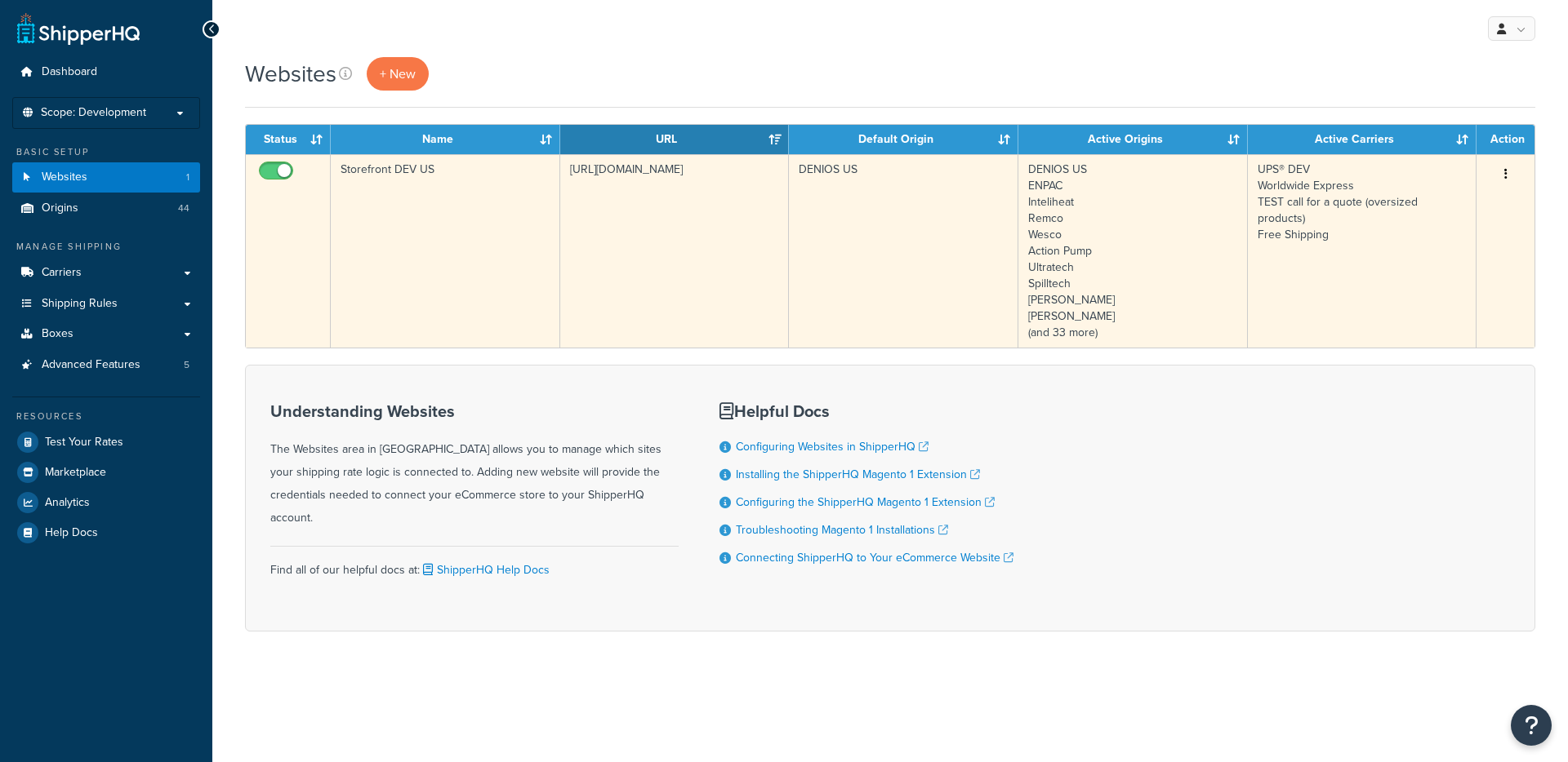
click at [560, 265] on td "[URL][DOMAIN_NAME]" at bounding box center [674, 251] width 229 height 193
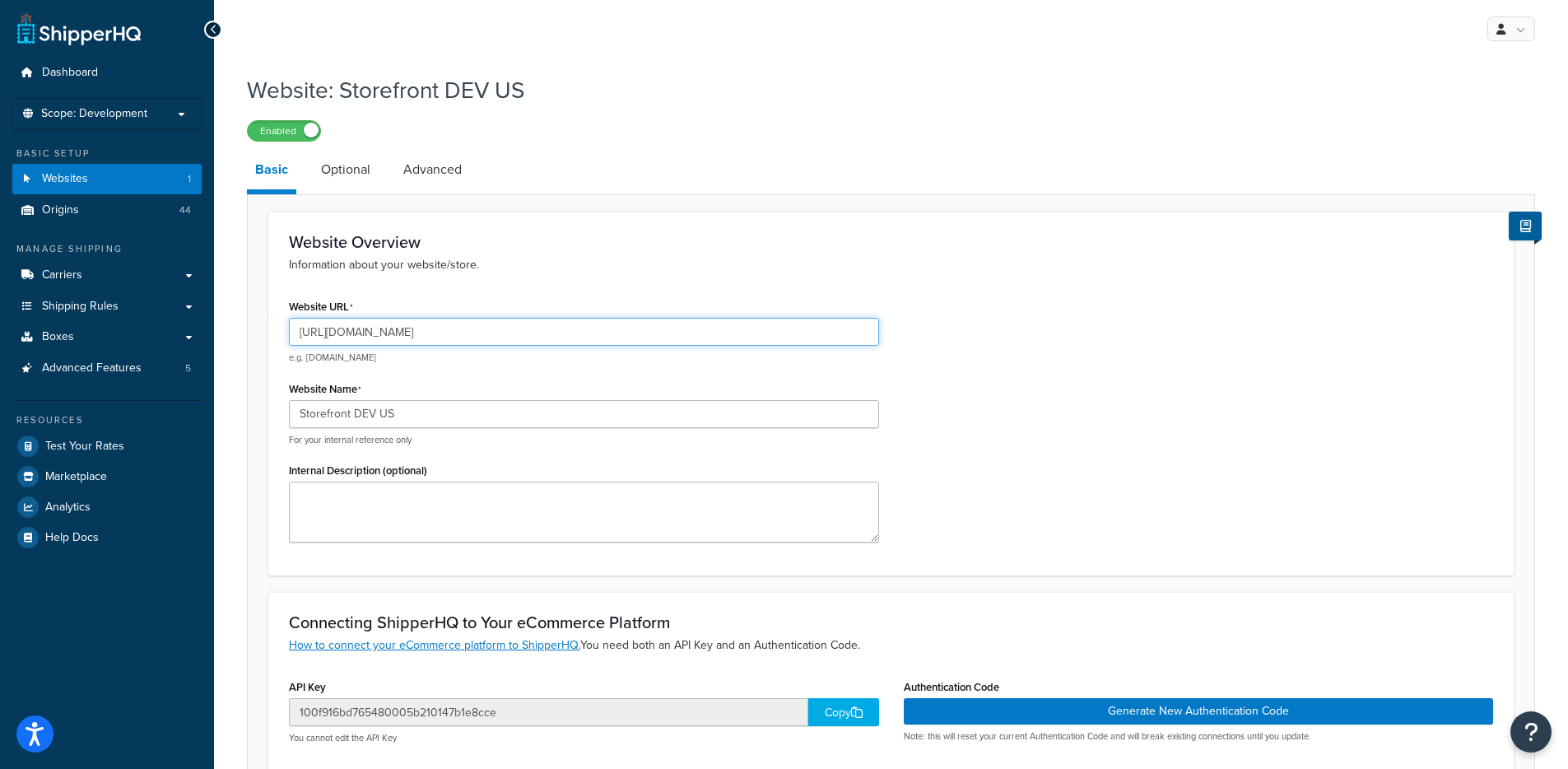
drag, startPoint x: 334, startPoint y: 335, endPoint x: 466, endPoint y: 335, distance: 132.0
click at [466, 335] on input "[URL][DOMAIN_NAME]" at bounding box center [584, 332] width 590 height 28
click at [457, 343] on input "[URL][DOMAIN_NAME]" at bounding box center [584, 332] width 590 height 28
drag, startPoint x: 466, startPoint y: 333, endPoint x: 333, endPoint y: 331, distance: 133.0
click at [333, 331] on input "[URL][DOMAIN_NAME]" at bounding box center [584, 332] width 590 height 28
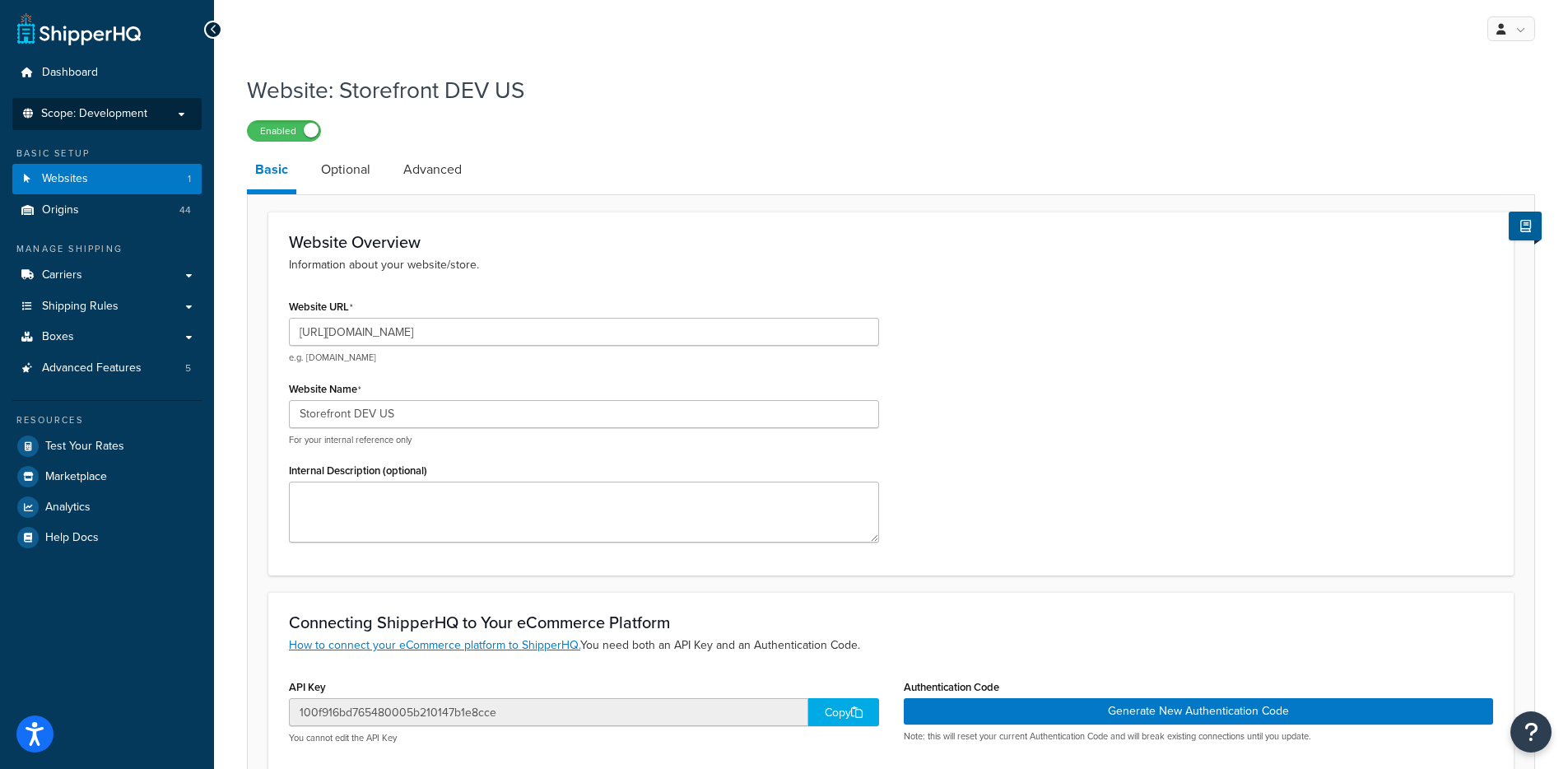
click at [150, 121] on li "Scope: Development" at bounding box center [106, 114] width 189 height 32
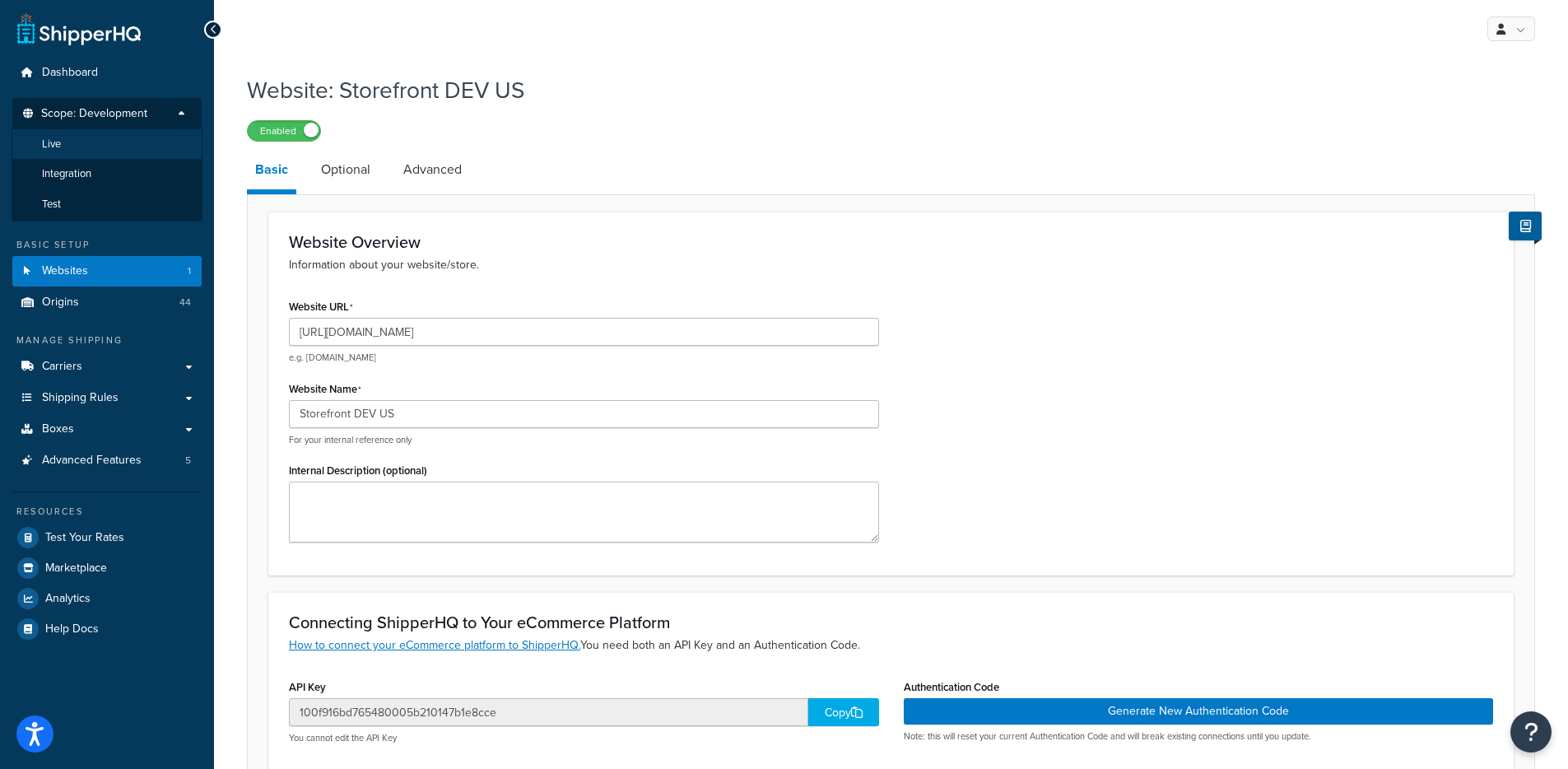
click at [130, 137] on li "Live" at bounding box center [106, 145] width 191 height 31
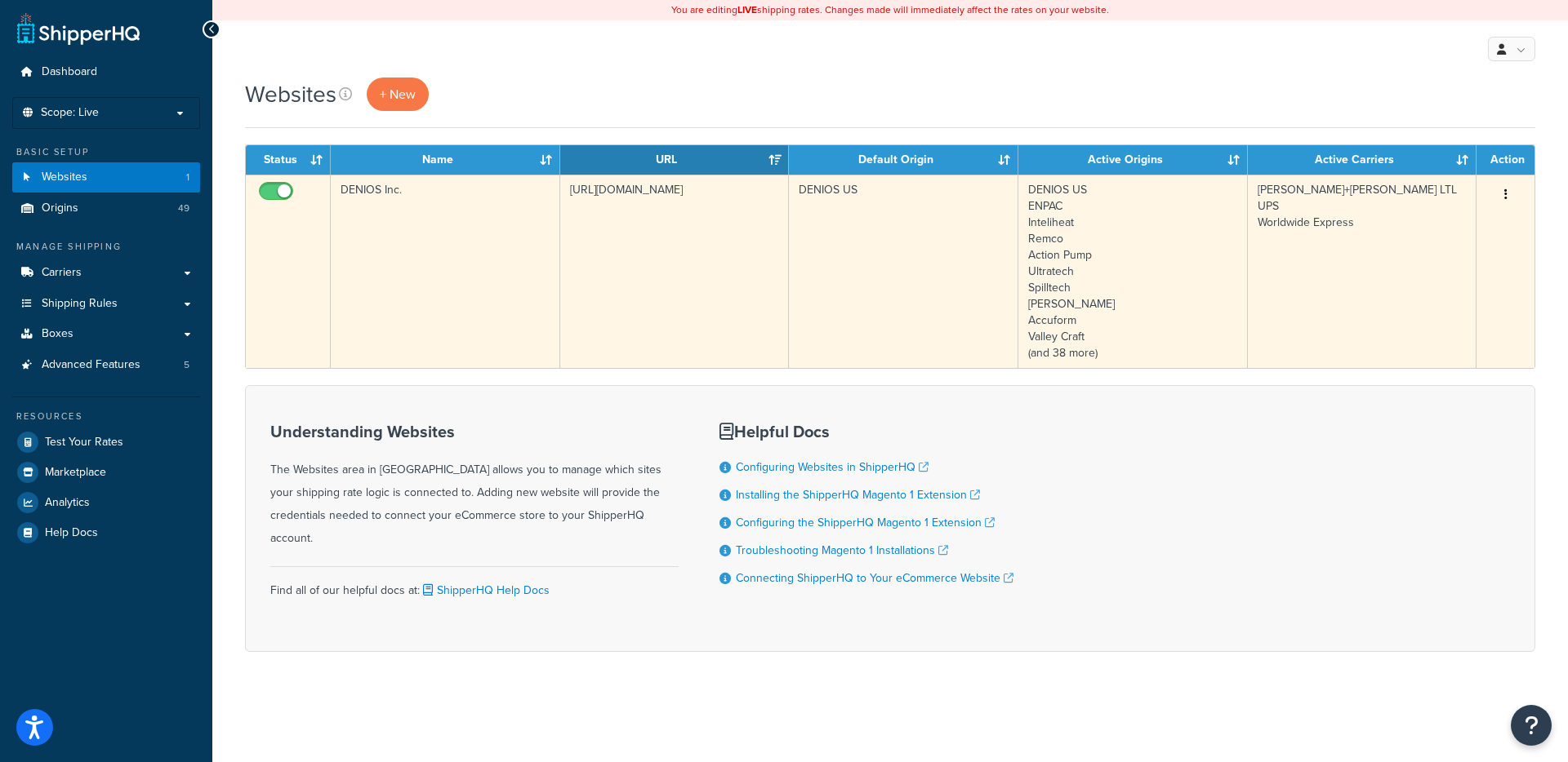
click at [698, 267] on td "https://magento-us.denios.com" at bounding box center [674, 271] width 229 height 193
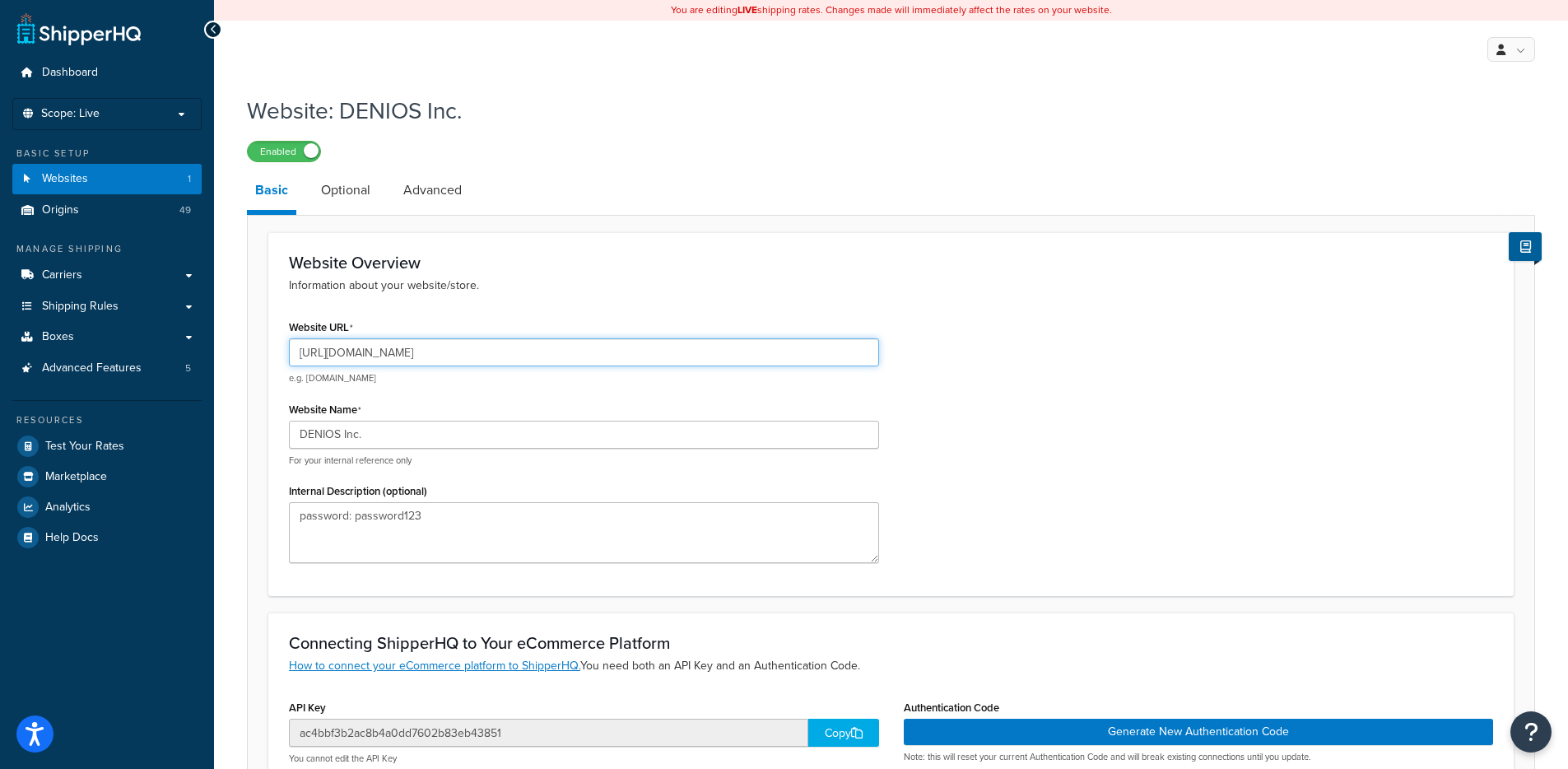
drag, startPoint x: 337, startPoint y: 352, endPoint x: 452, endPoint y: 354, distance: 115.0
click at [452, 354] on input "[URL][DOMAIN_NAME]" at bounding box center [584, 353] width 590 height 28
click at [400, 351] on input "https://magento-us.denios.com" at bounding box center [584, 353] width 590 height 28
drag, startPoint x: 473, startPoint y: 355, endPoint x: 333, endPoint y: 357, distance: 140.0
click at [333, 357] on input "https://magento-us.denios.com" at bounding box center [584, 353] width 590 height 28
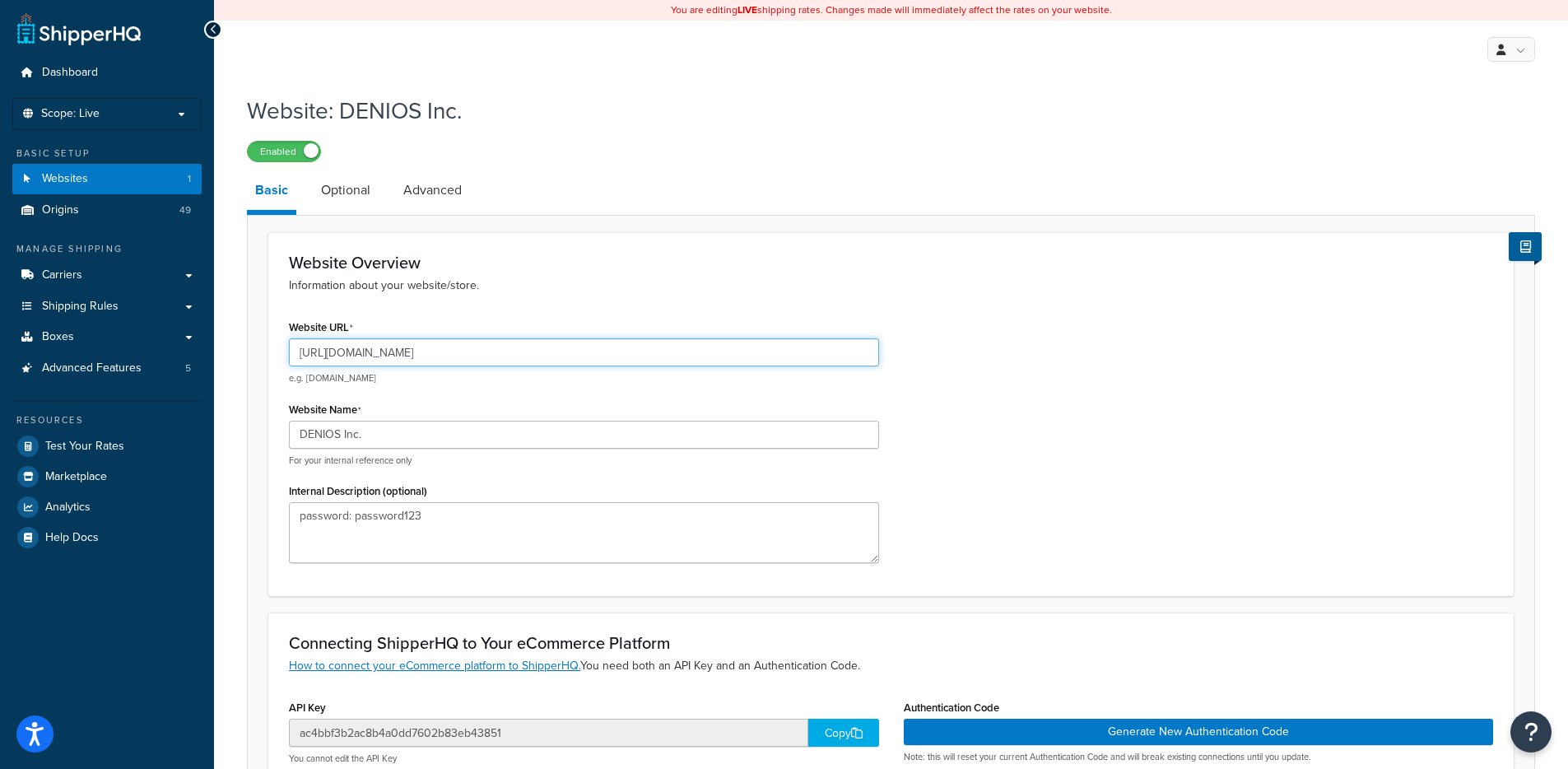
drag, startPoint x: 494, startPoint y: 358, endPoint x: 335, endPoint y: 353, distance: 159.1
click at [335, 353] on input "https://magento-us.denios.com" at bounding box center [584, 353] width 590 height 28
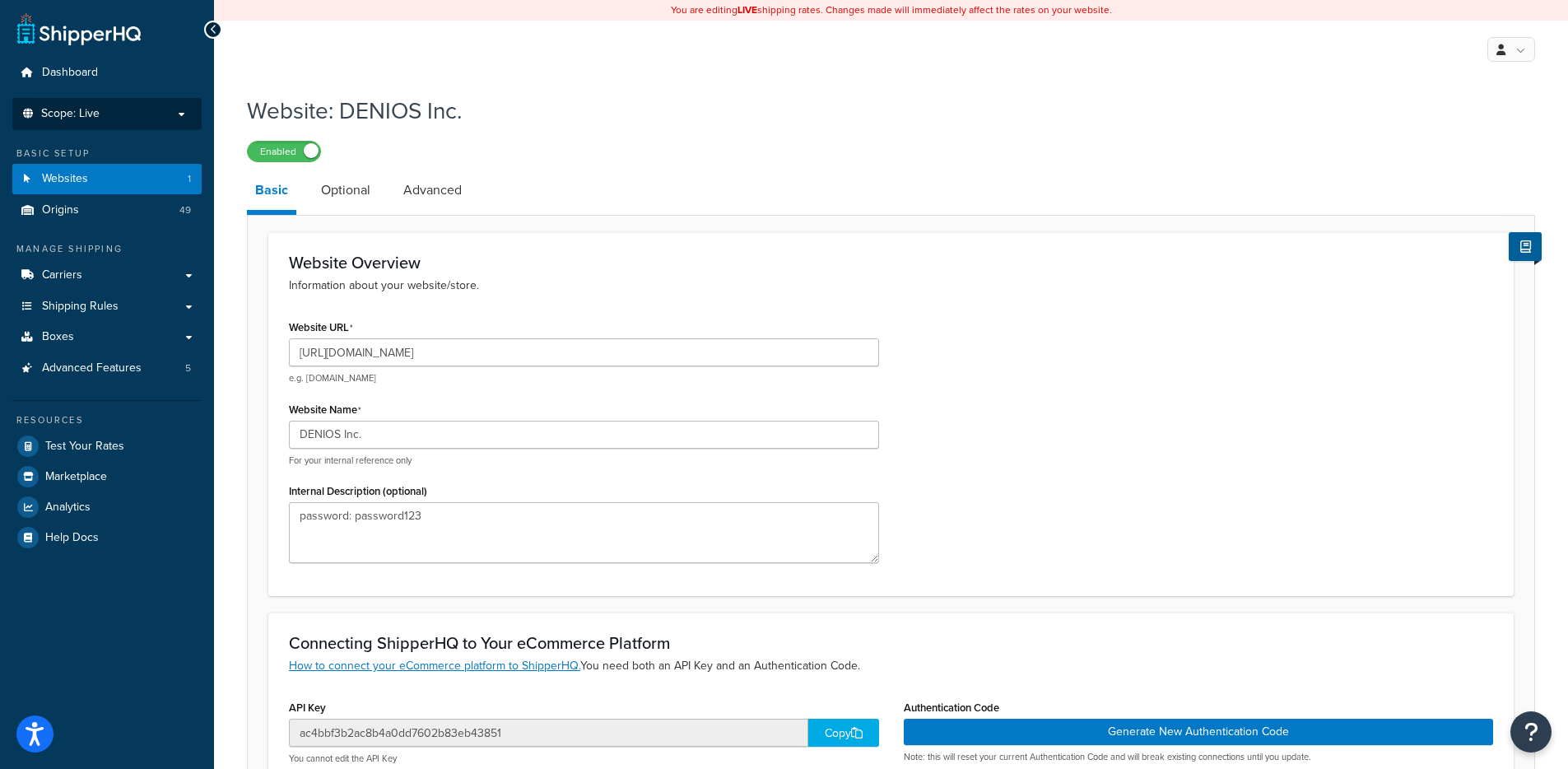
click at [174, 117] on p "Scope: Live" at bounding box center [106, 114] width 174 height 14
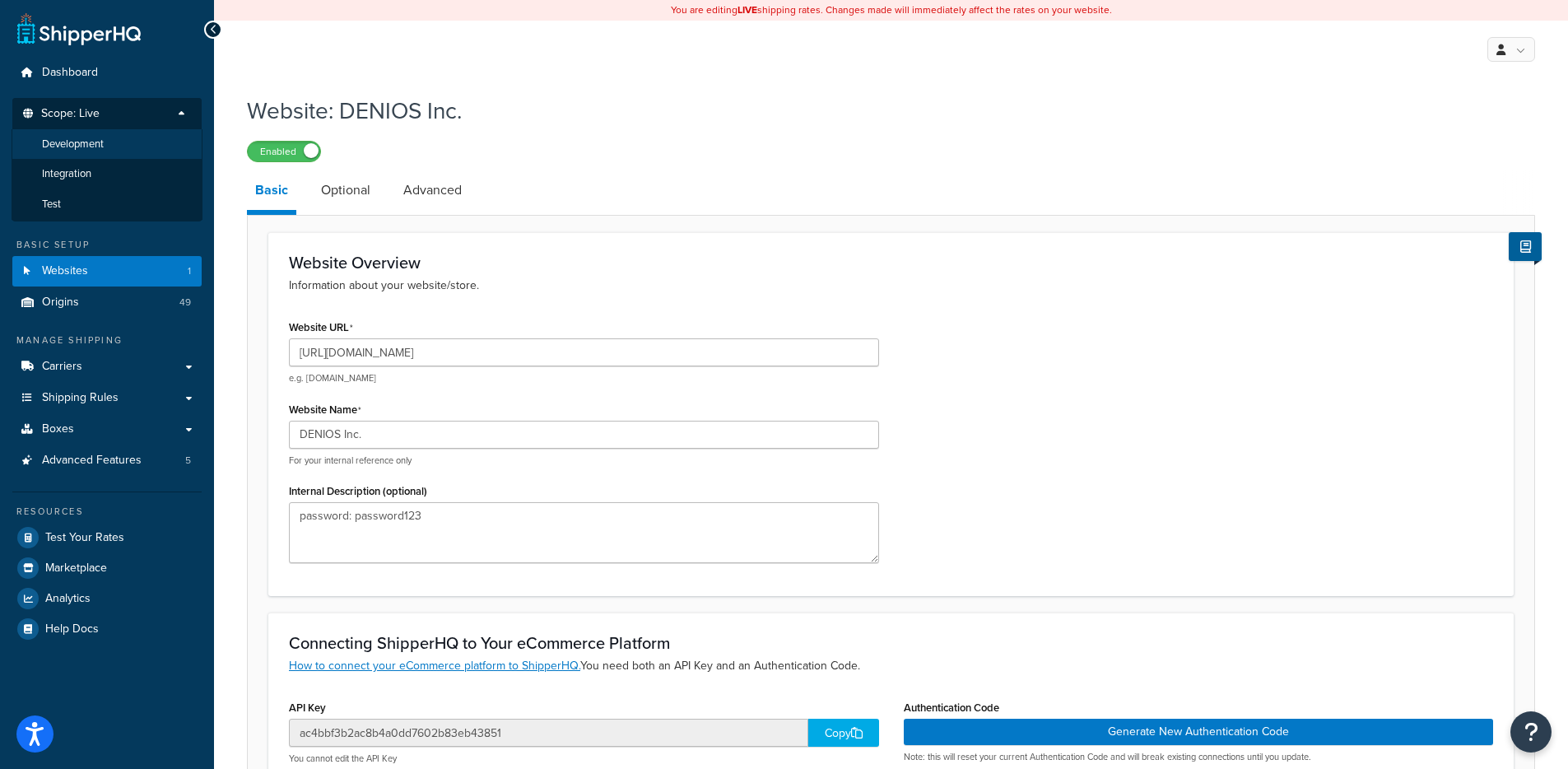
click at [129, 150] on li "Development" at bounding box center [106, 145] width 191 height 31
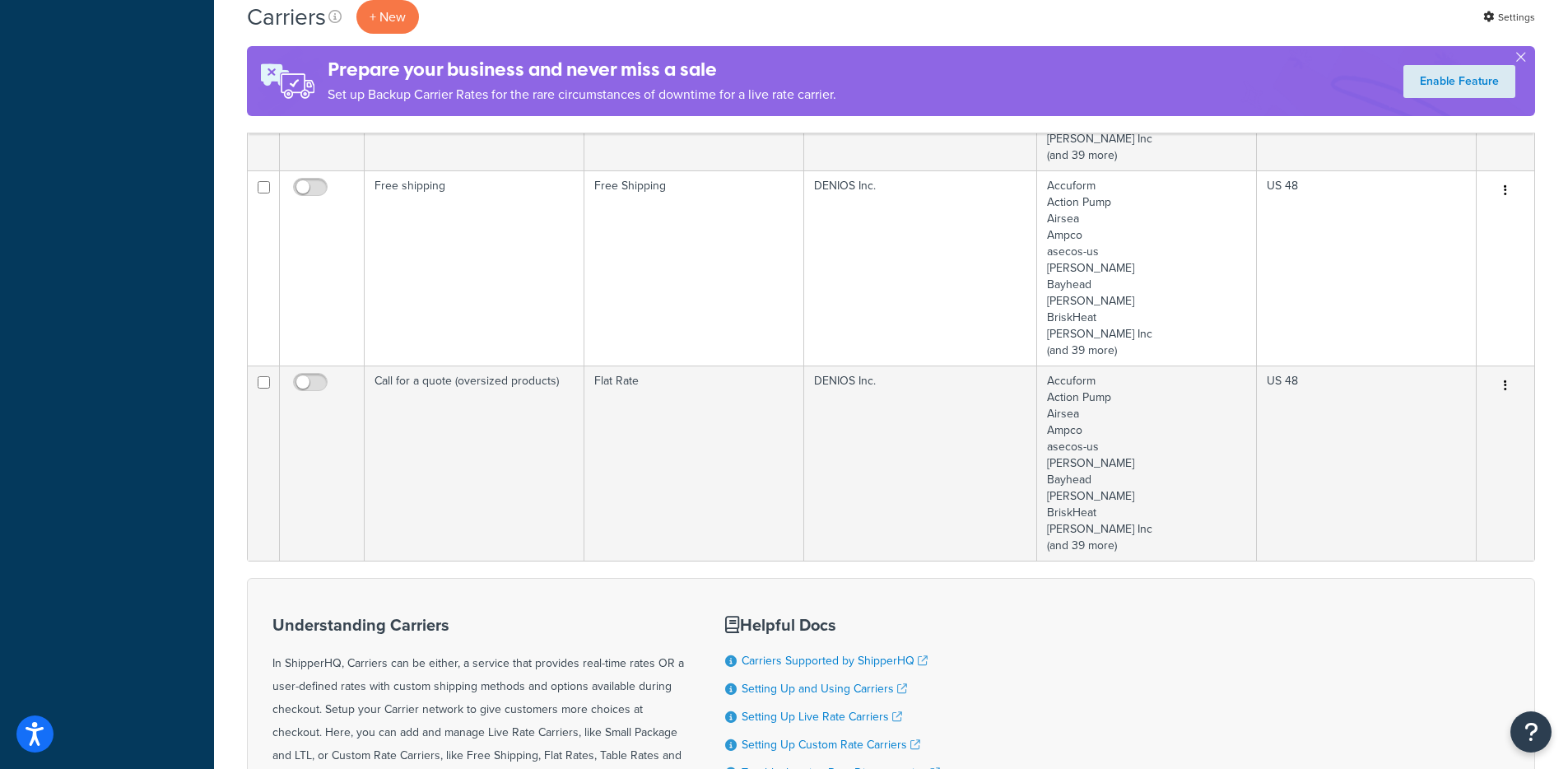
scroll to position [640, 0]
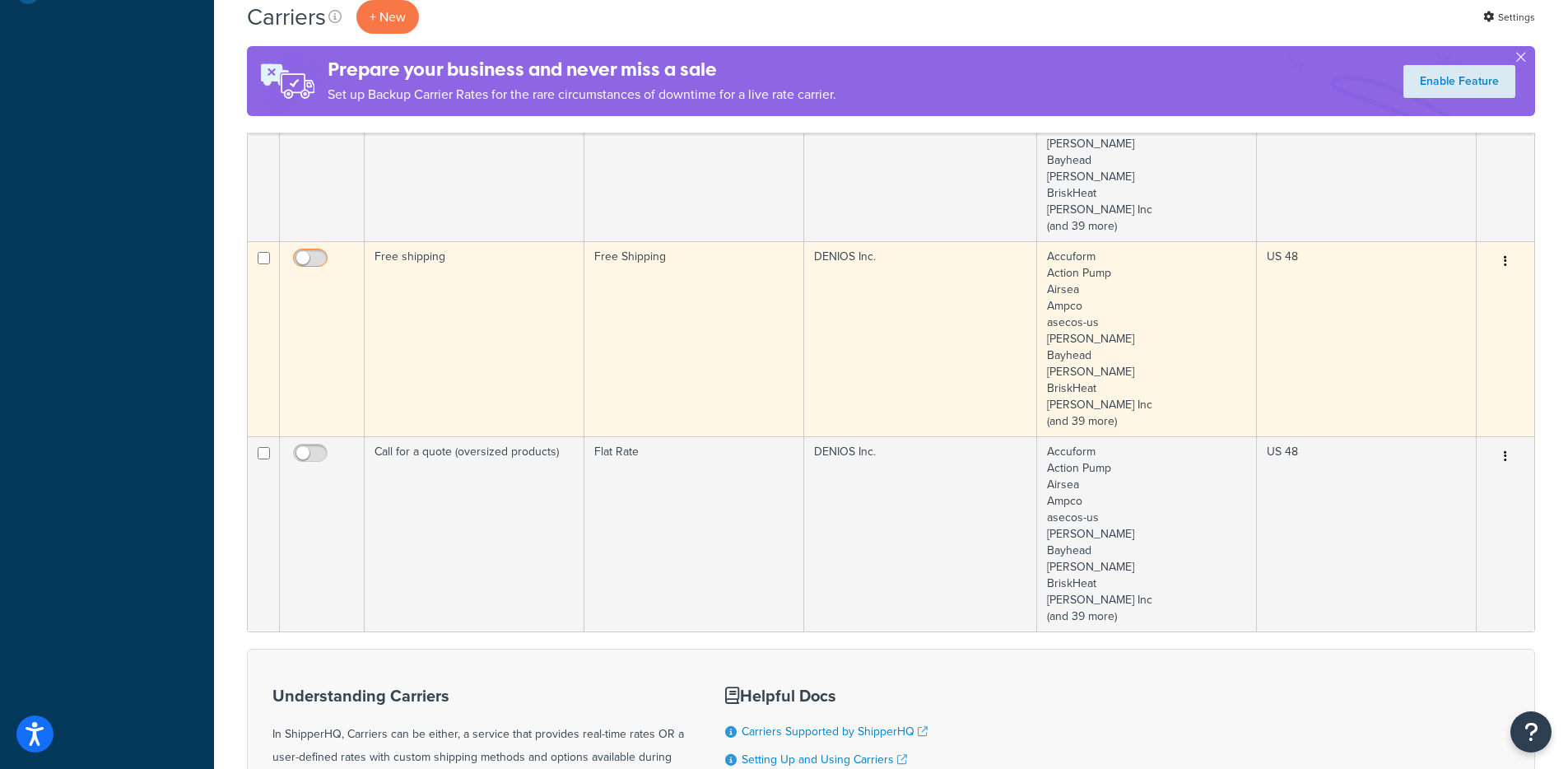
click at [318, 259] on input "checkbox" at bounding box center [312, 262] width 46 height 21
checkbox input "true"
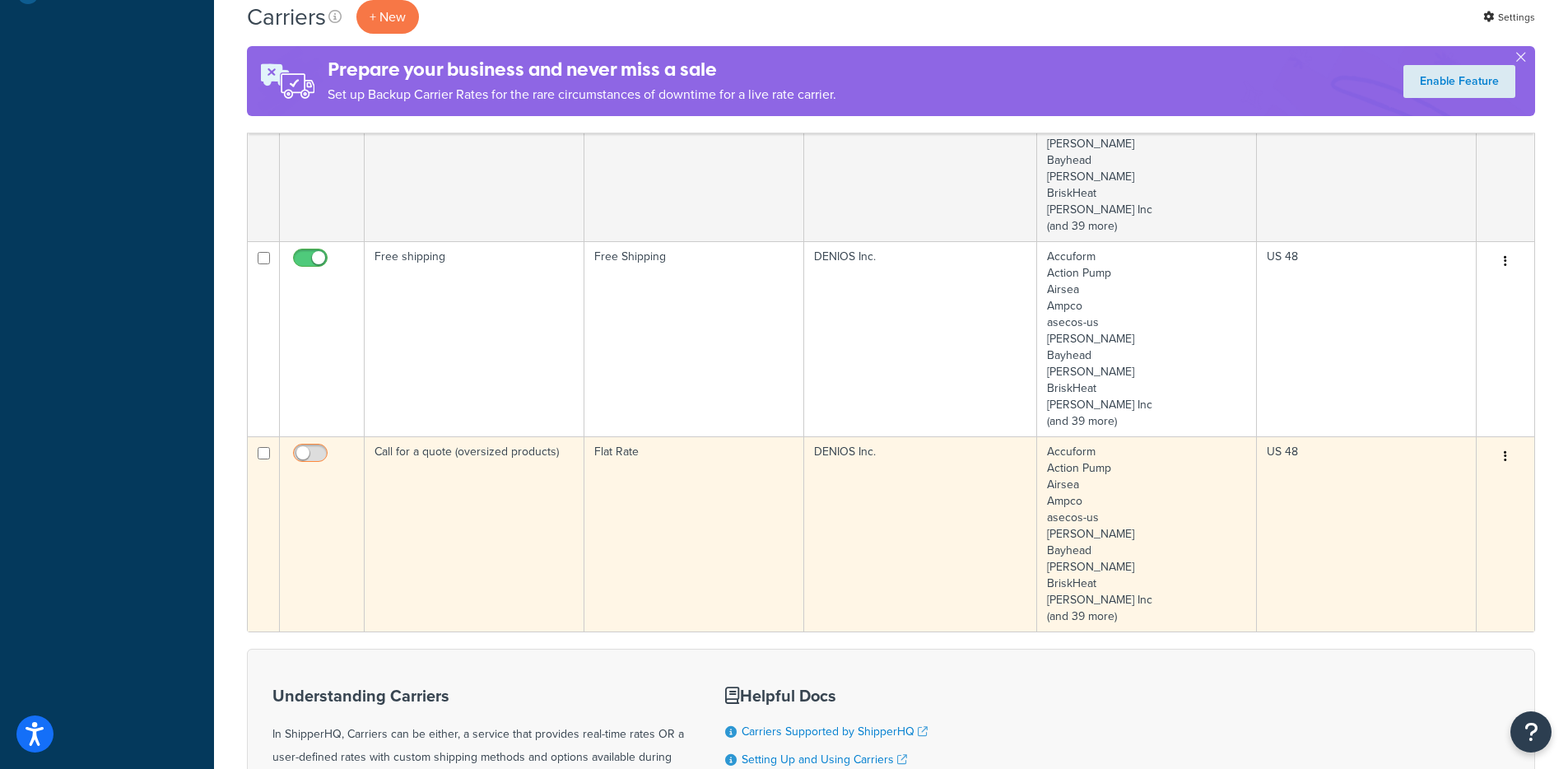
click at [312, 453] on input "checkbox" at bounding box center [312, 457] width 46 height 21
checkbox input "true"
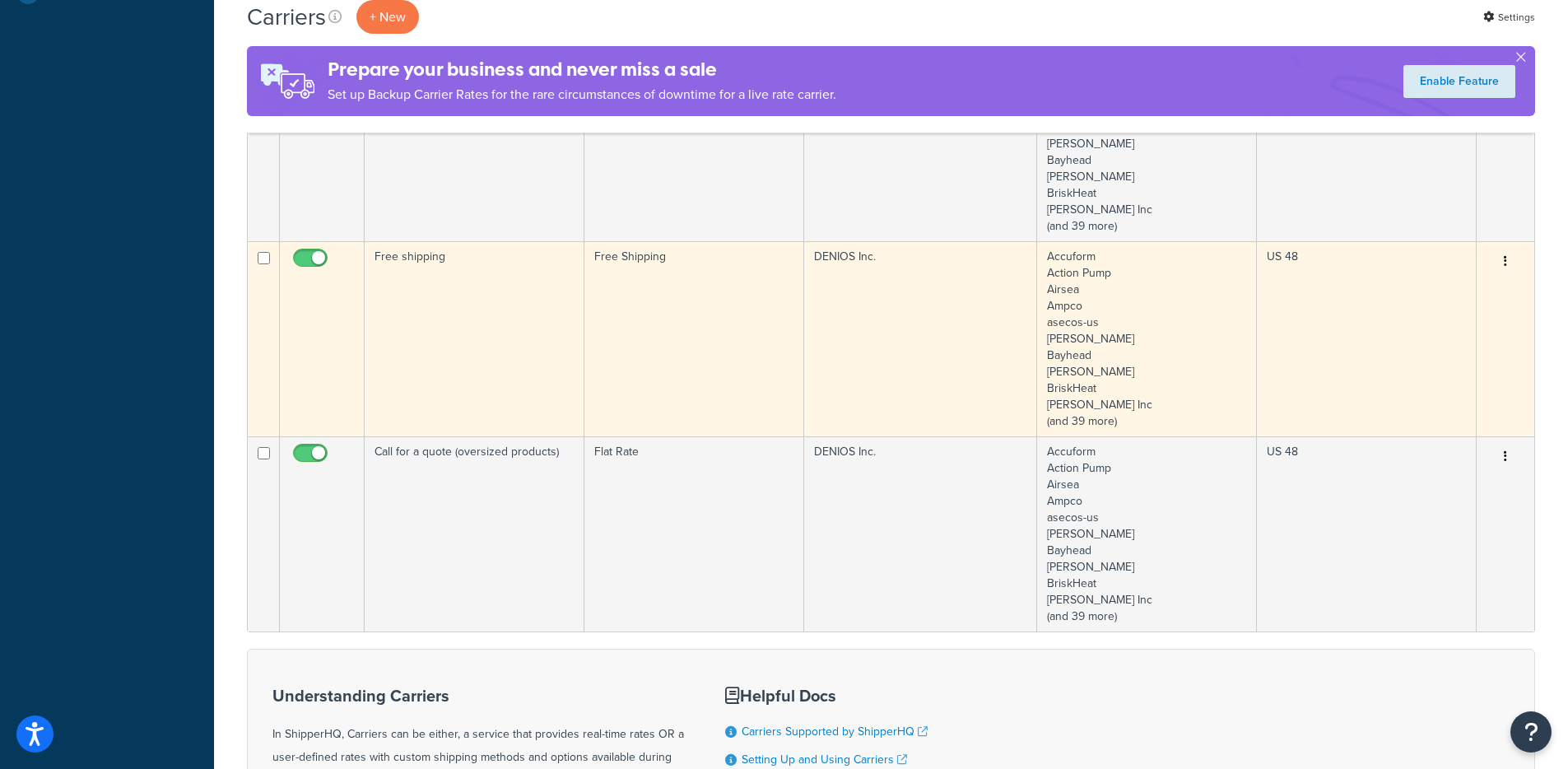
click at [314, 259] on input "checkbox" at bounding box center [312, 262] width 46 height 21
checkbox input "false"
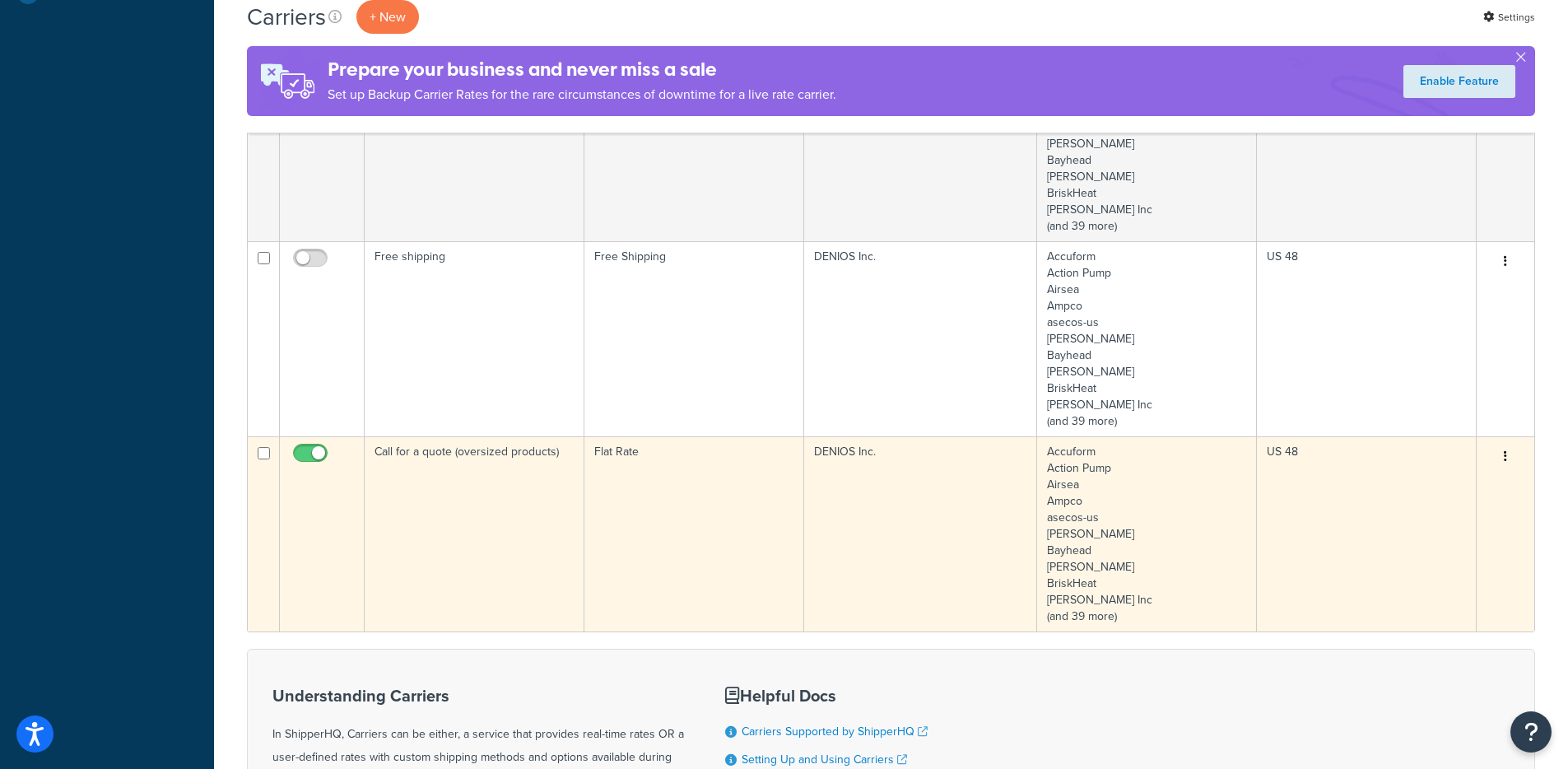
click at [312, 451] on input "checkbox" at bounding box center [312, 457] width 46 height 21
checkbox input "false"
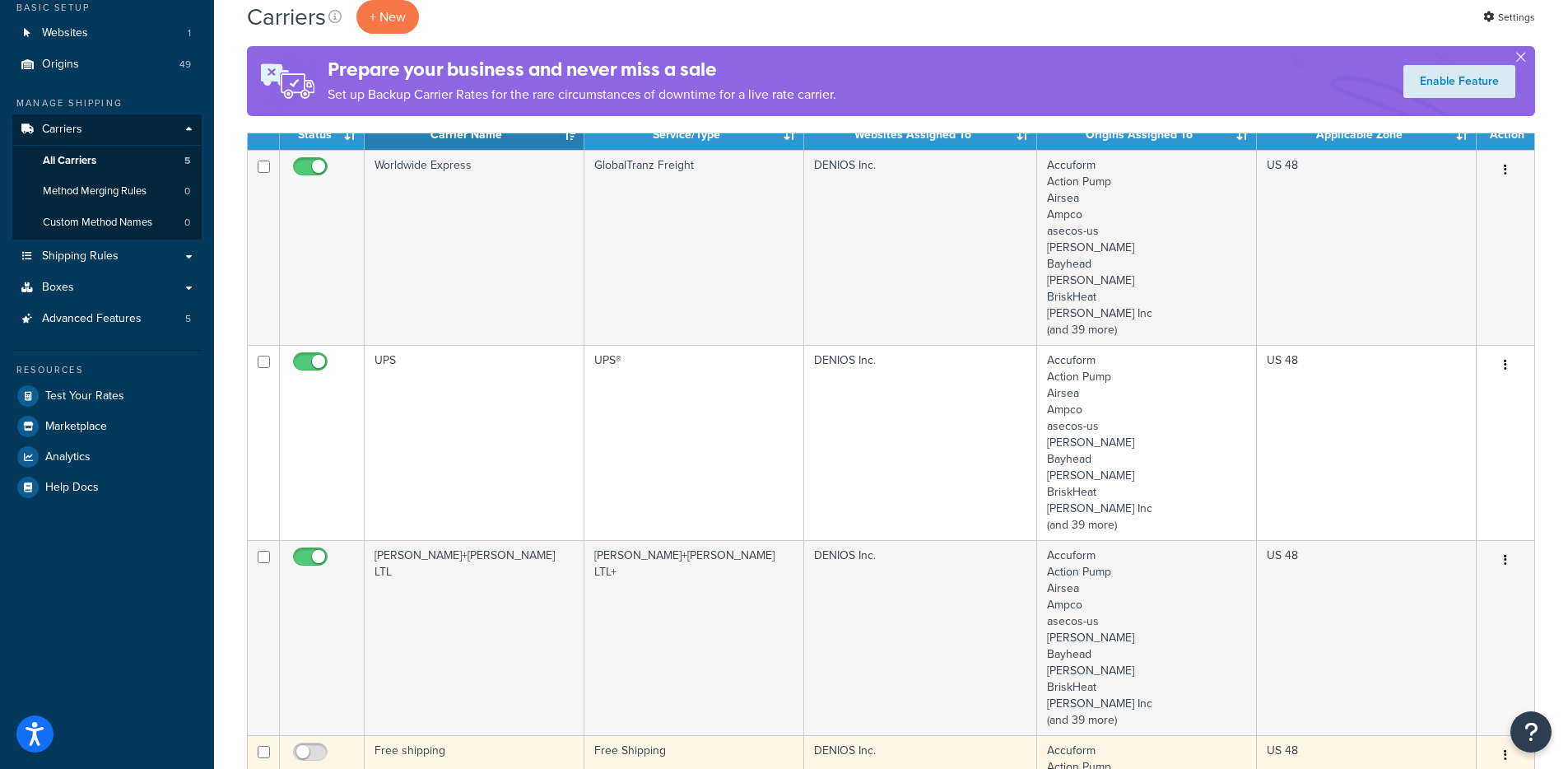
scroll to position [536, 0]
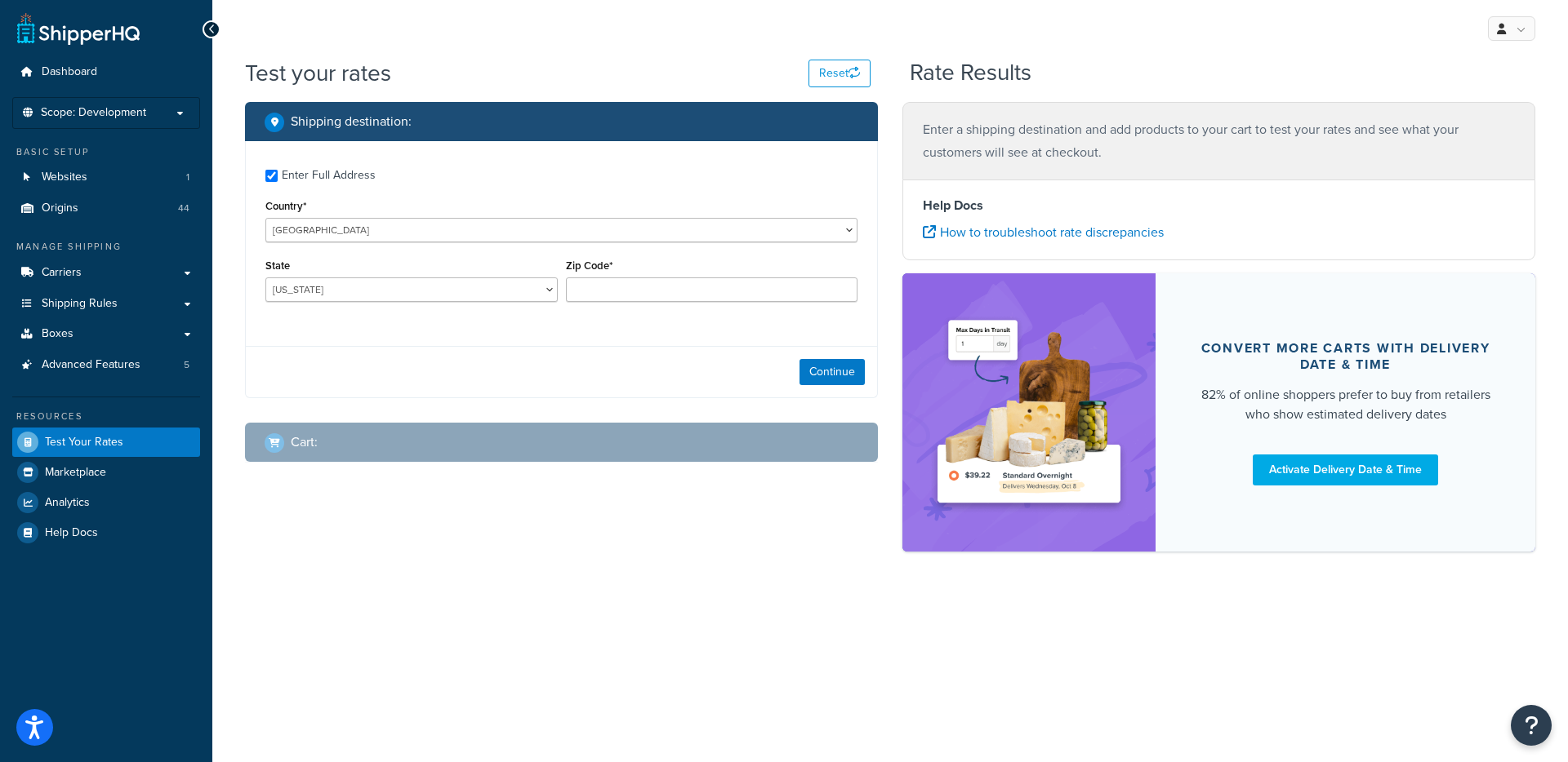
checkbox input "true"
type input "78759"
select select "TX"
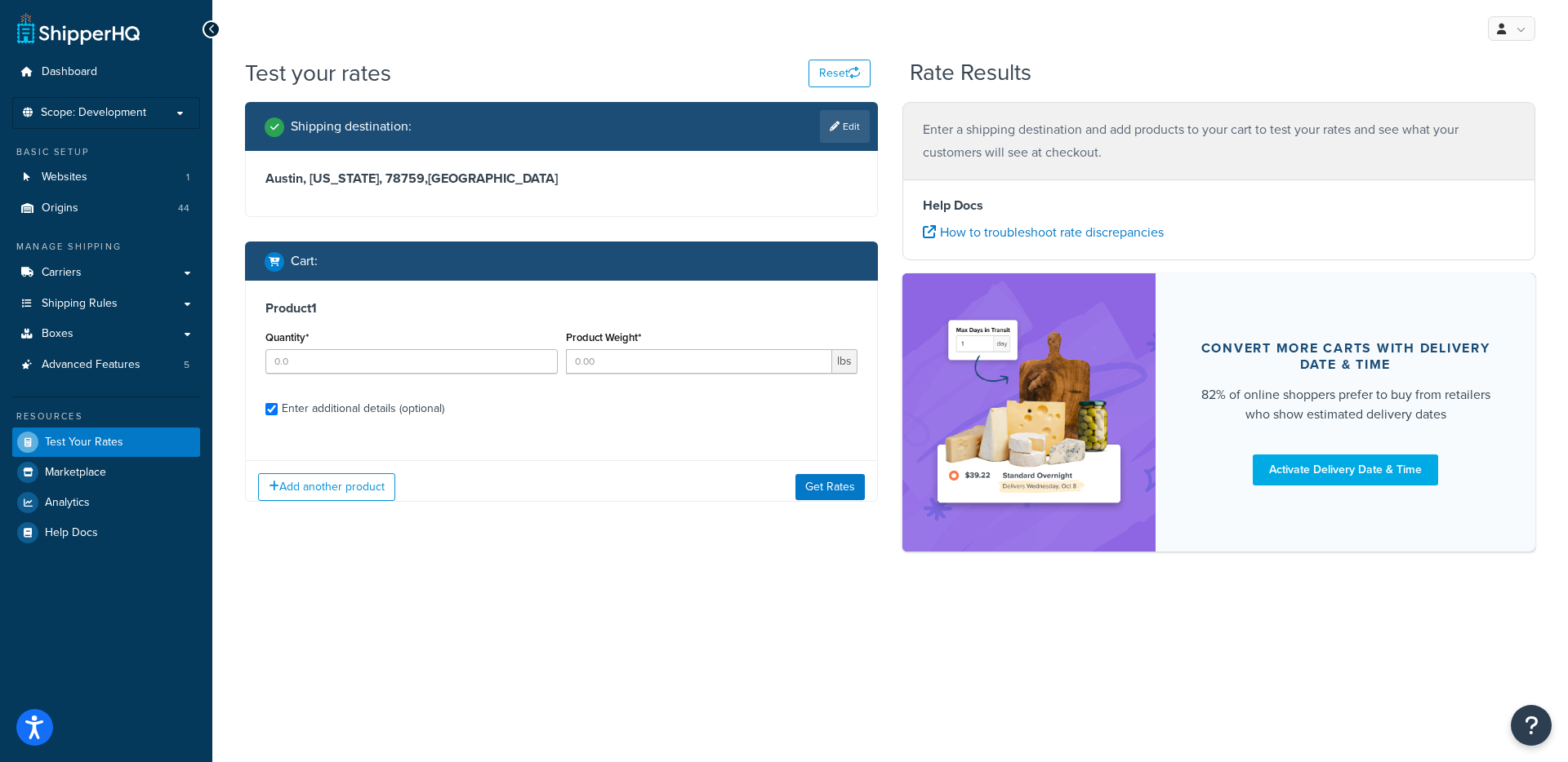
checkbox input "true"
type input "1"
type input "16"
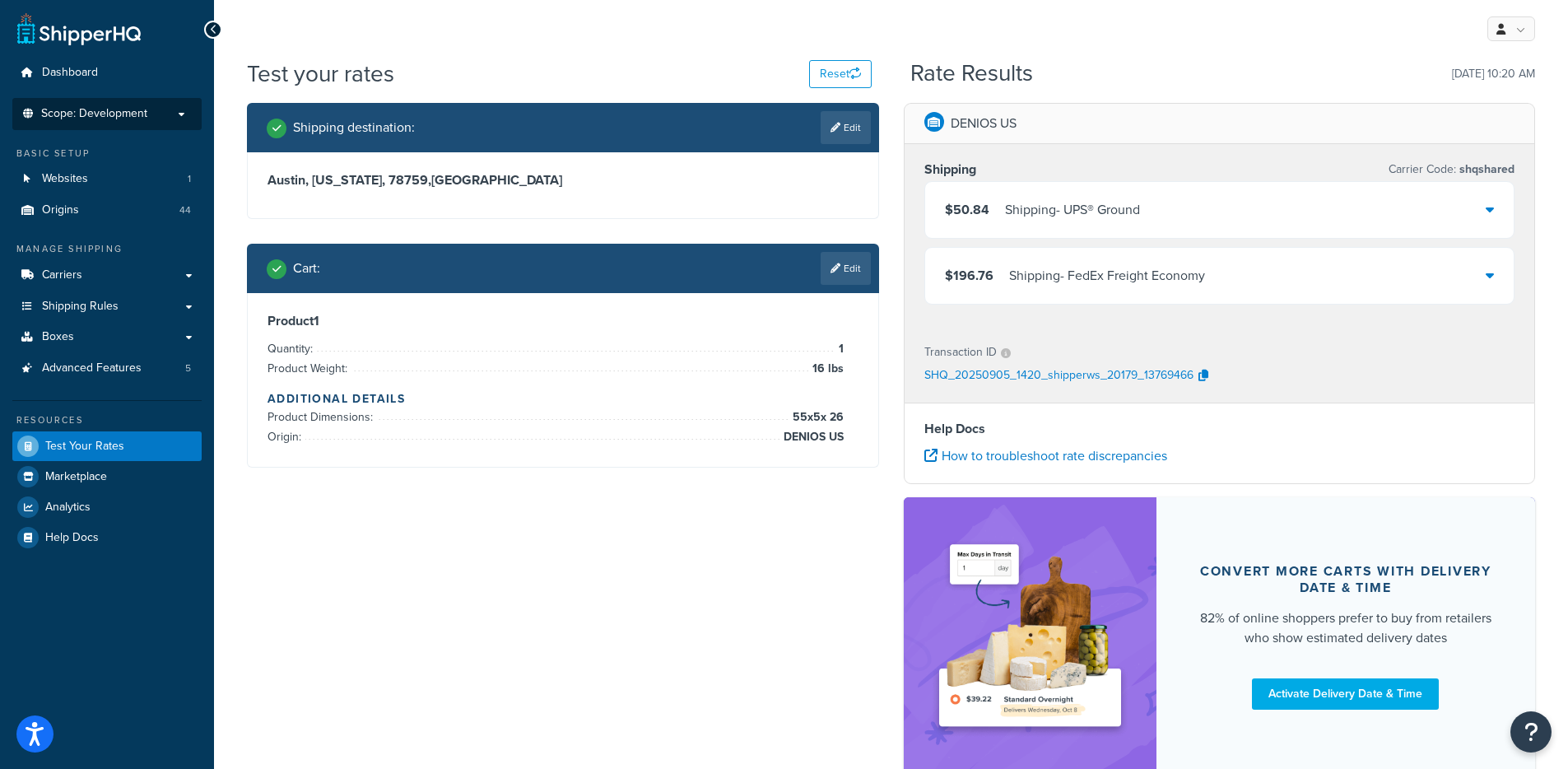
click at [161, 116] on p "Scope: Development" at bounding box center [106, 114] width 174 height 14
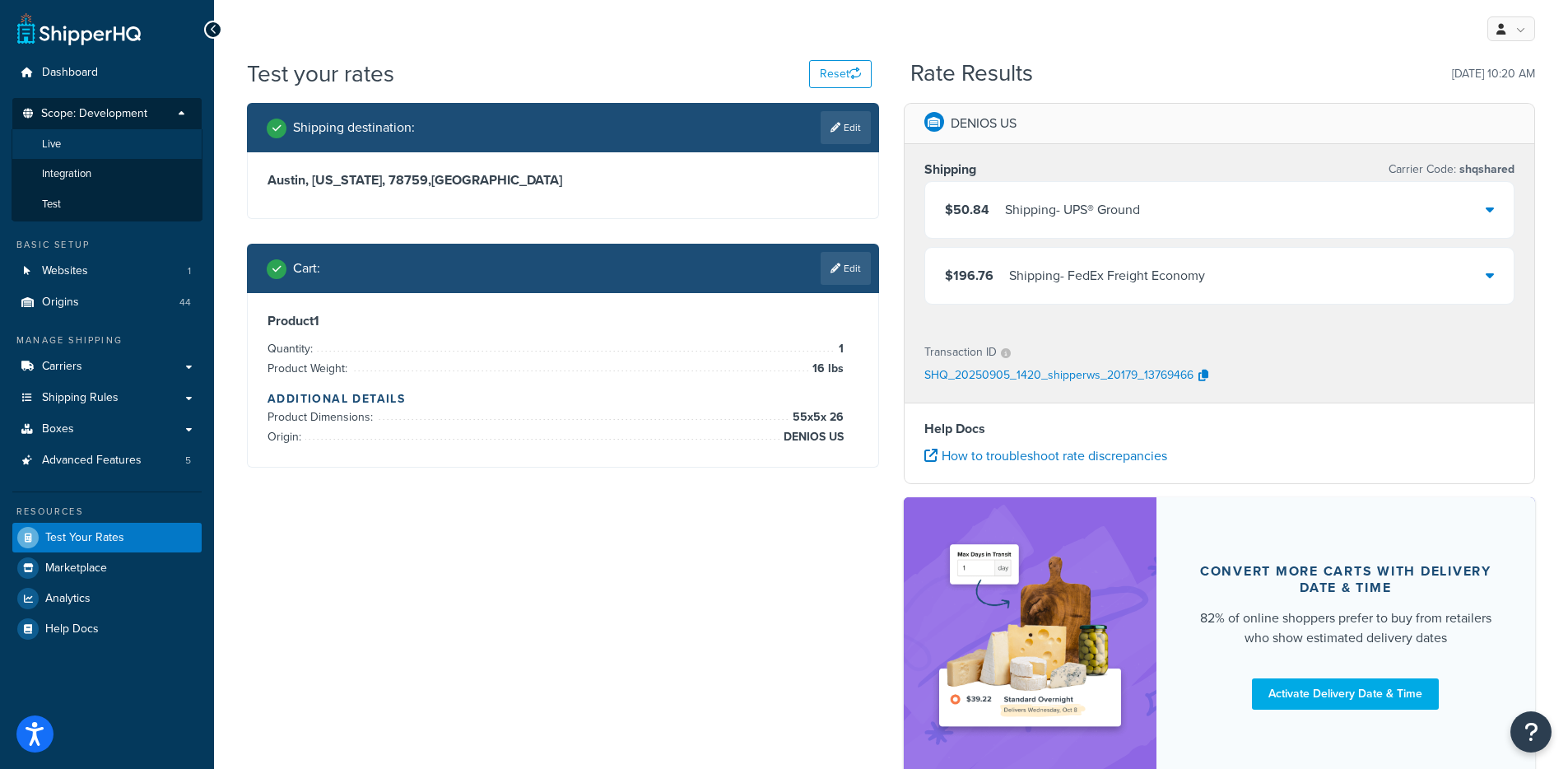
click at [125, 138] on li "Live" at bounding box center [106, 145] width 191 height 31
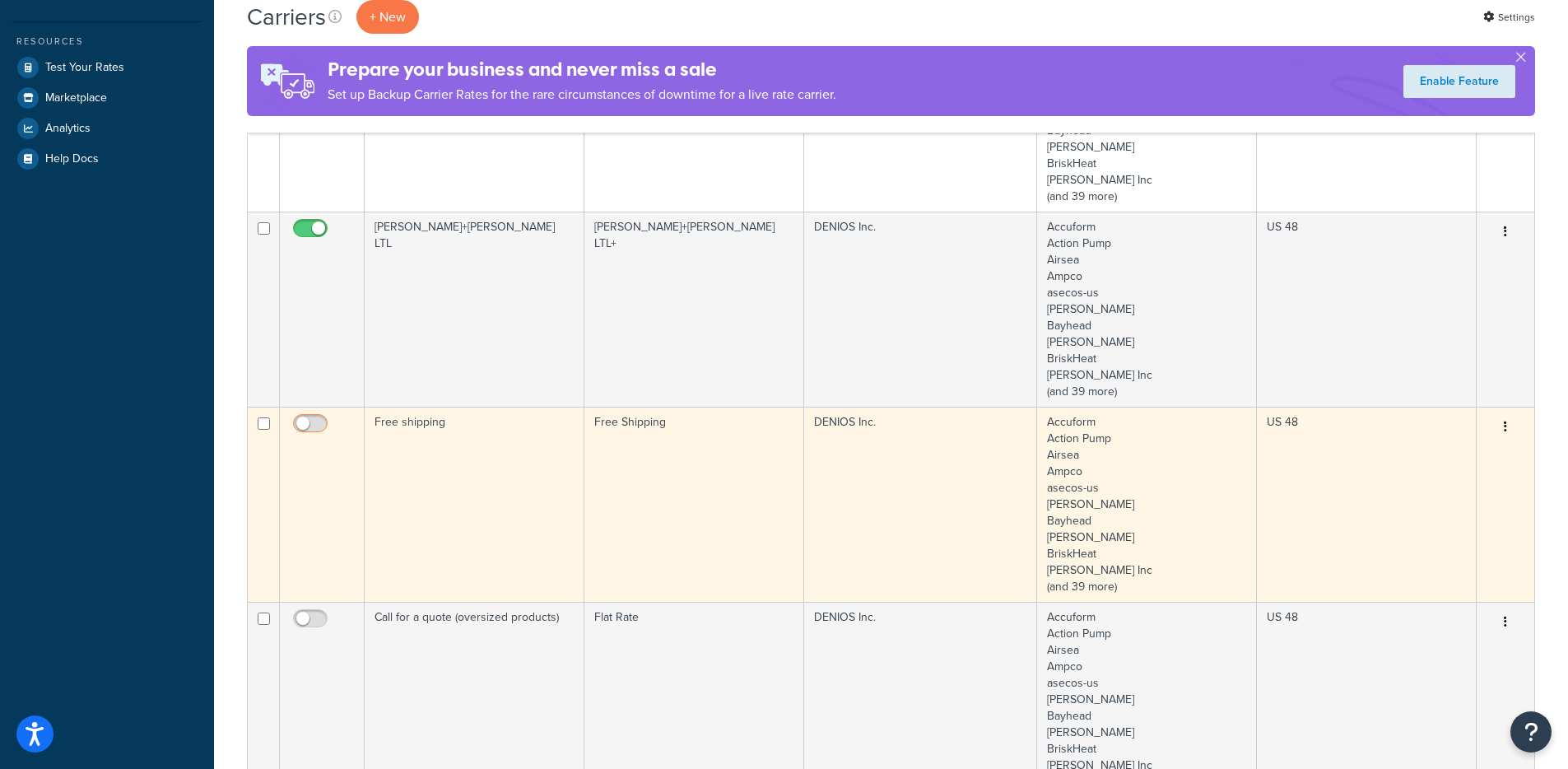
click at [321, 417] on input "checkbox" at bounding box center [312, 427] width 46 height 21
checkbox input "true"
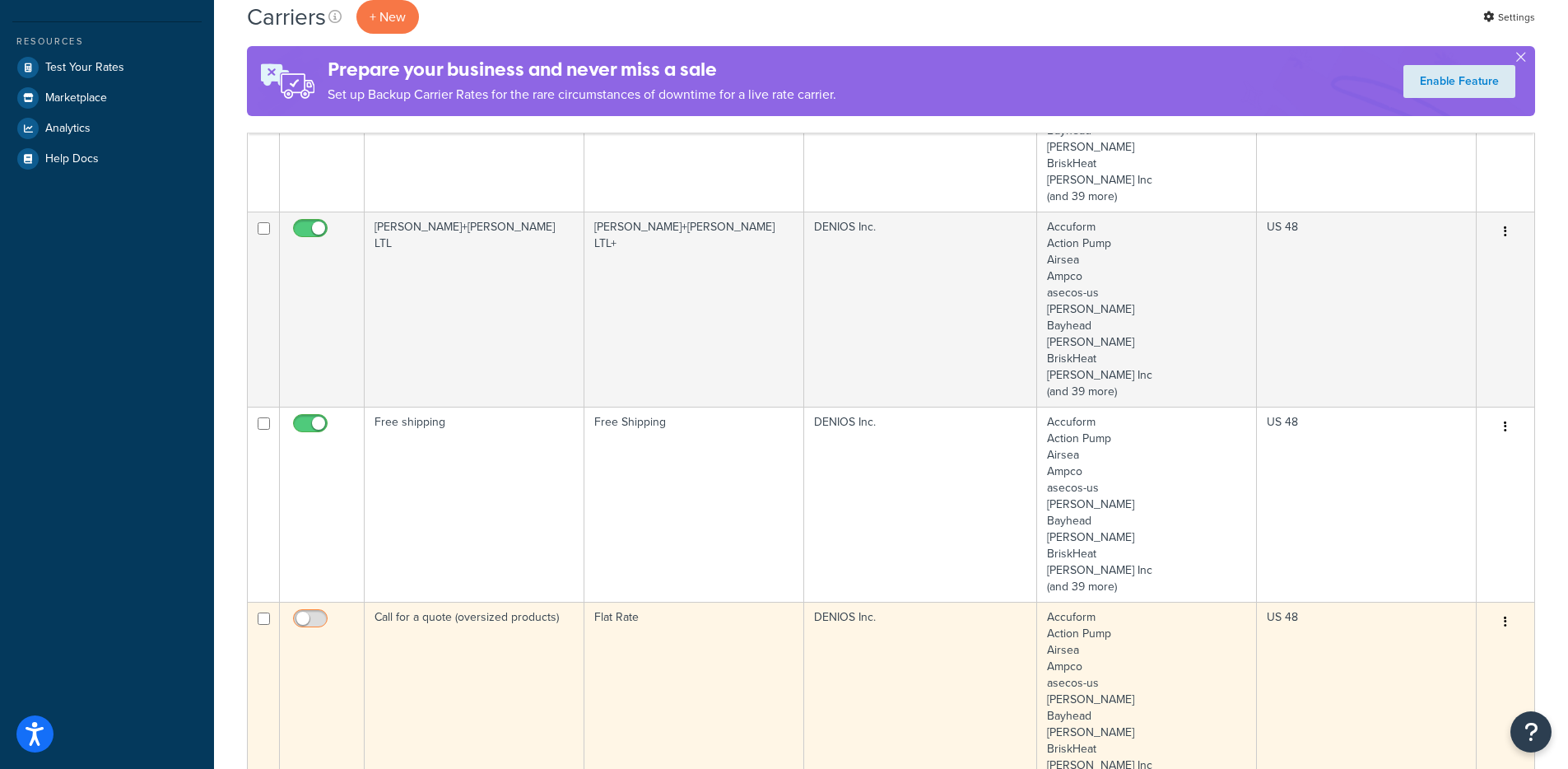
click at [312, 620] on input "checkbox" at bounding box center [312, 623] width 46 height 21
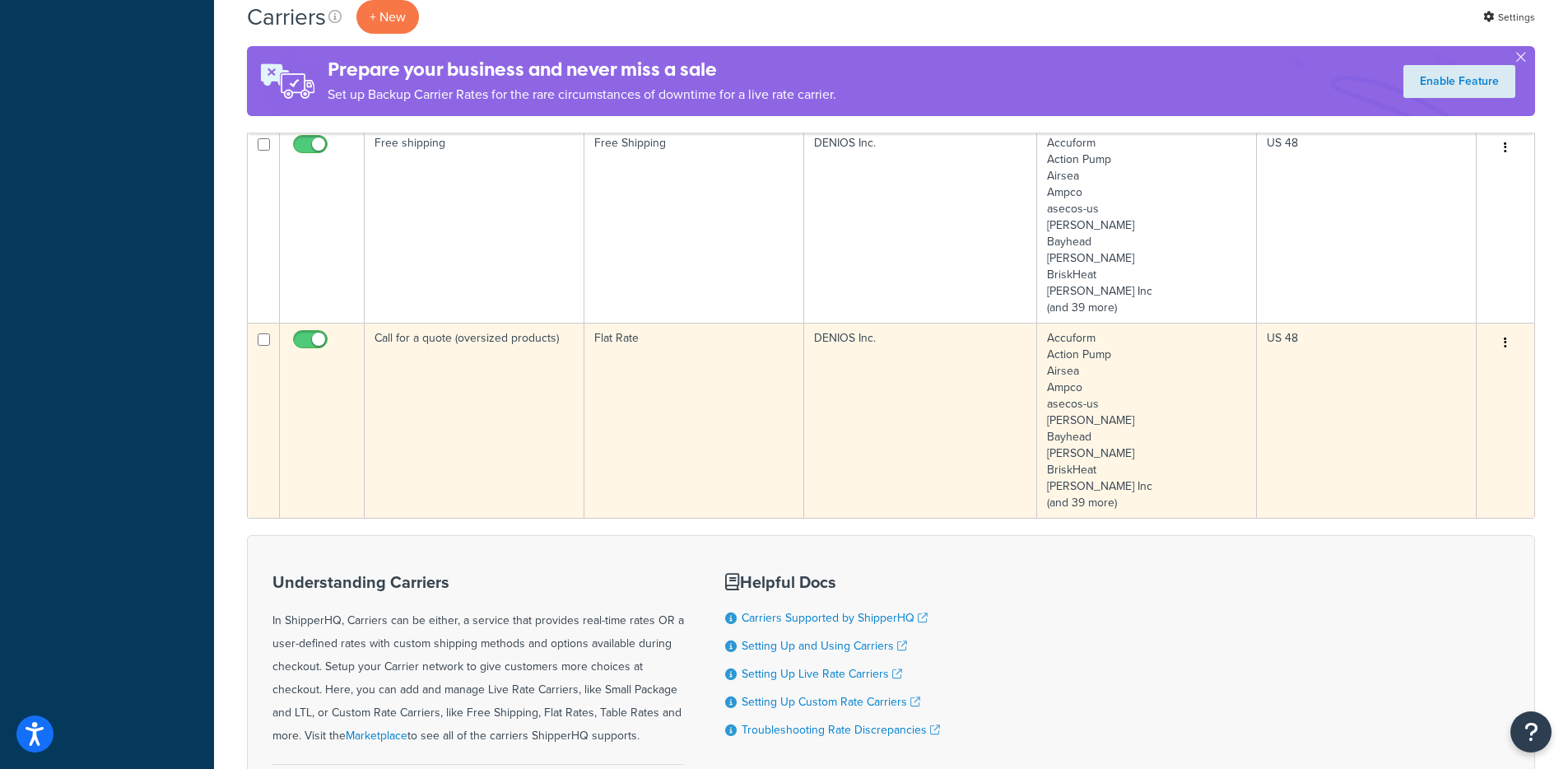
scroll to position [757, 0]
click at [305, 333] on input "checkbox" at bounding box center [312, 341] width 46 height 21
checkbox input "false"
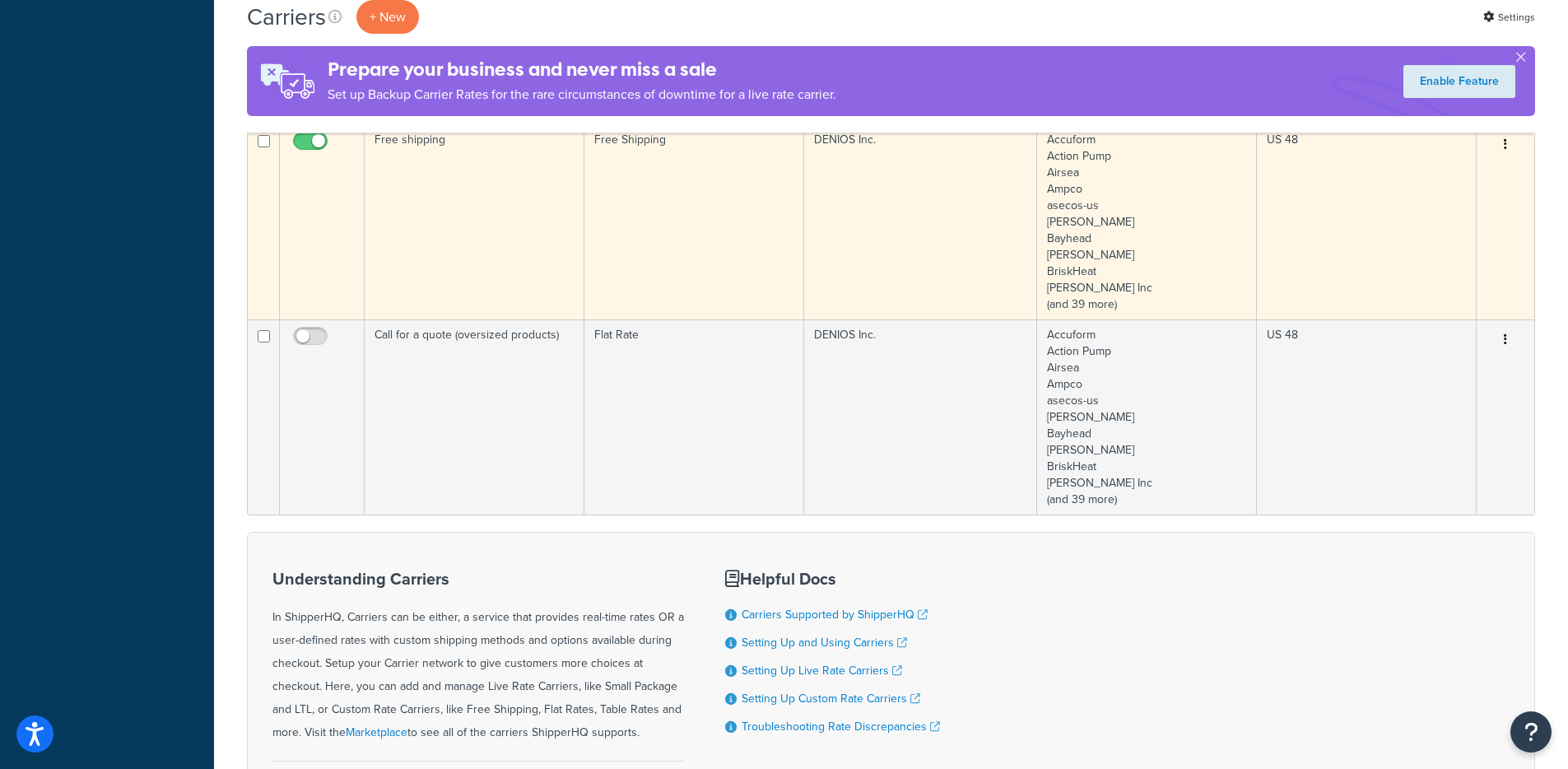
click at [310, 144] on input "checkbox" at bounding box center [312, 146] width 46 height 21
checkbox input "false"
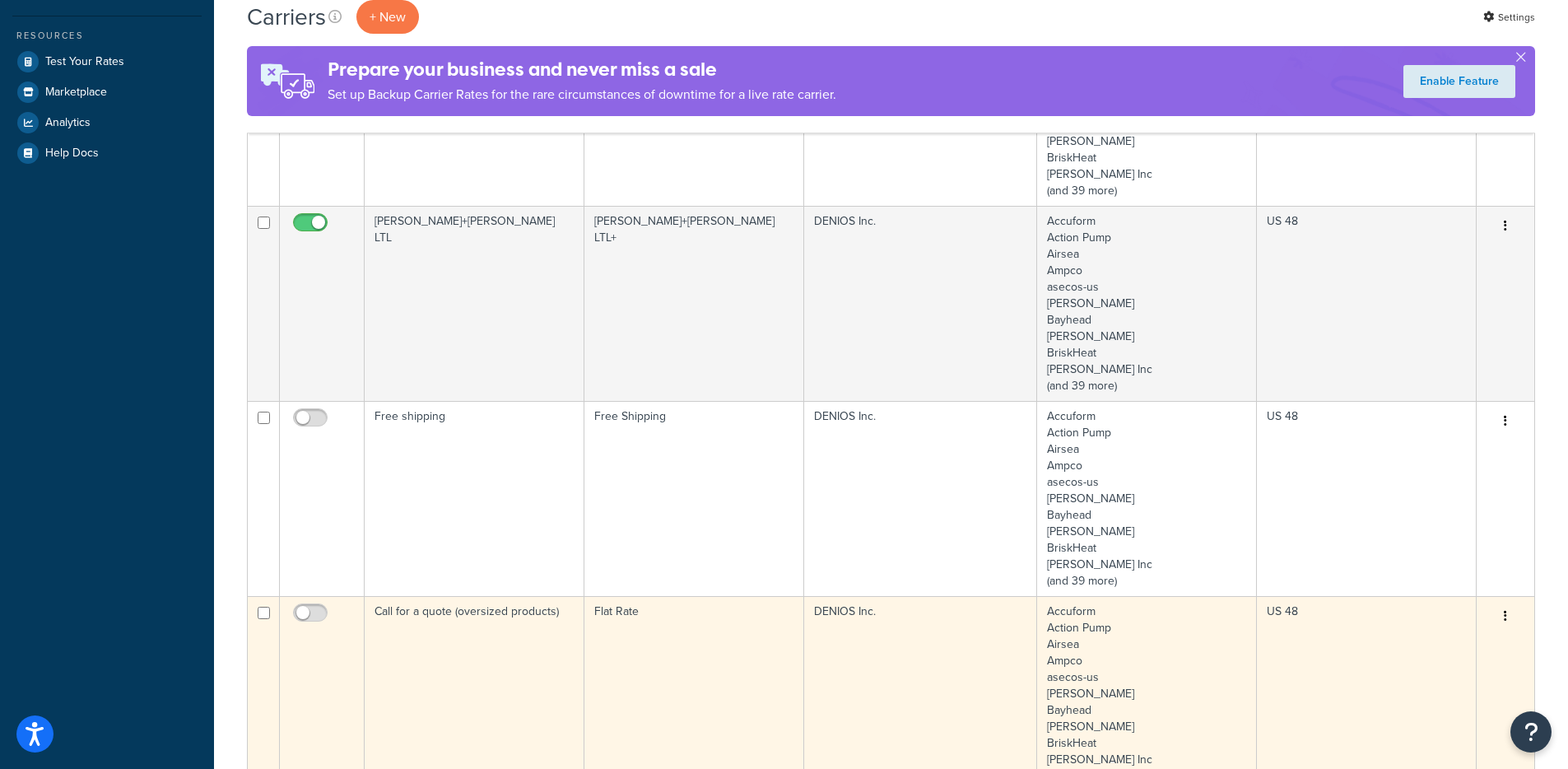
scroll to position [361, 0]
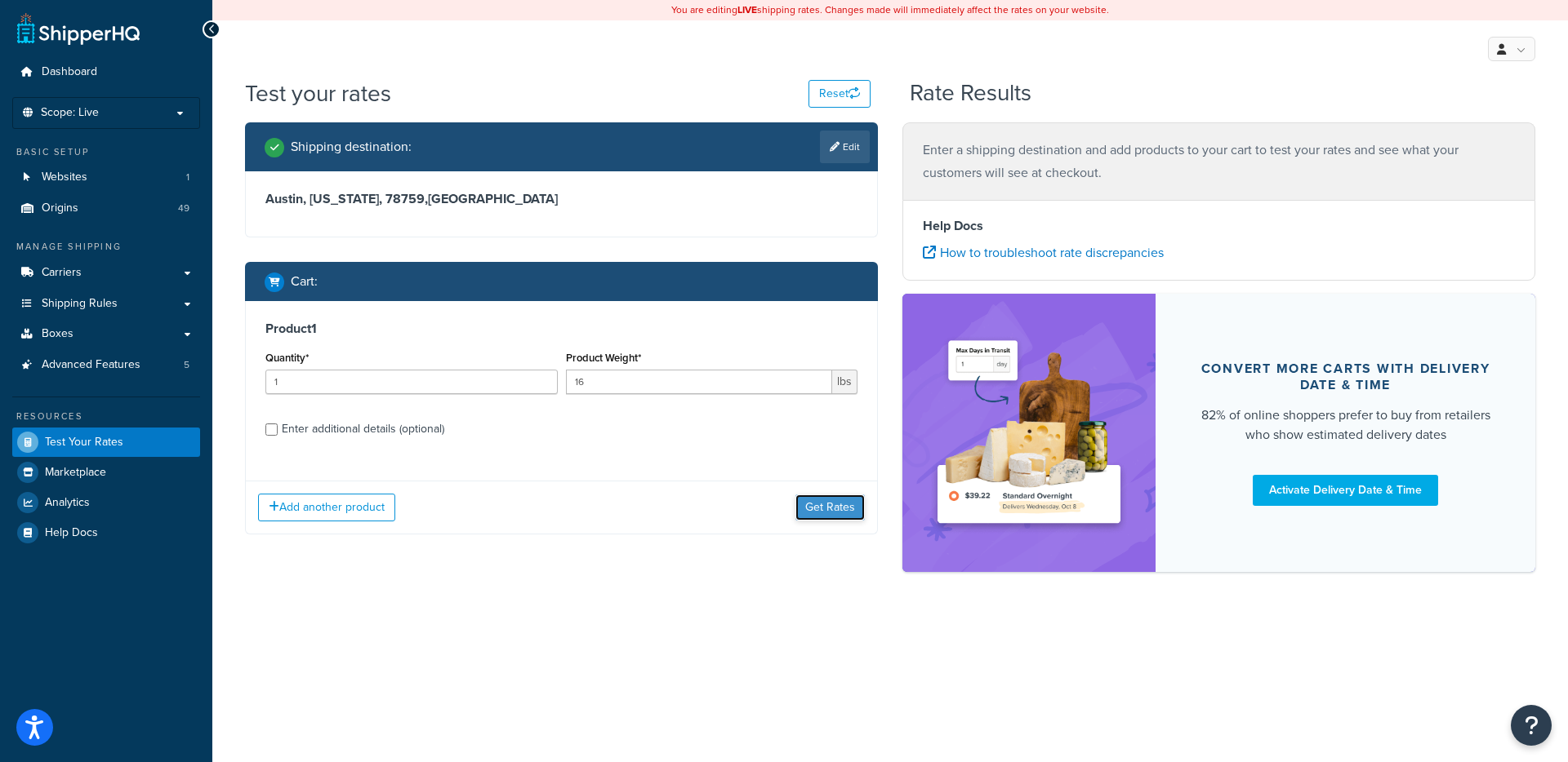
click at [825, 500] on button "Get Rates" at bounding box center [830, 508] width 69 height 26
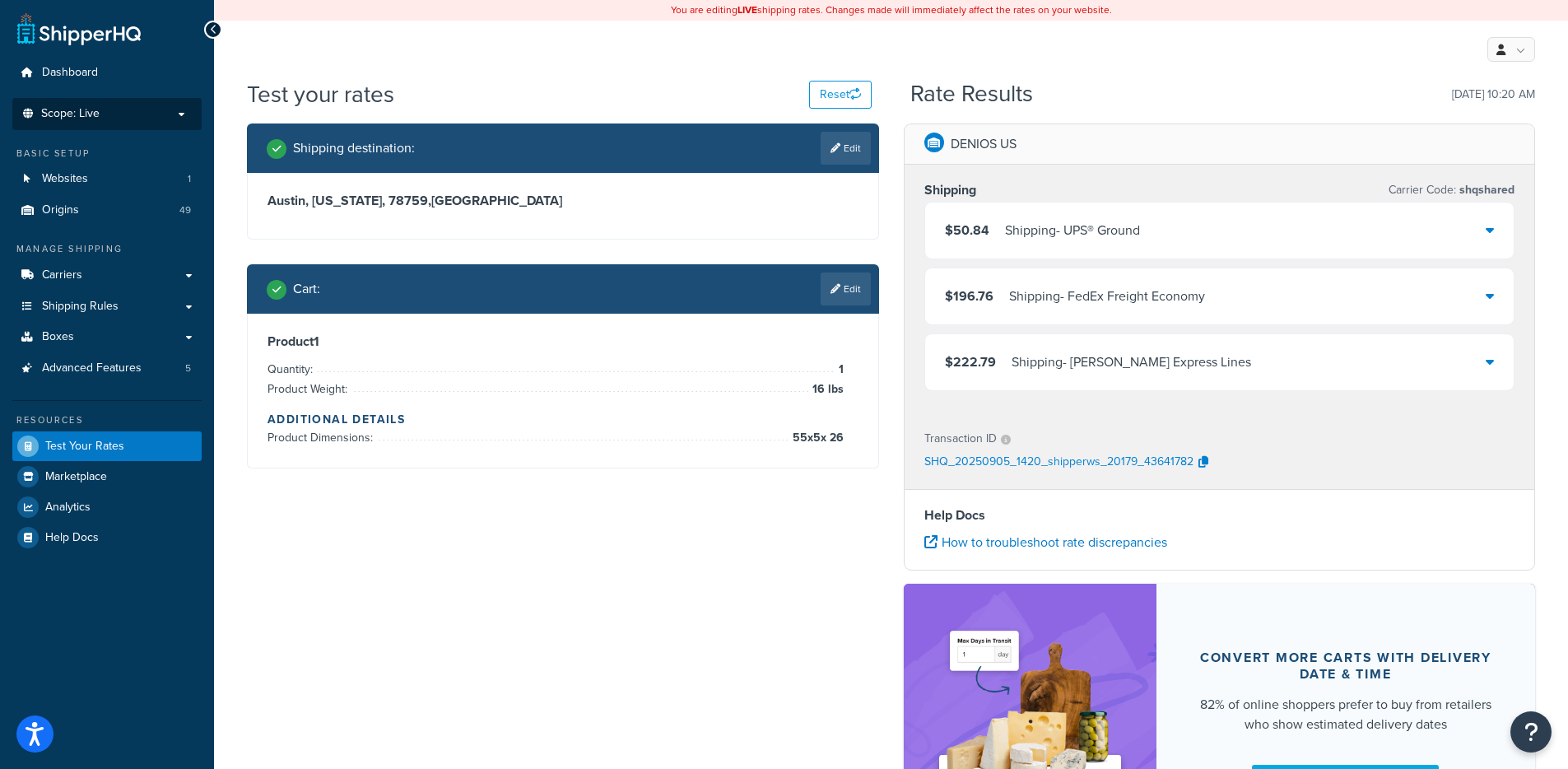
click at [144, 109] on p "Scope: Live" at bounding box center [106, 114] width 174 height 14
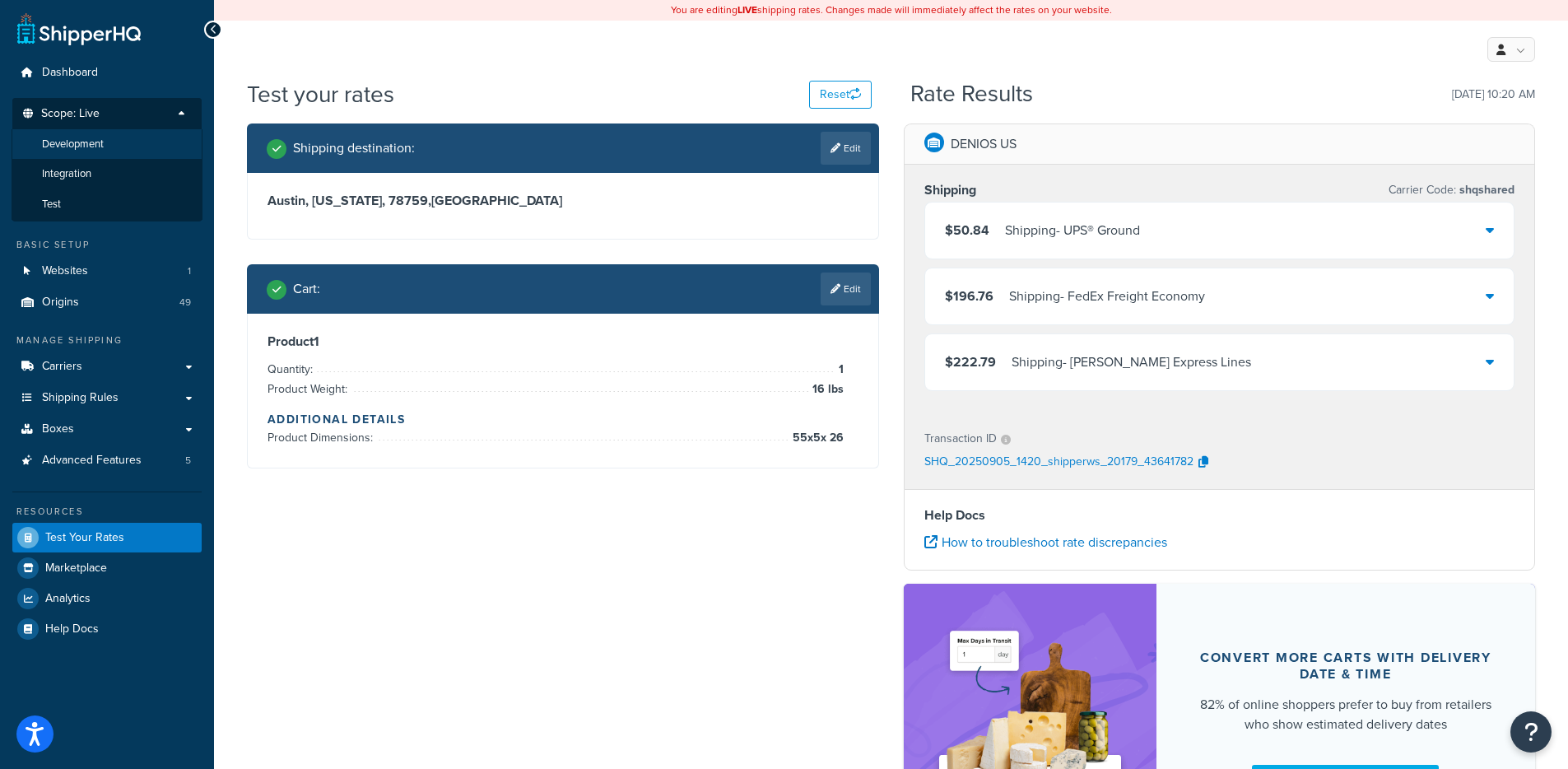
click at [134, 136] on li "Development" at bounding box center [106, 145] width 191 height 31
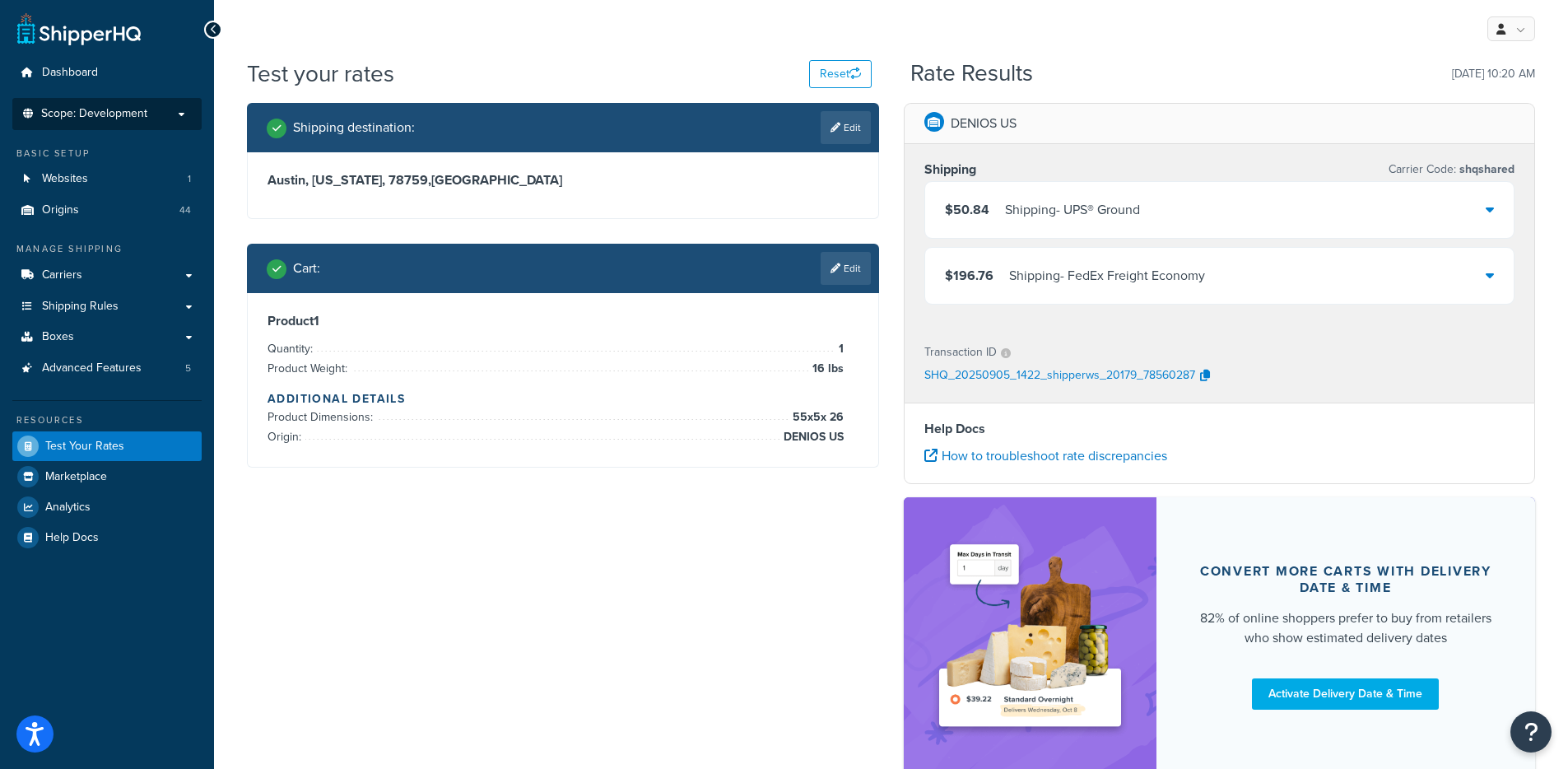
click at [152, 116] on p "Scope: Development" at bounding box center [106, 114] width 174 height 14
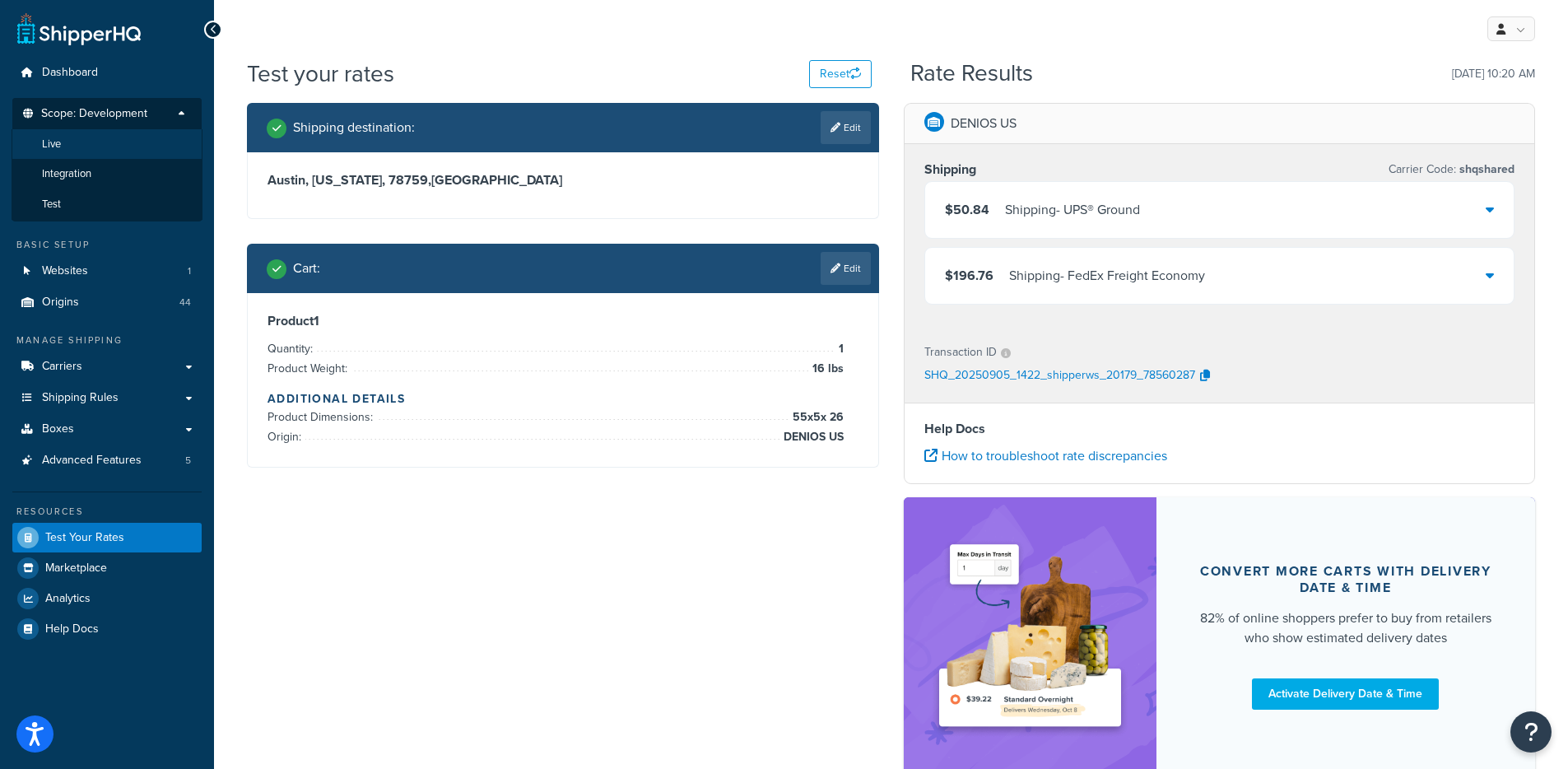
click at [53, 144] on span "Live" at bounding box center [51, 144] width 19 height 14
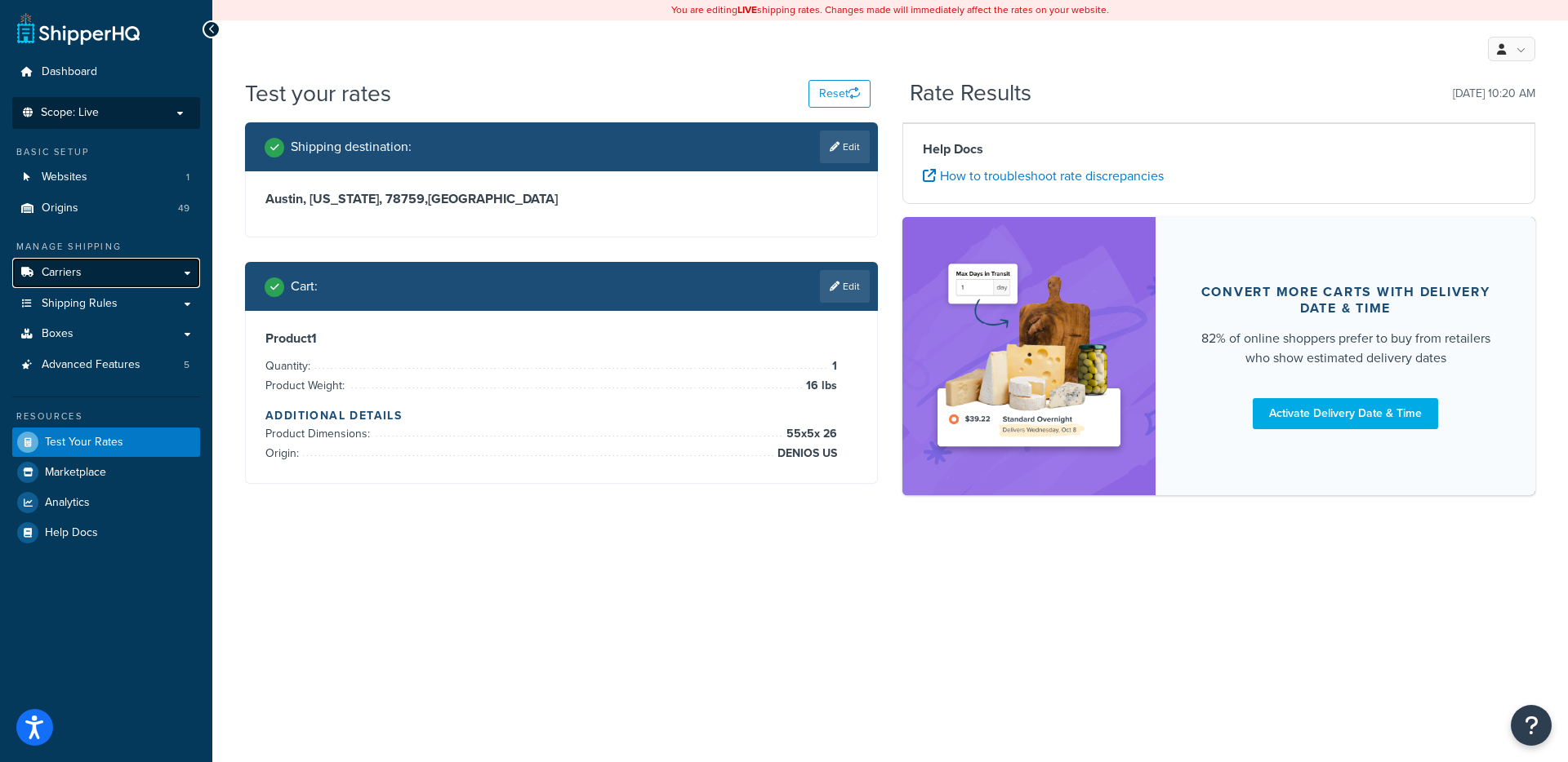
click at [106, 277] on link "Carriers" at bounding box center [105, 273] width 188 height 31
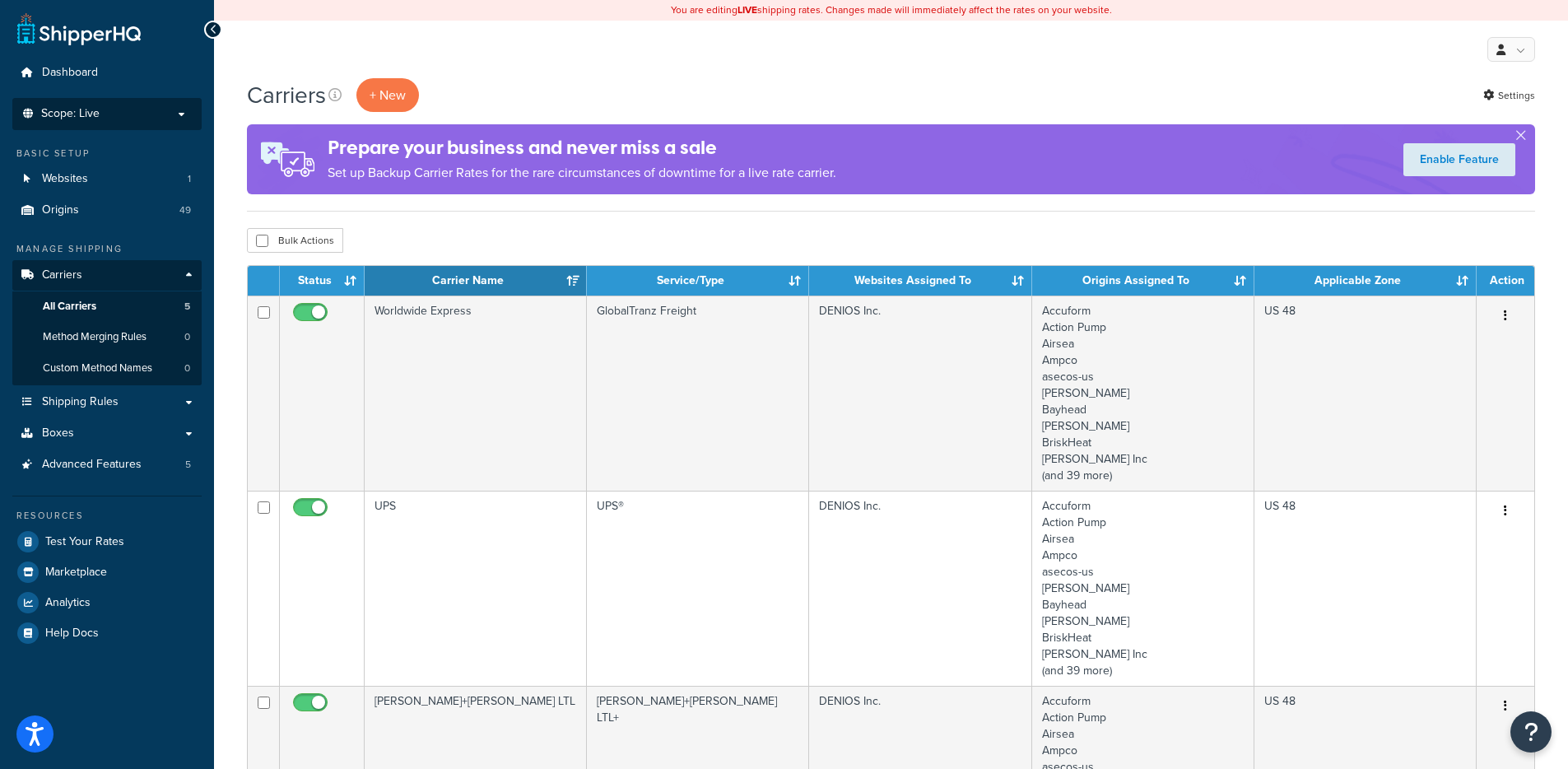
click at [127, 111] on p "Scope: Live" at bounding box center [106, 114] width 174 height 14
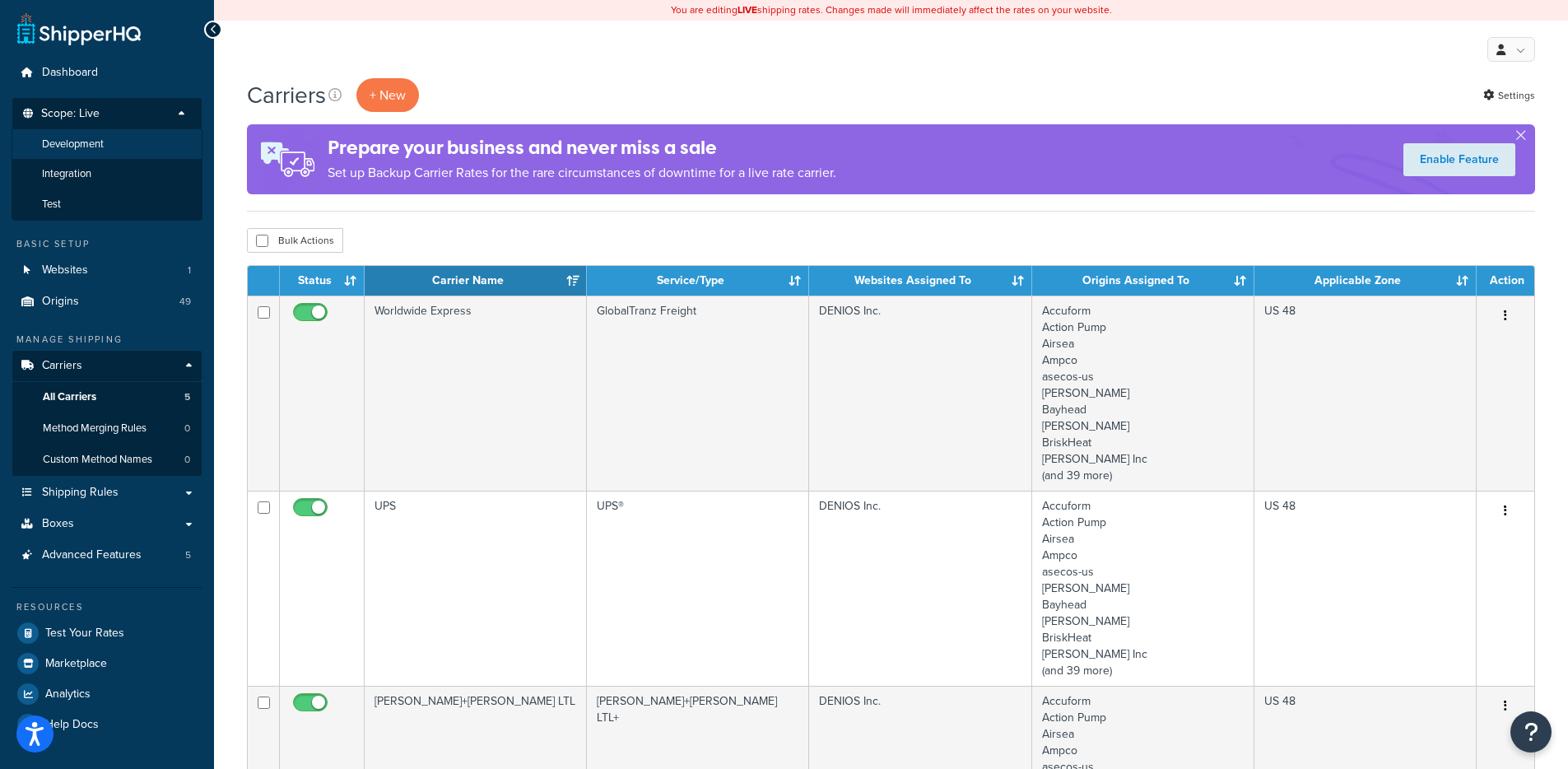
click at [104, 137] on span "Development" at bounding box center [73, 144] width 62 height 14
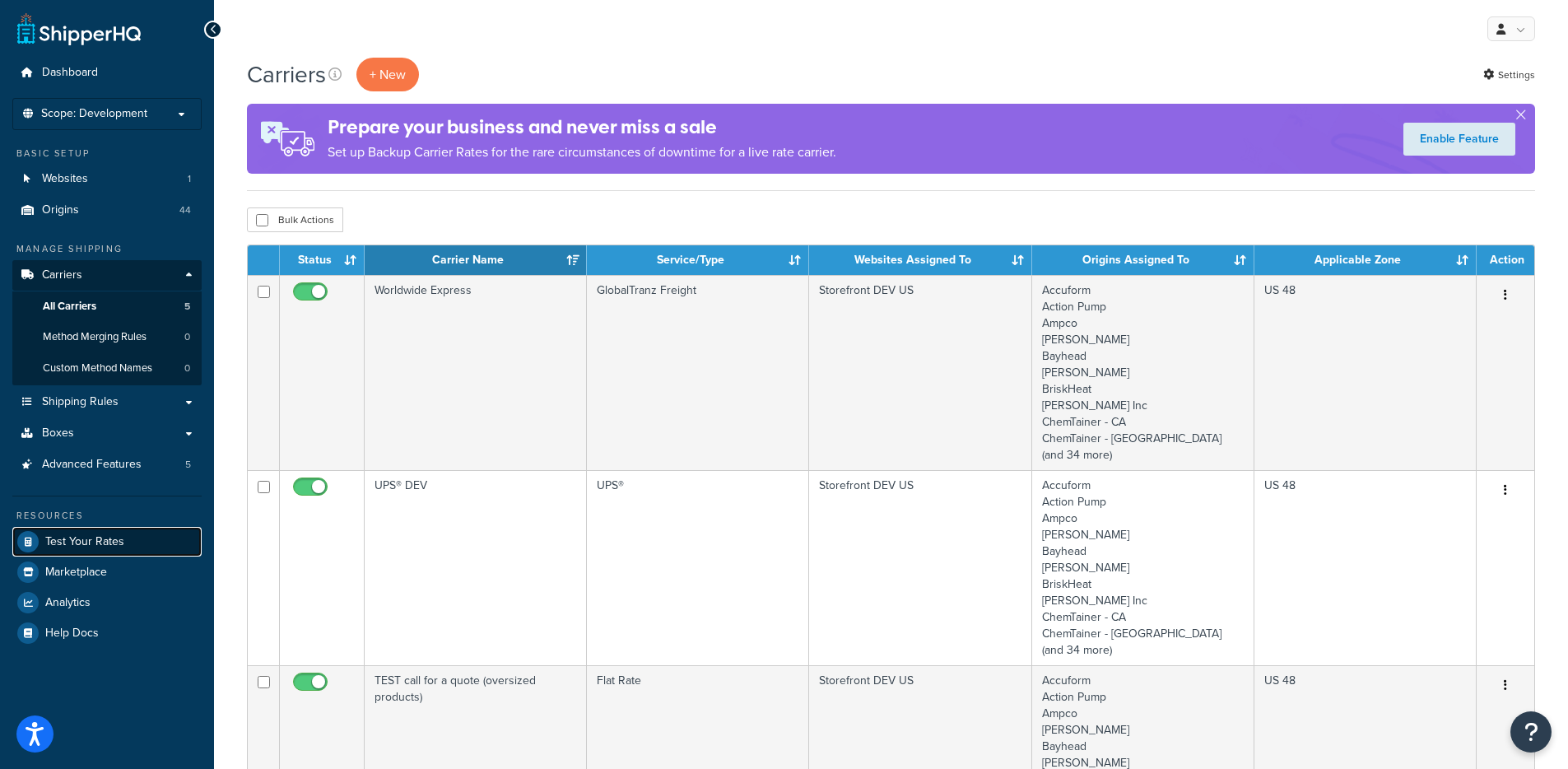
click at [98, 536] on span "Test Your Rates" at bounding box center [85, 542] width 79 height 14
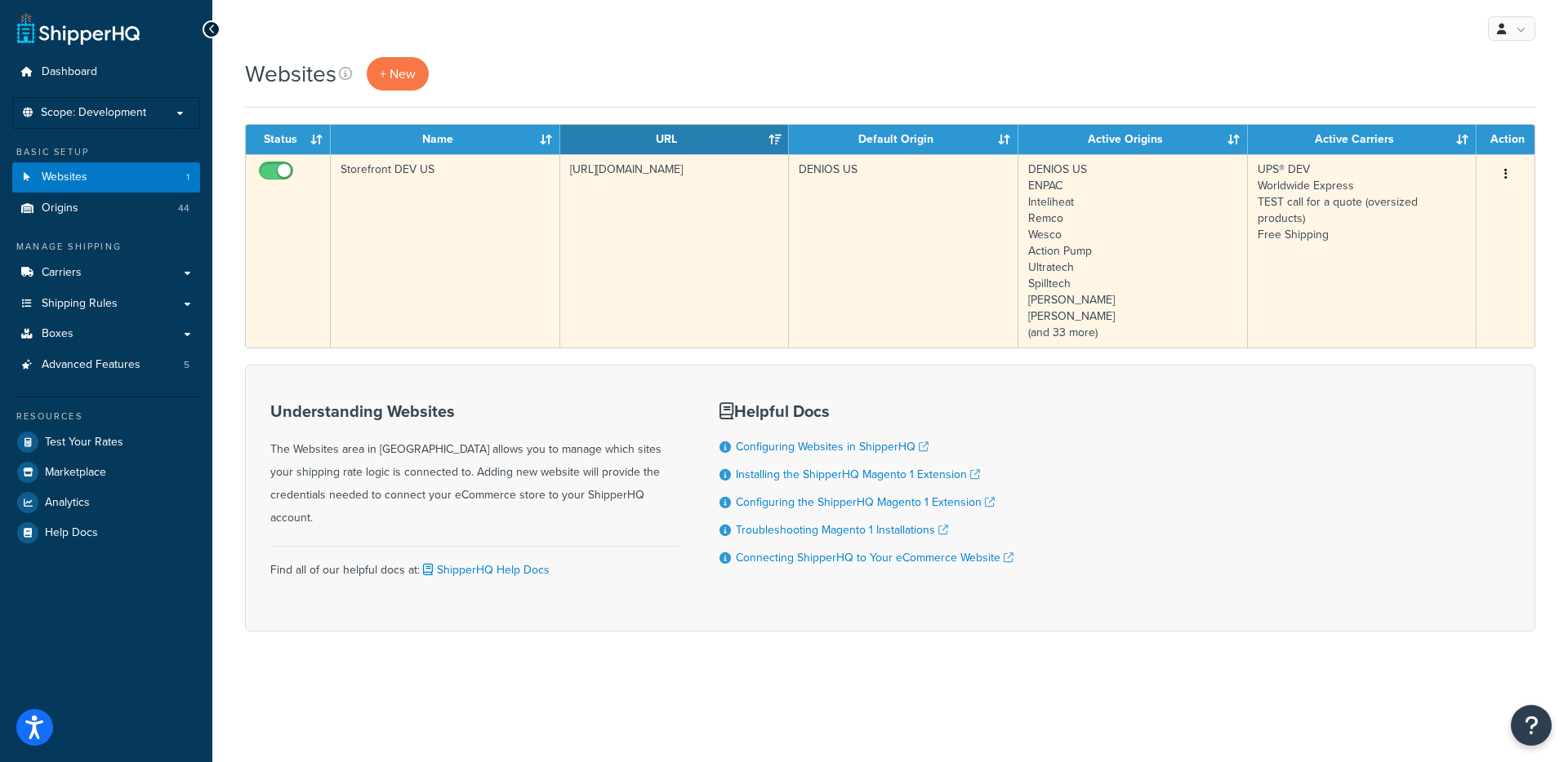
click at [422, 269] on td "Storefront DEV US" at bounding box center [445, 251] width 229 height 193
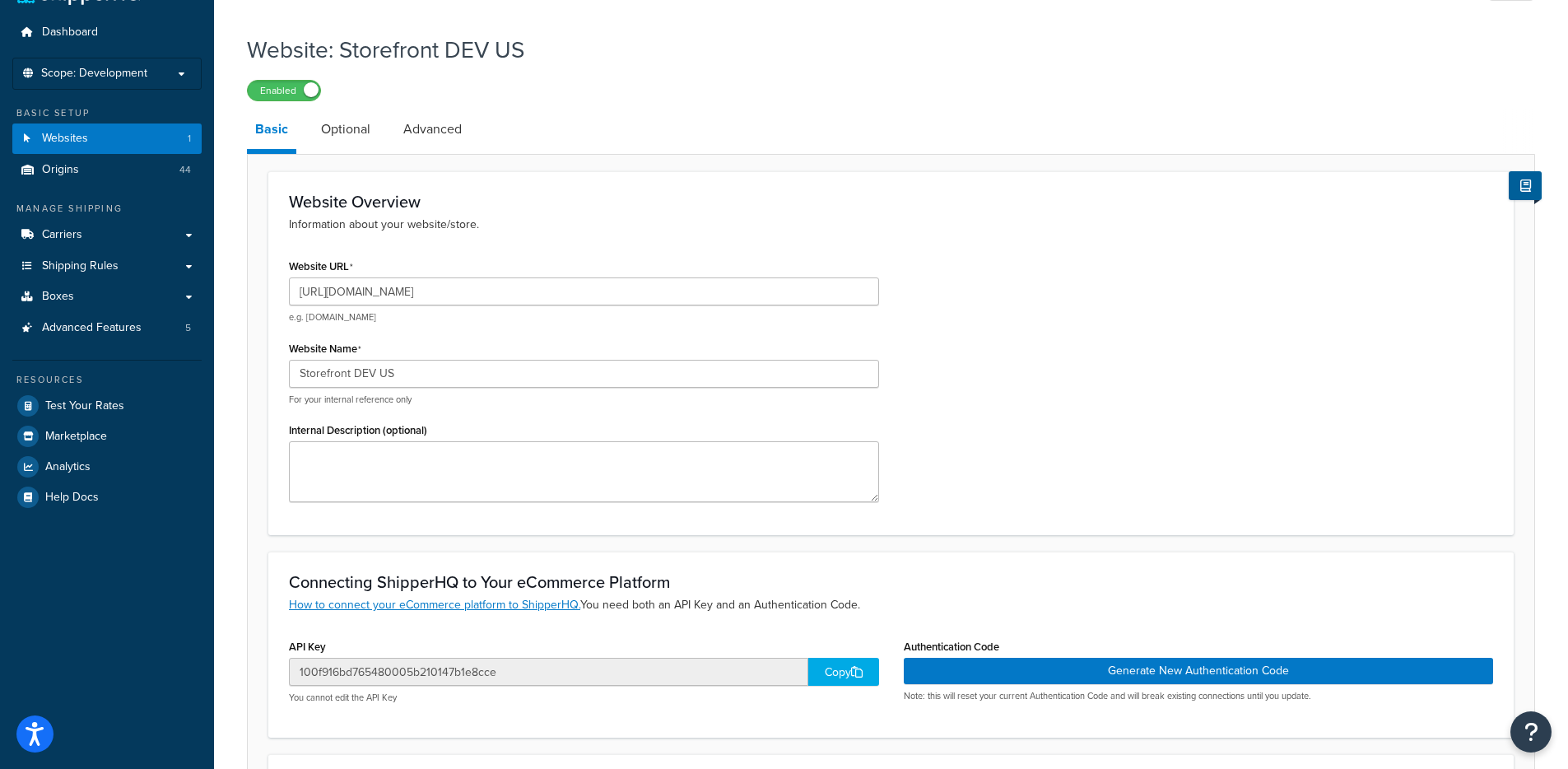
scroll to position [104, 0]
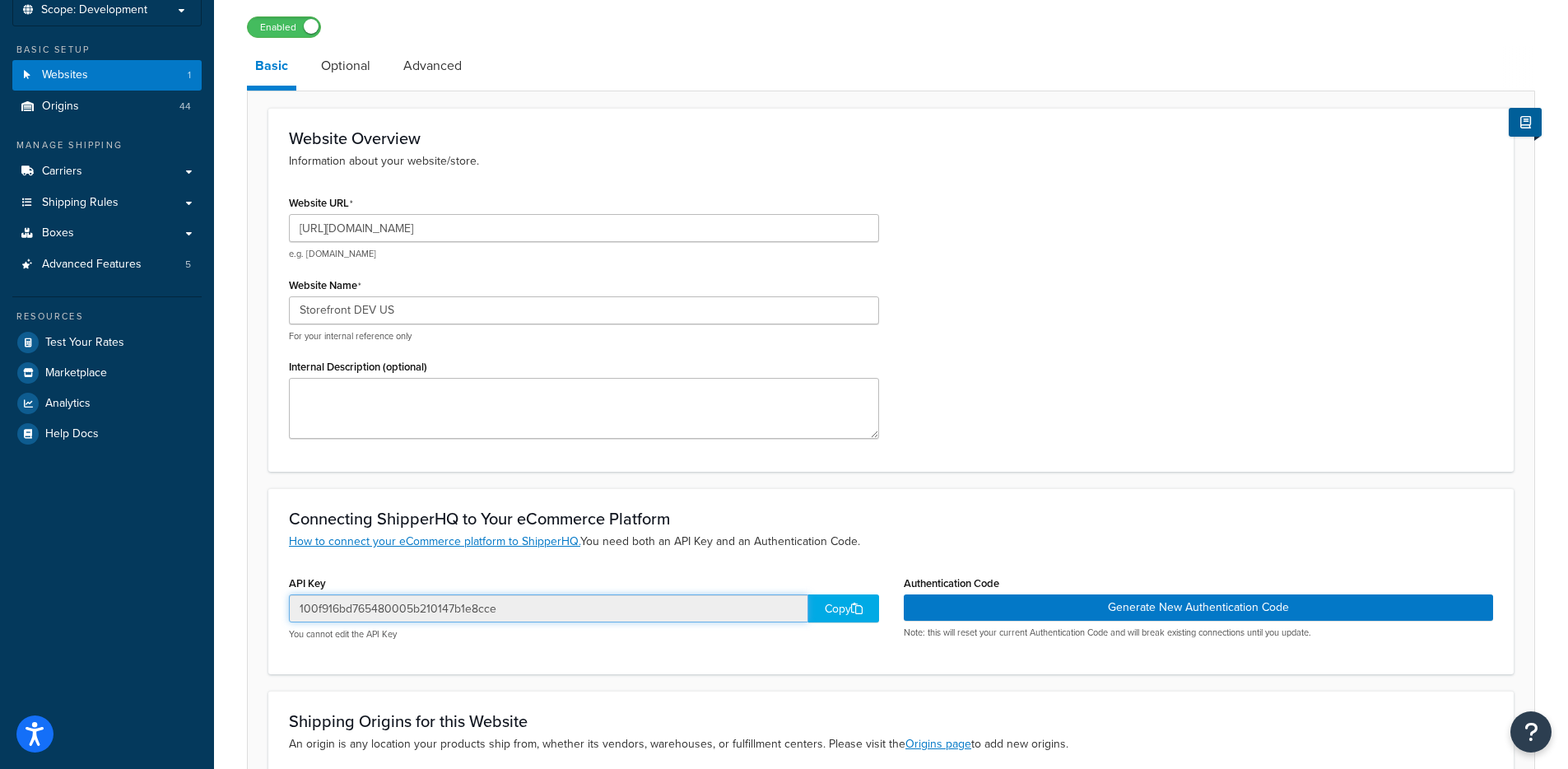
click at [390, 607] on input "100f916bd765480005b210147b1e8cce" at bounding box center [548, 608] width 520 height 28
drag, startPoint x: 337, startPoint y: 226, endPoint x: 376, endPoint y: 227, distance: 39.0
click at [376, 227] on input "https://storefront-us.dev.denios.io/" at bounding box center [584, 228] width 590 height 28
drag, startPoint x: 335, startPoint y: 226, endPoint x: 466, endPoint y: 225, distance: 131.0
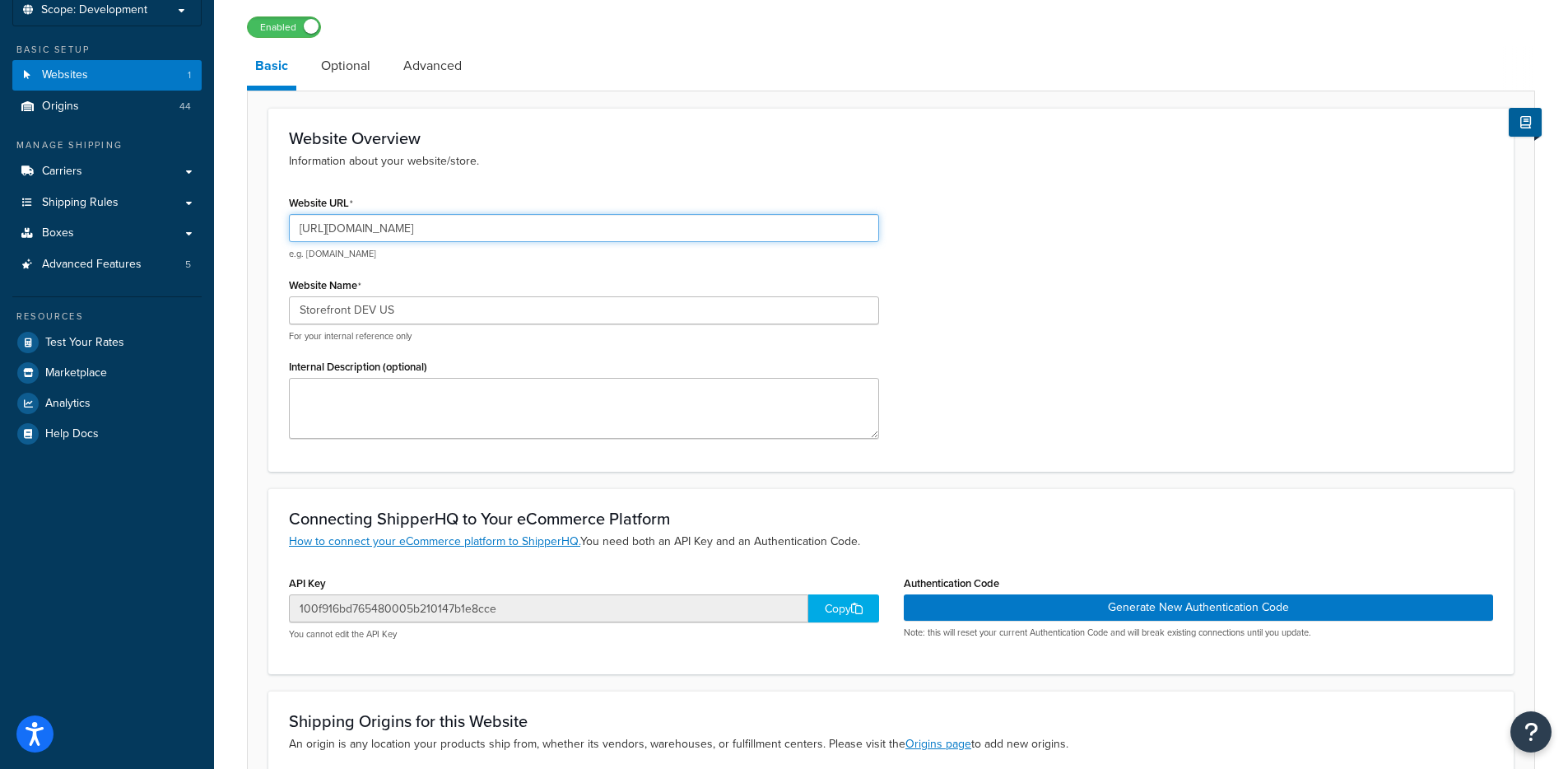
click at [466, 225] on input "https://storefront-us.dev.denios.io/" at bounding box center [584, 228] width 590 height 28
click at [109, 17] on span "Scope: Development" at bounding box center [94, 10] width 106 height 14
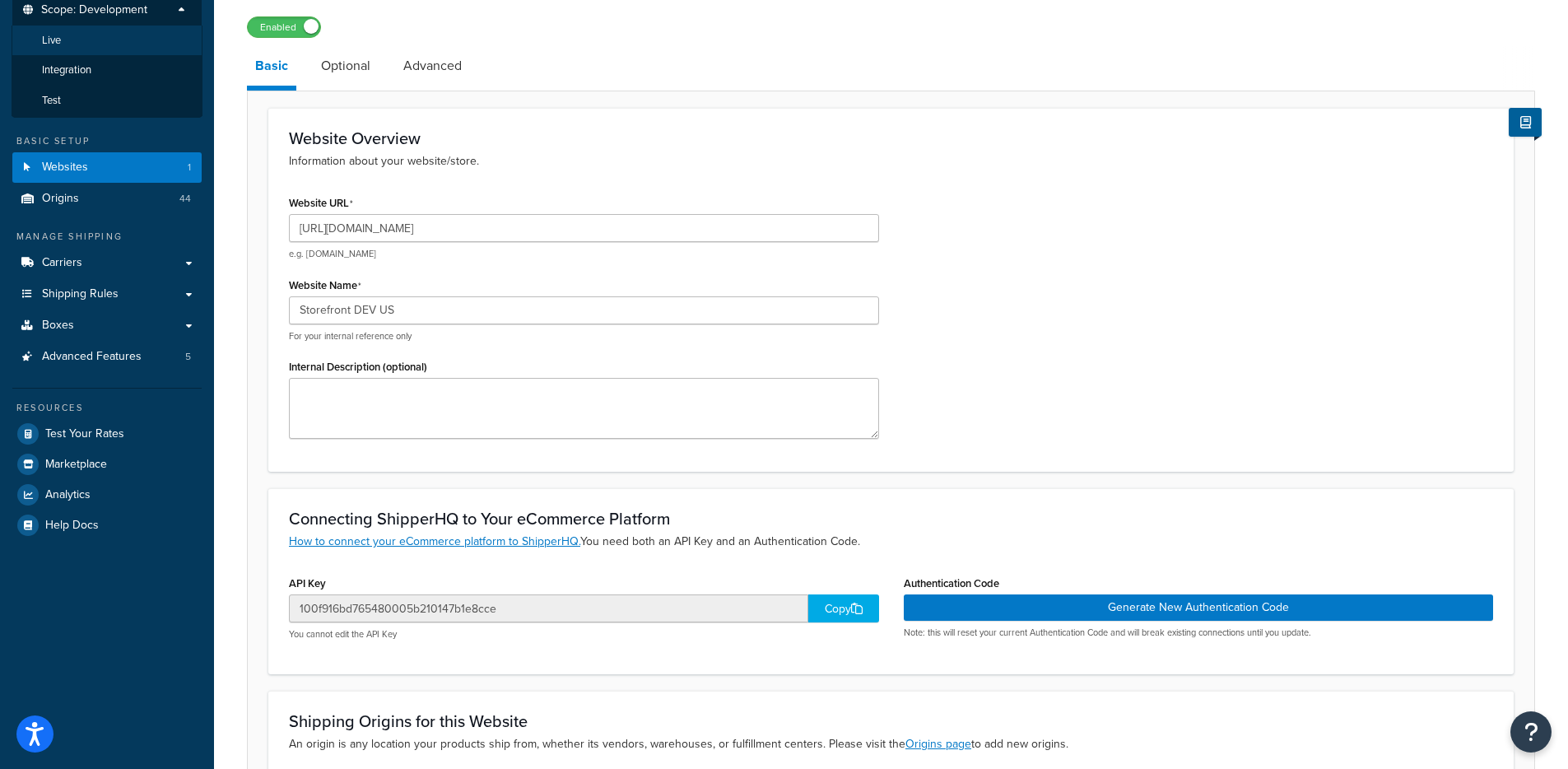
click at [106, 49] on li "Live" at bounding box center [106, 40] width 191 height 31
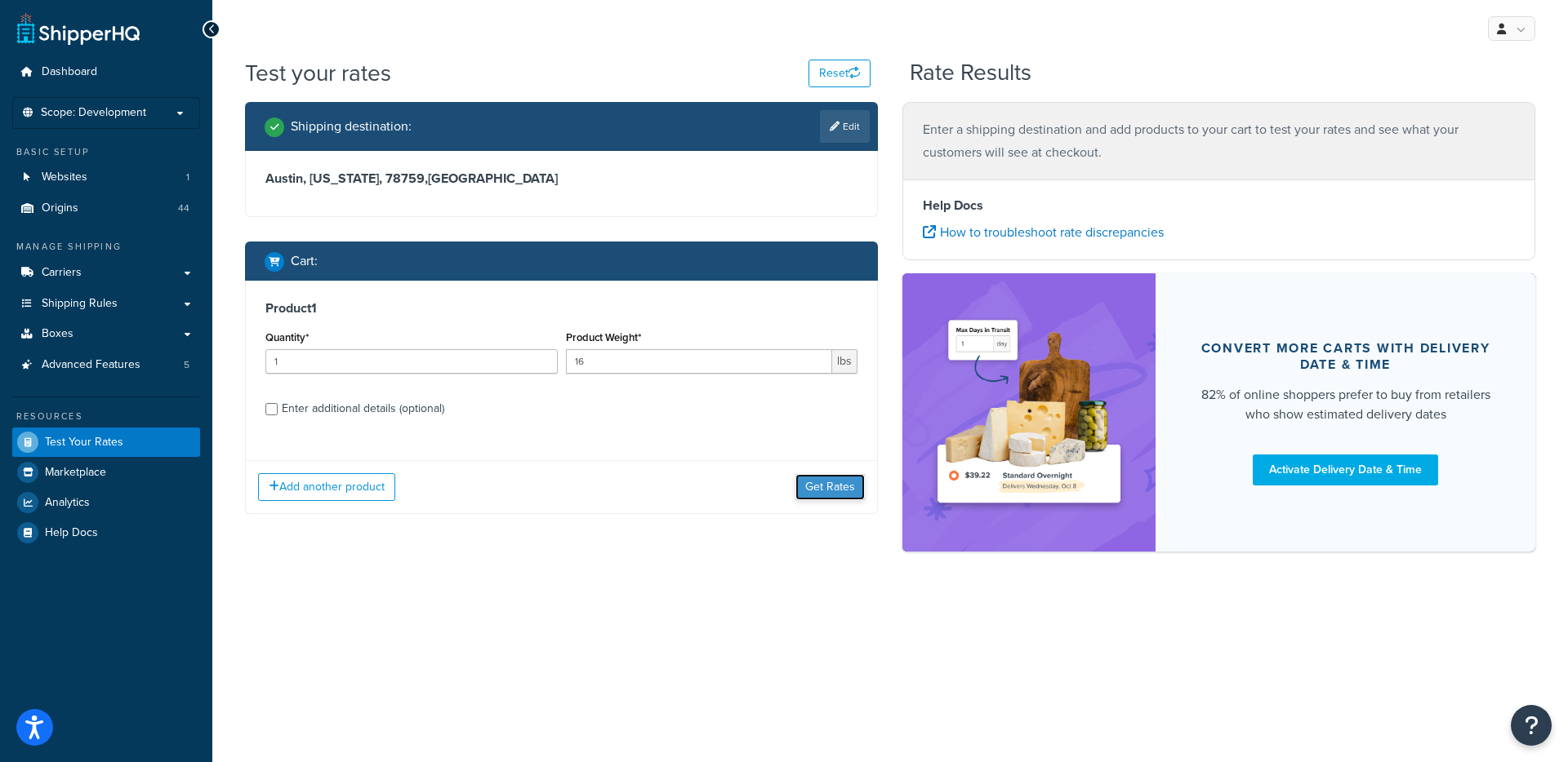
click at [824, 480] on button "Get Rates" at bounding box center [830, 487] width 69 height 26
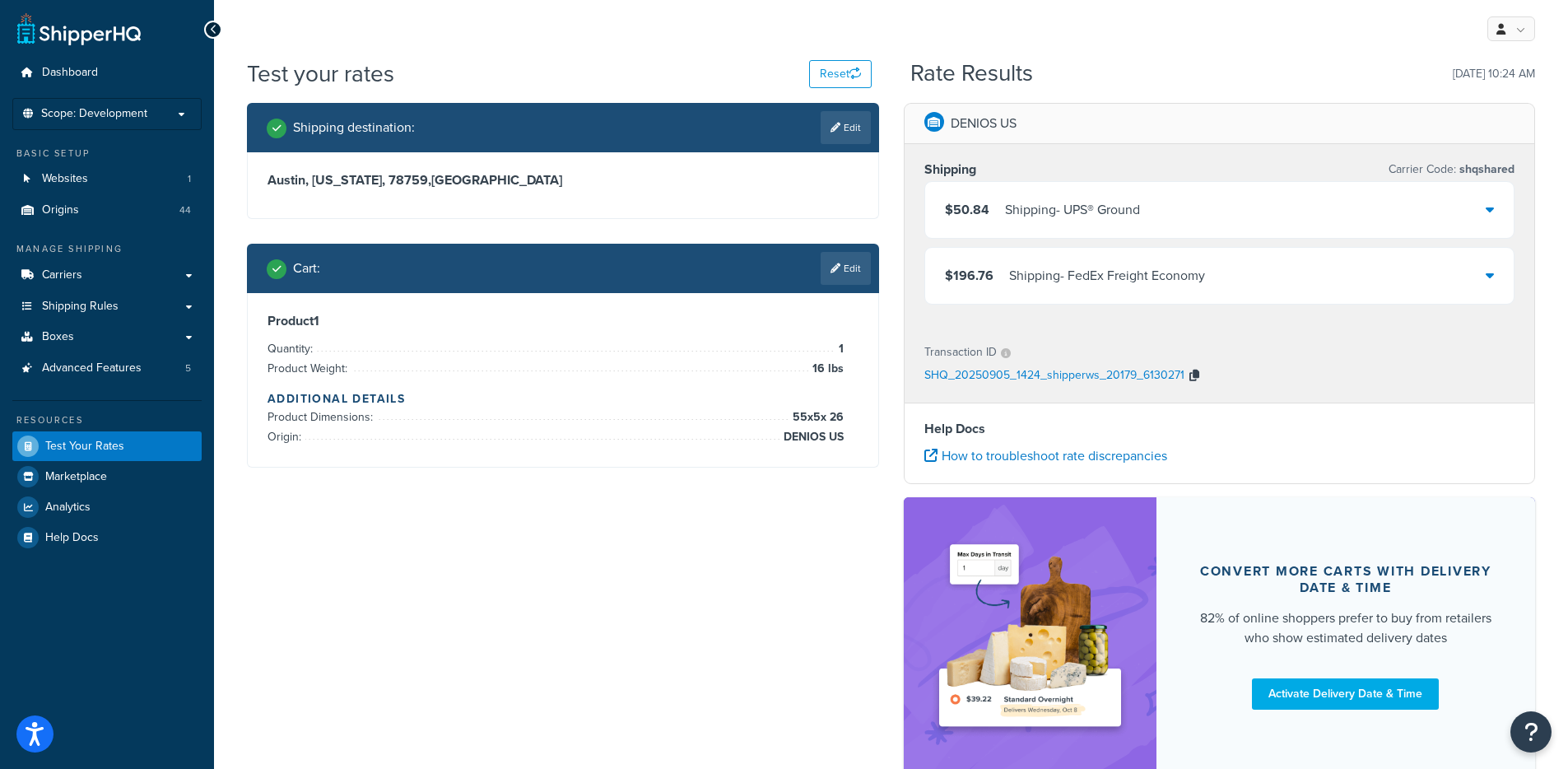
click at [1190, 375] on icon "button" at bounding box center [1194, 375] width 10 height 11
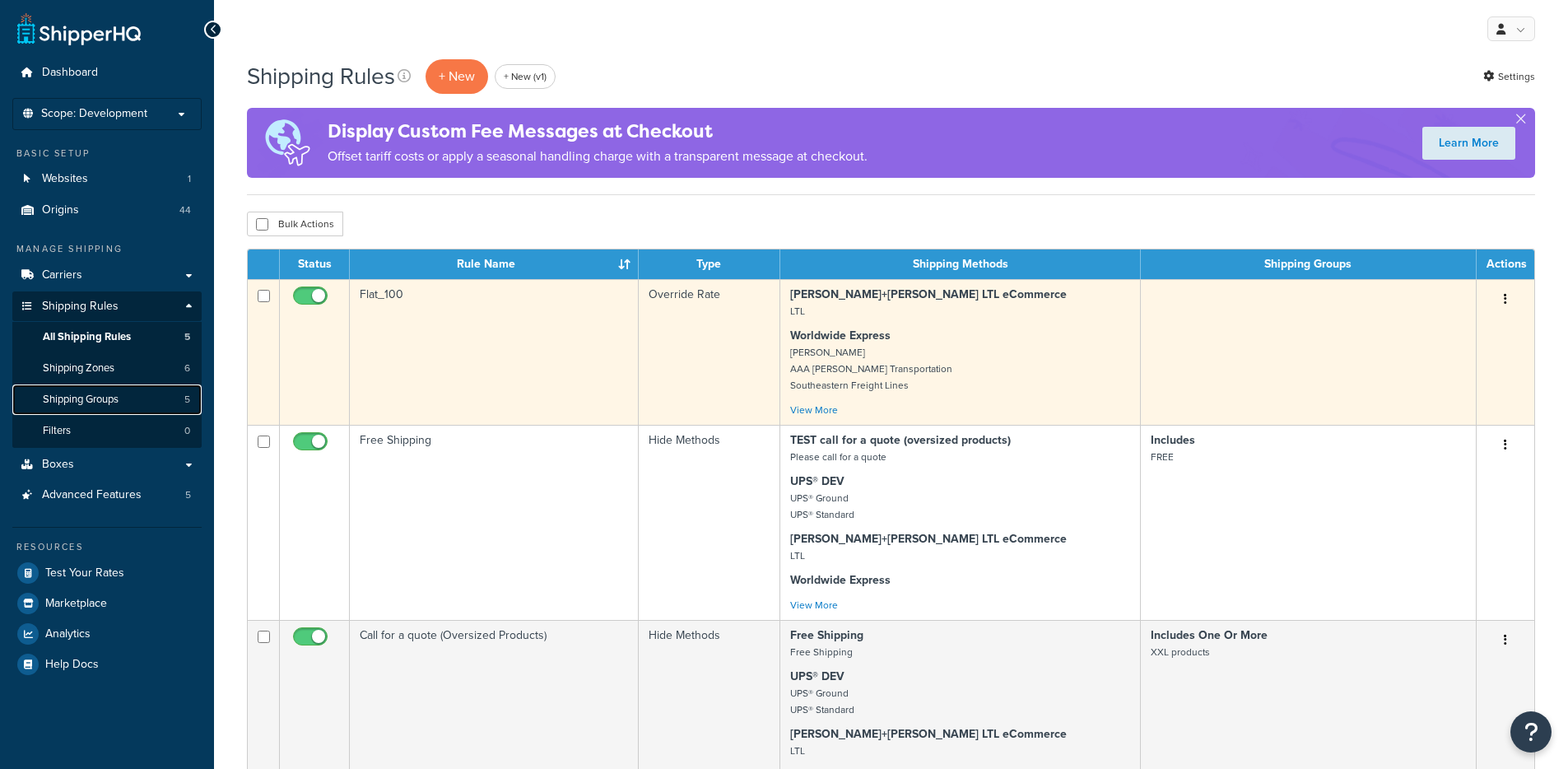
click at [112, 393] on span "Shipping Groups" at bounding box center [80, 399] width 76 height 14
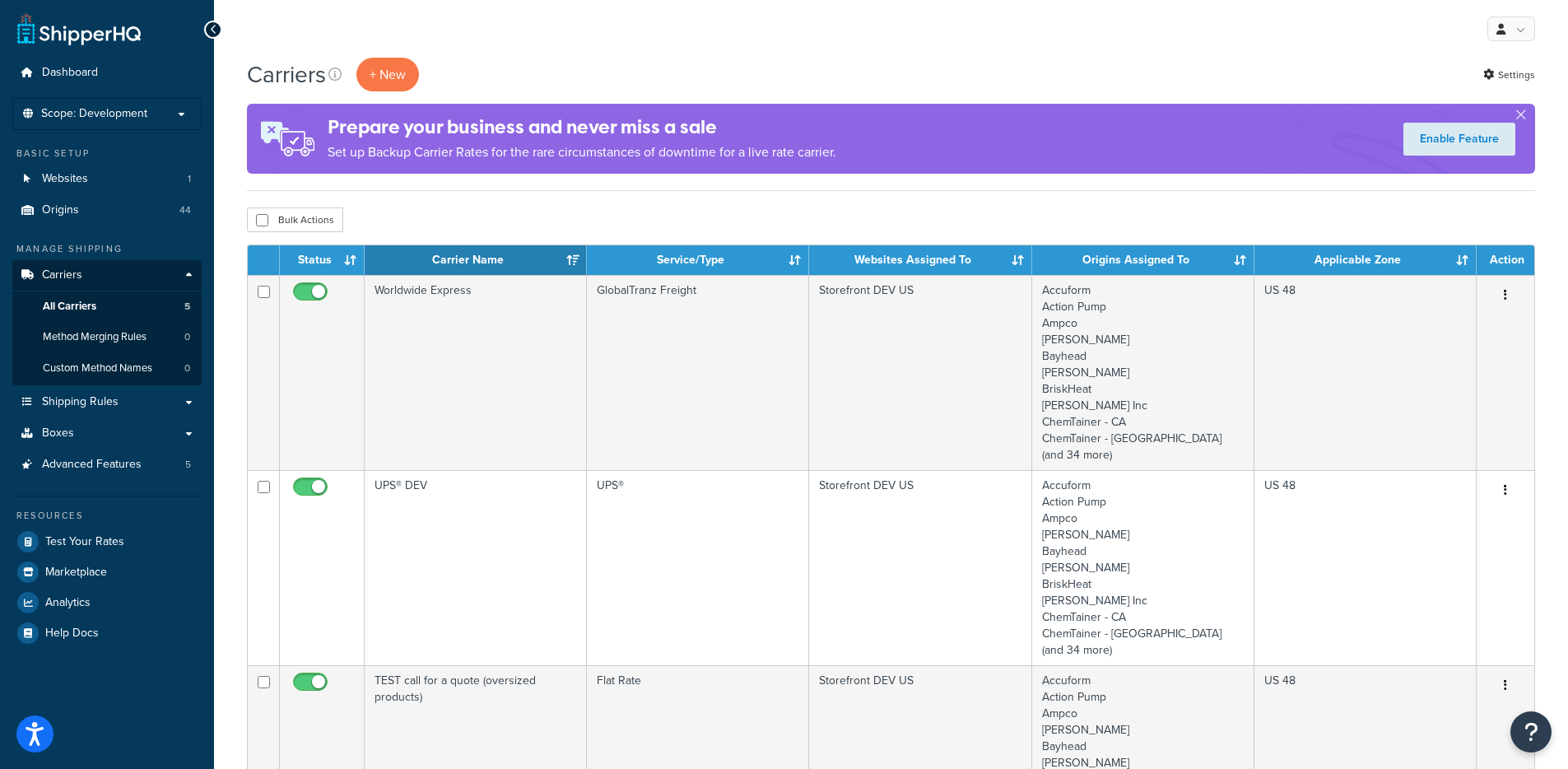
click at [184, 132] on ul "Dashboard Scope: Development Live Integration Test Basic Setup Websites 1 Origi…" at bounding box center [106, 353] width 189 height 591
click at [160, 105] on li "Scope: Development Live Integration Test" at bounding box center [106, 114] width 189 height 32
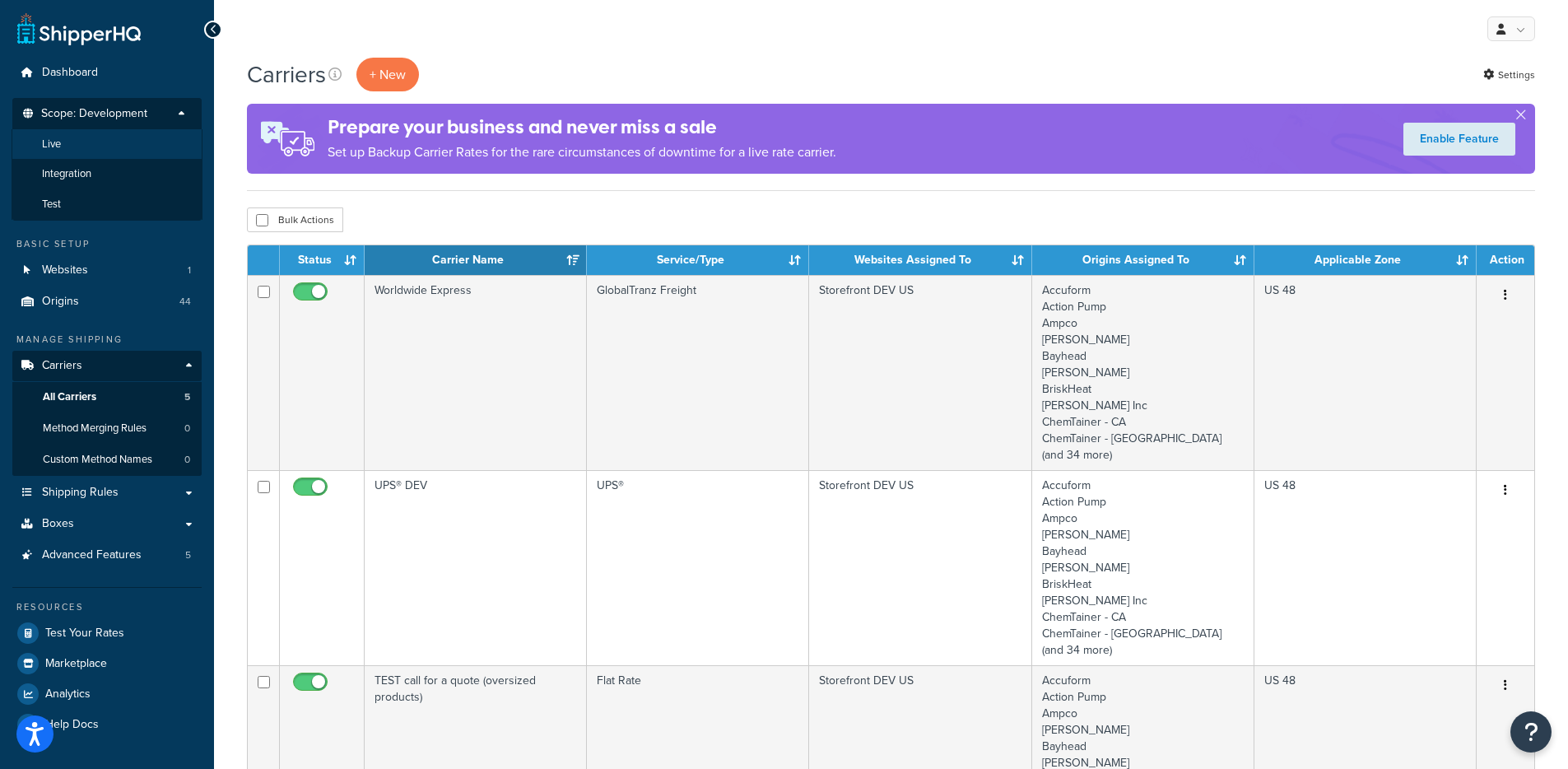
click at [113, 148] on li "Live" at bounding box center [106, 145] width 191 height 31
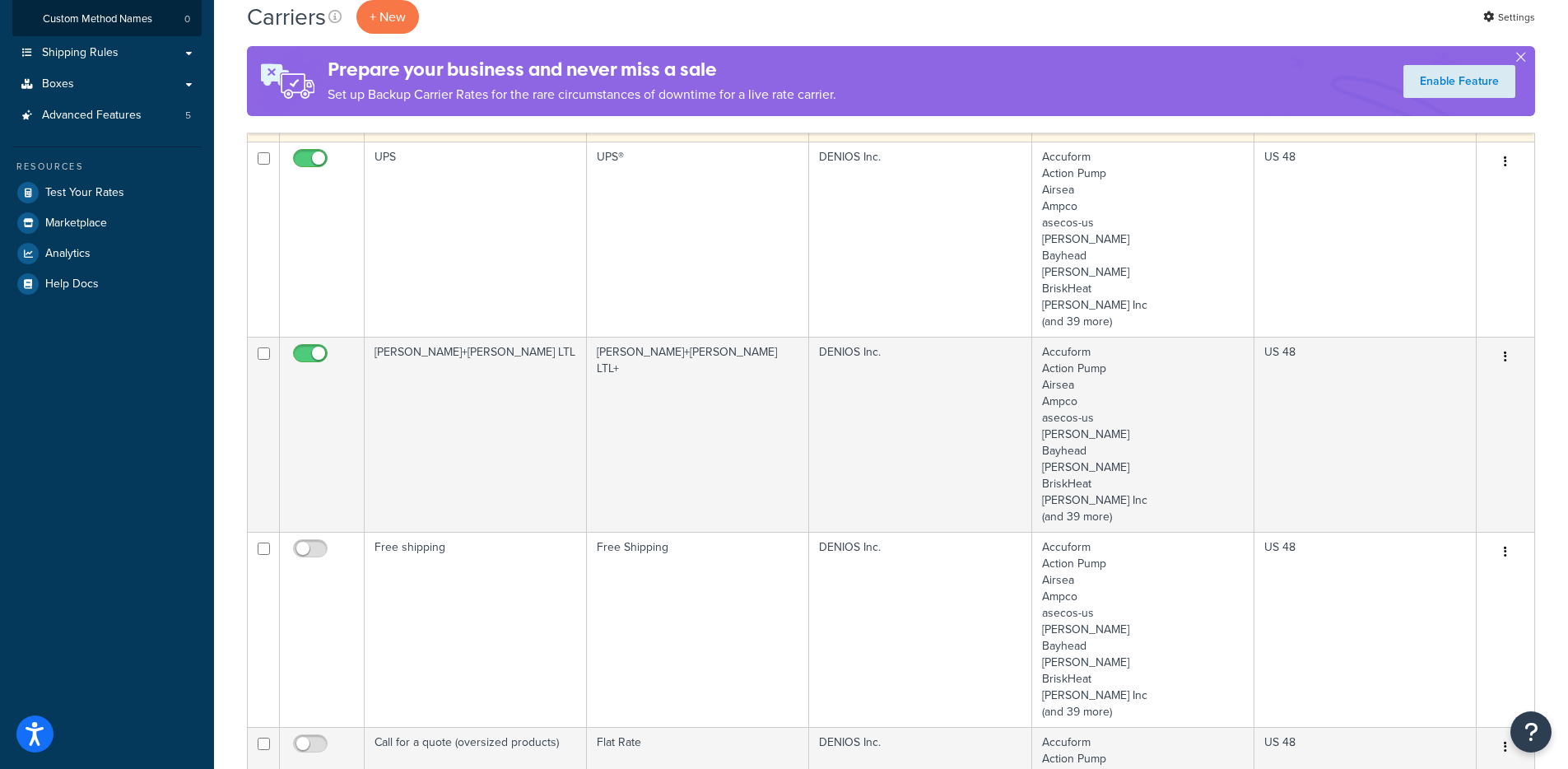
scroll to position [657, 0]
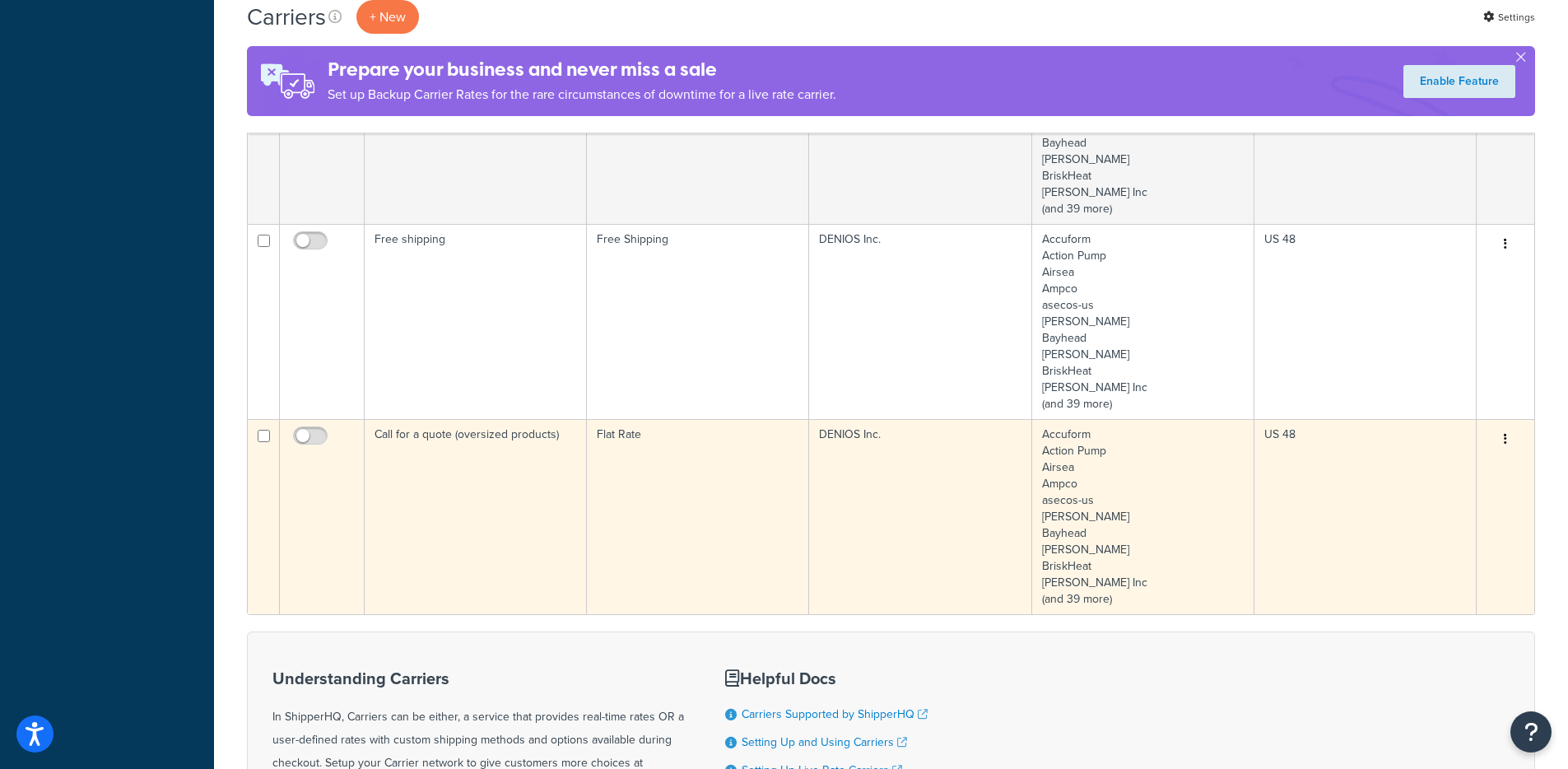
click at [459, 455] on td "Call for a quote (oversized products)" at bounding box center [476, 516] width 222 height 195
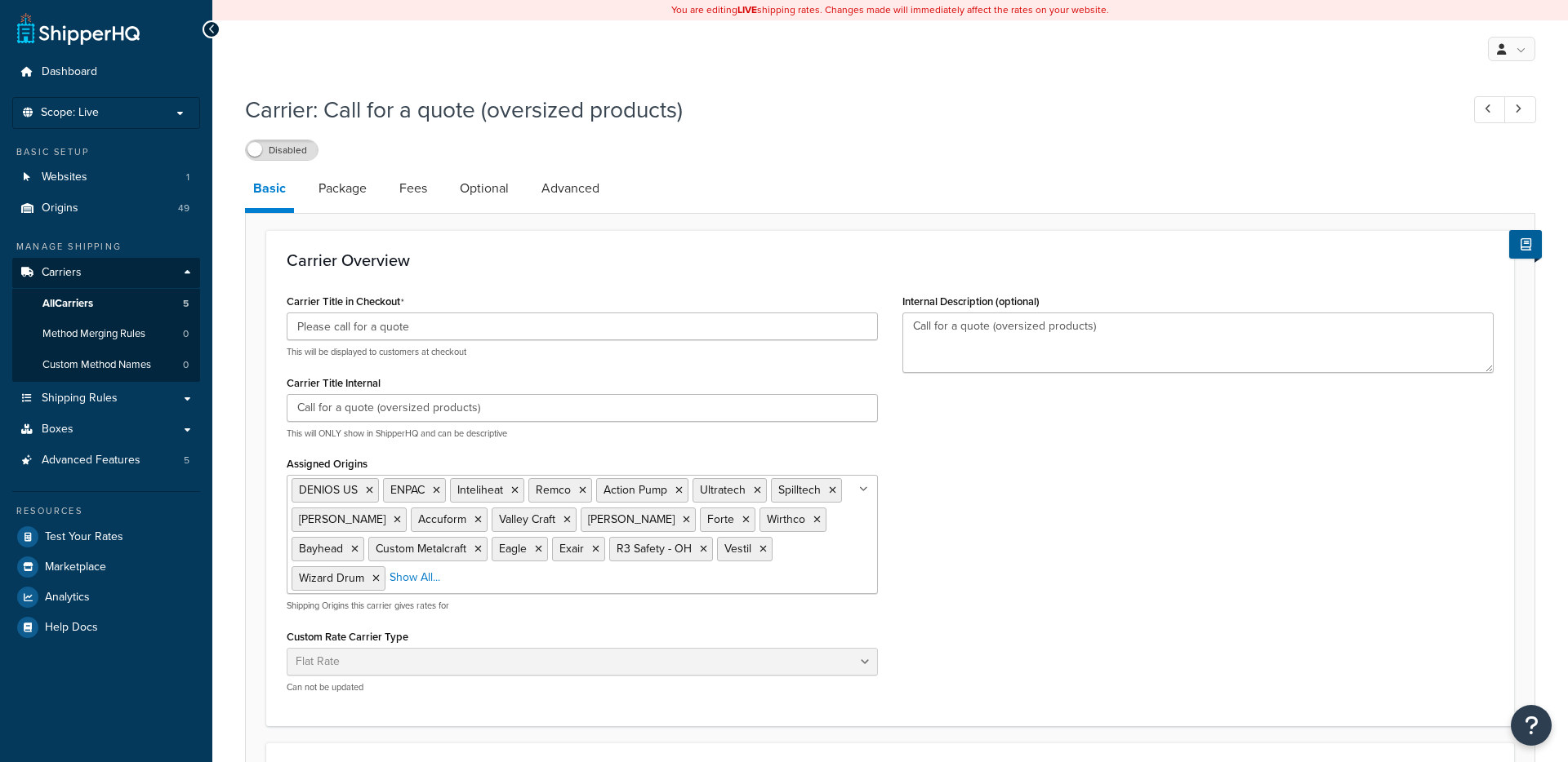
select select "flat"
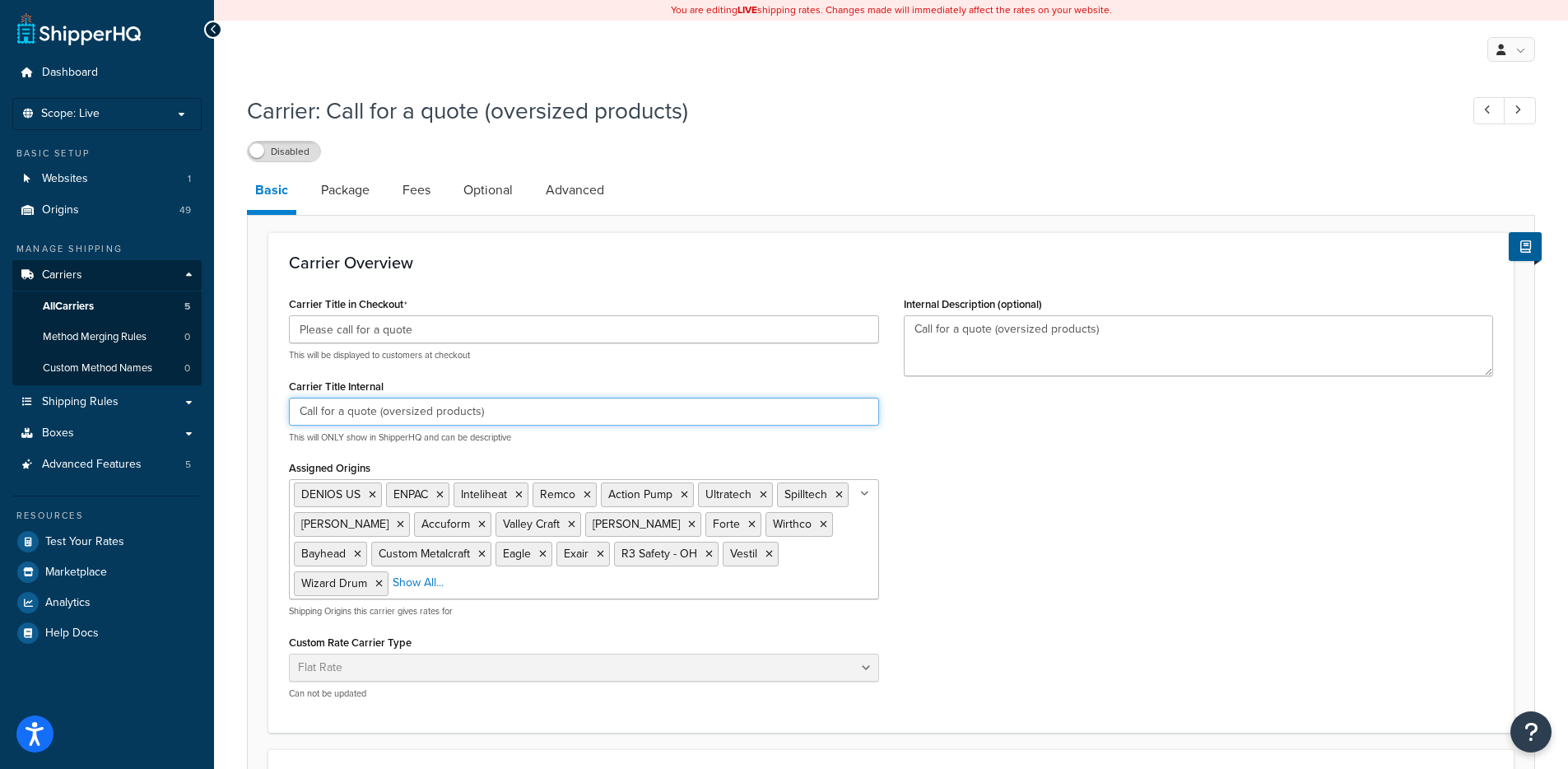
drag, startPoint x: 298, startPoint y: 407, endPoint x: 374, endPoint y: 410, distance: 76.1
click at [374, 410] on input "Call for a quote (oversized products)" at bounding box center [584, 412] width 590 height 28
click at [130, 173] on link "Websites 1" at bounding box center [106, 179] width 189 height 31
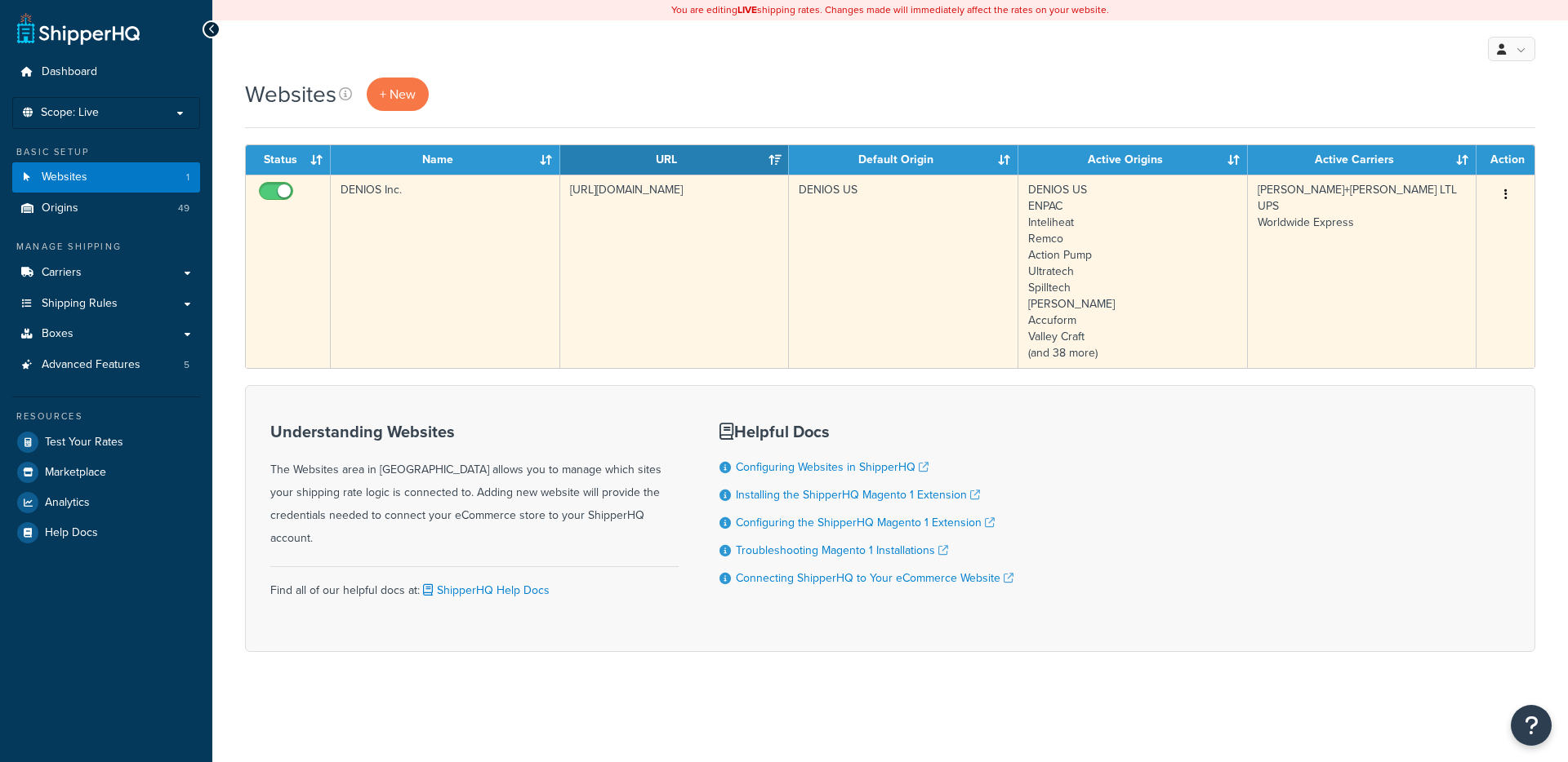
click at [526, 230] on td "DENIOS Inc." at bounding box center [445, 271] width 229 height 193
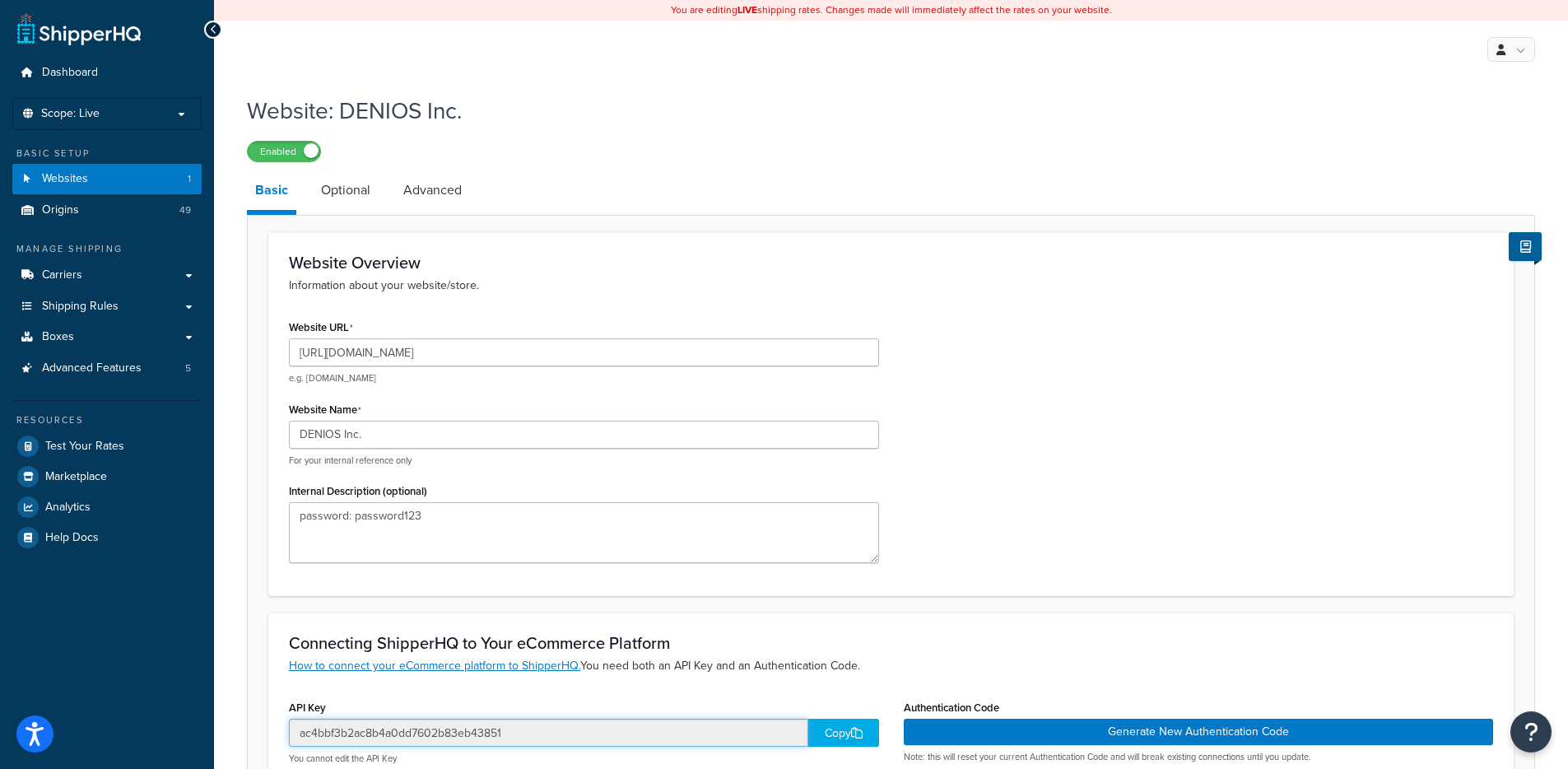
click at [403, 729] on input "ac4bbf3b2ac8b4a0dd7602b83eb43851" at bounding box center [548, 733] width 520 height 28
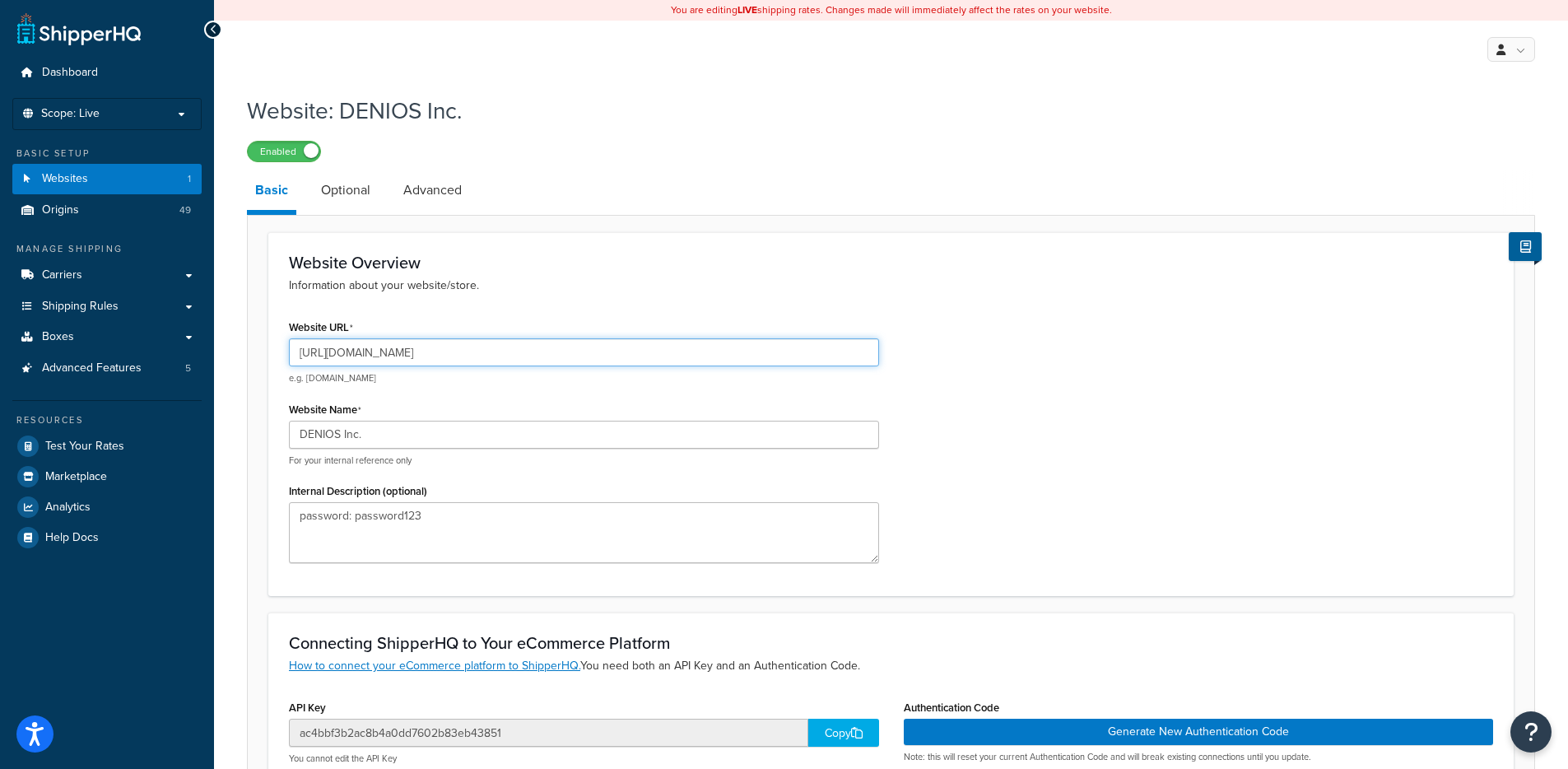
click at [415, 354] on input "[URL][DOMAIN_NAME]" at bounding box center [584, 353] width 590 height 28
drag, startPoint x: 336, startPoint y: 353, endPoint x: 452, endPoint y: 353, distance: 116.0
click at [452, 353] on input "[URL][DOMAIN_NAME]" at bounding box center [584, 353] width 590 height 28
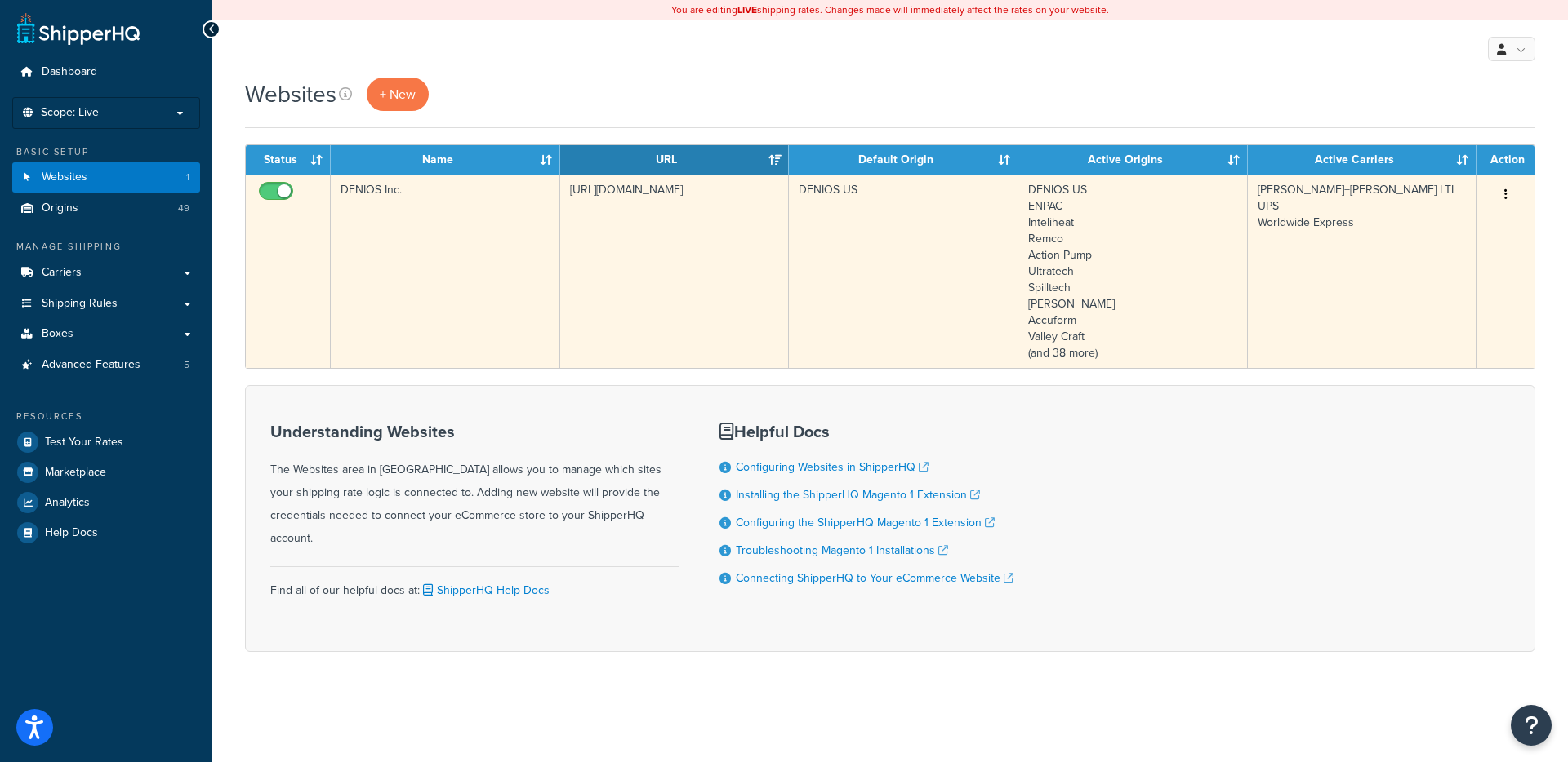
click at [420, 334] on td "DENIOS Inc." at bounding box center [445, 271] width 229 height 193
